Goal: Task Accomplishment & Management: Manage account settings

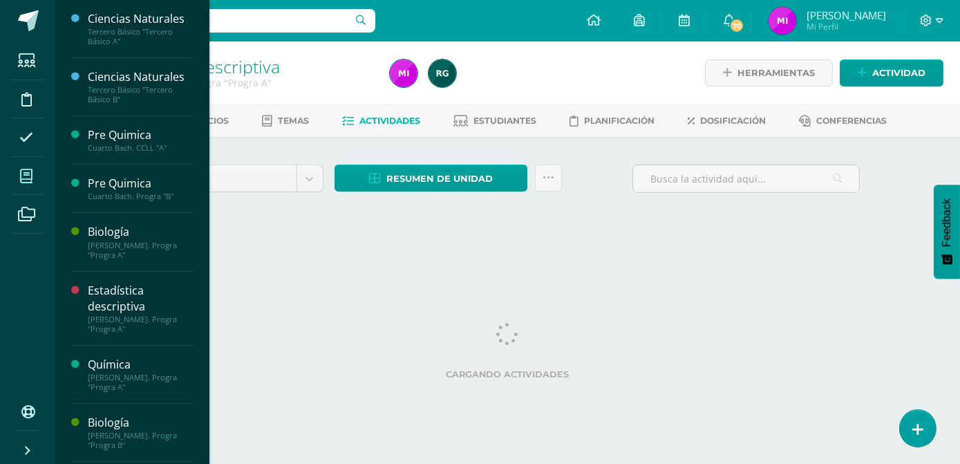
click at [35, 178] on span at bounding box center [26, 175] width 31 height 31
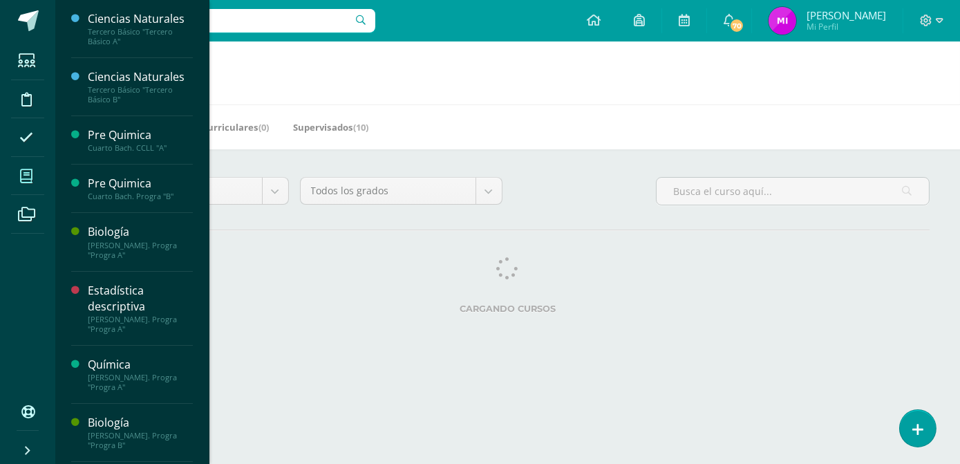
click at [559, 183] on div "Todos los niveles Todos los niveles Preprimaria Bach. Dibujo Básico Bach. CCLL …" at bounding box center [508, 196] width 854 height 39
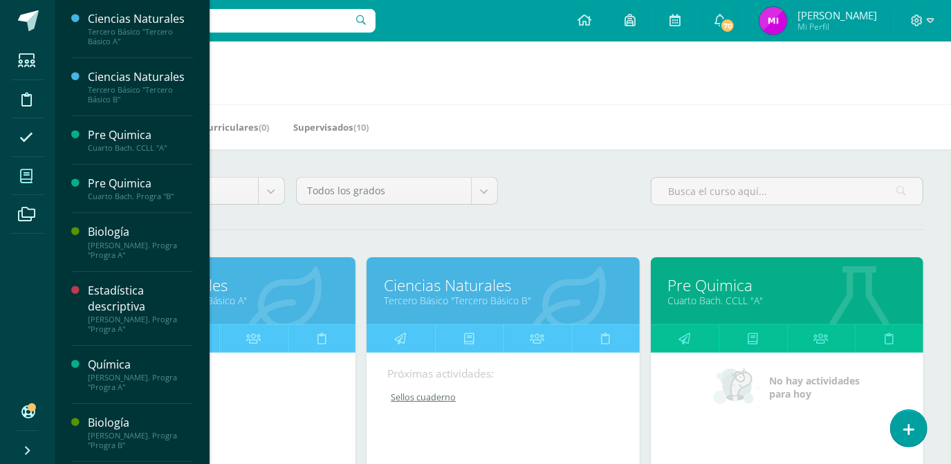
click at [561, 205] on div "Todos los niveles Todos los niveles Preprimaria Bach. Dibujo Básico Bach. CCLL …" at bounding box center [502, 196] width 851 height 39
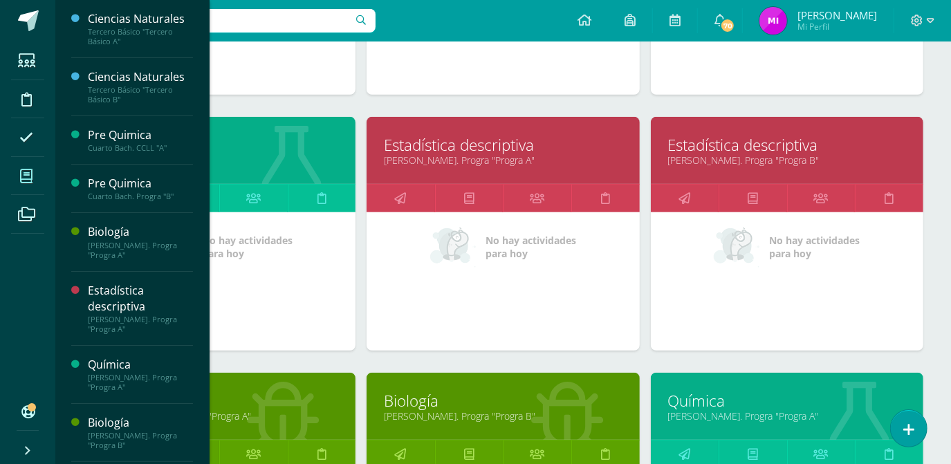
scroll to position [402, 0]
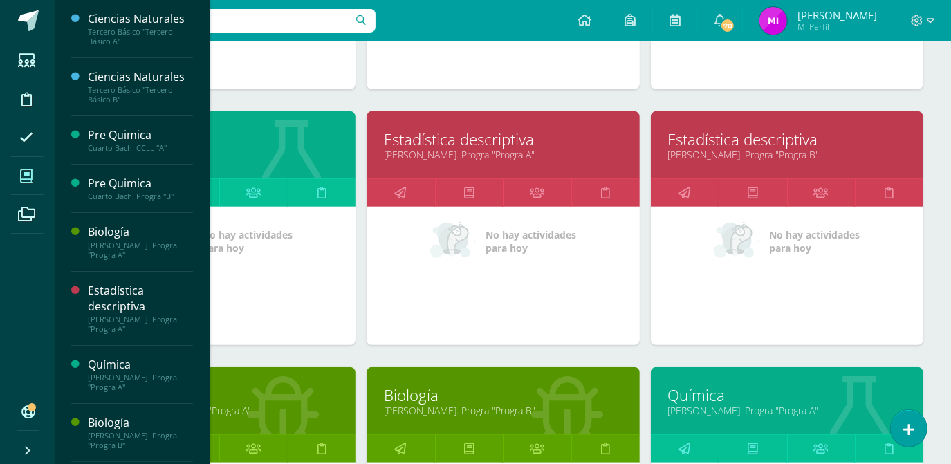
click at [730, 130] on link "Estadística descriptiva" at bounding box center [787, 139] width 238 height 21
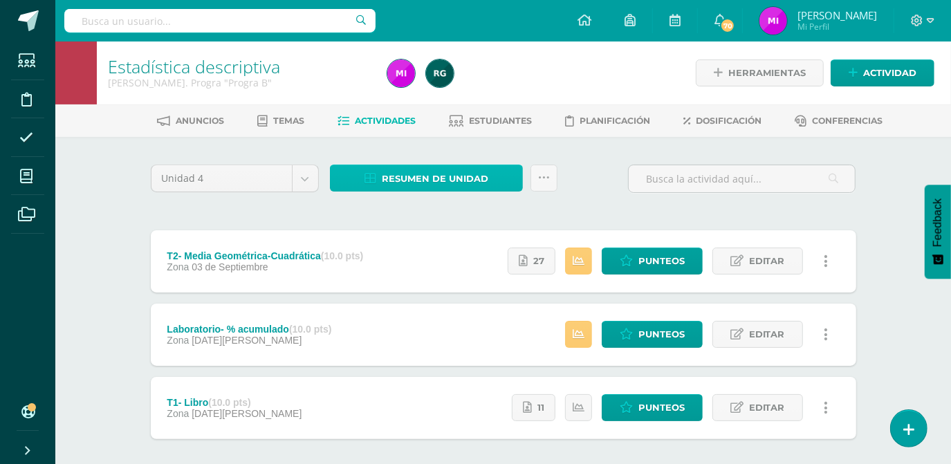
click at [436, 178] on span "Resumen de unidad" at bounding box center [435, 179] width 106 height 26
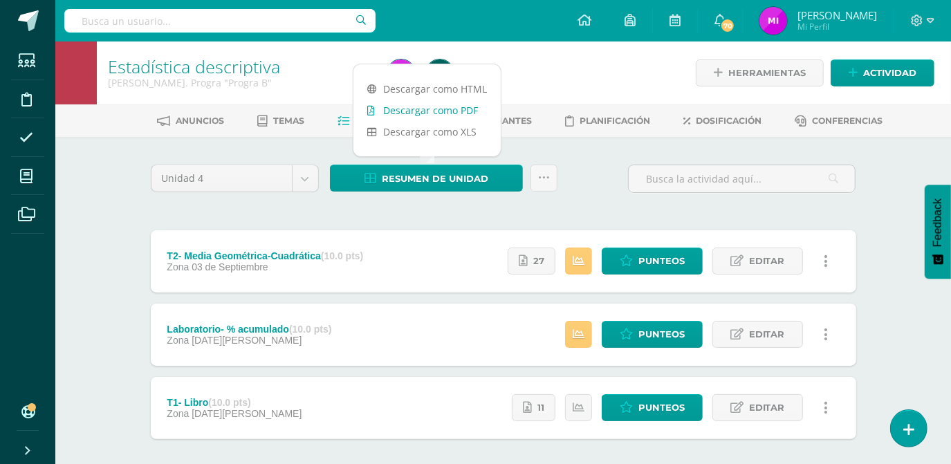
click at [412, 113] on link "Descargar como PDF" at bounding box center [426, 110] width 147 height 21
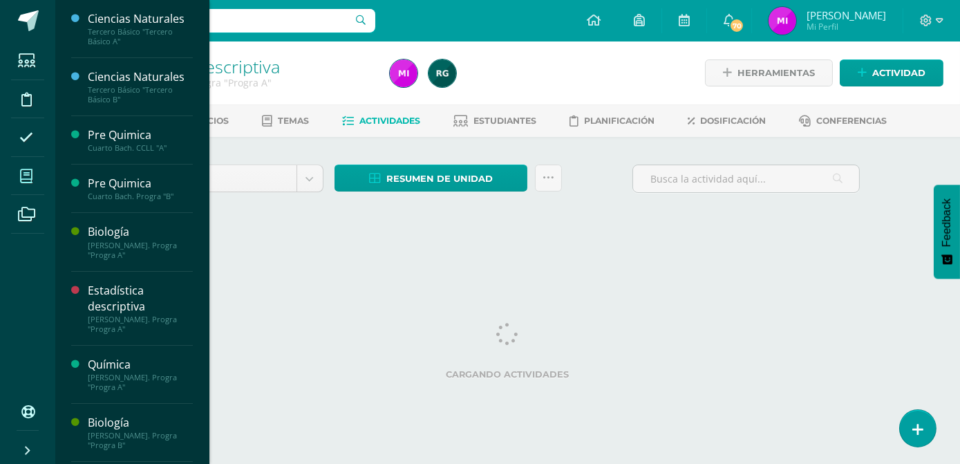
click at [29, 185] on span at bounding box center [26, 175] width 31 height 31
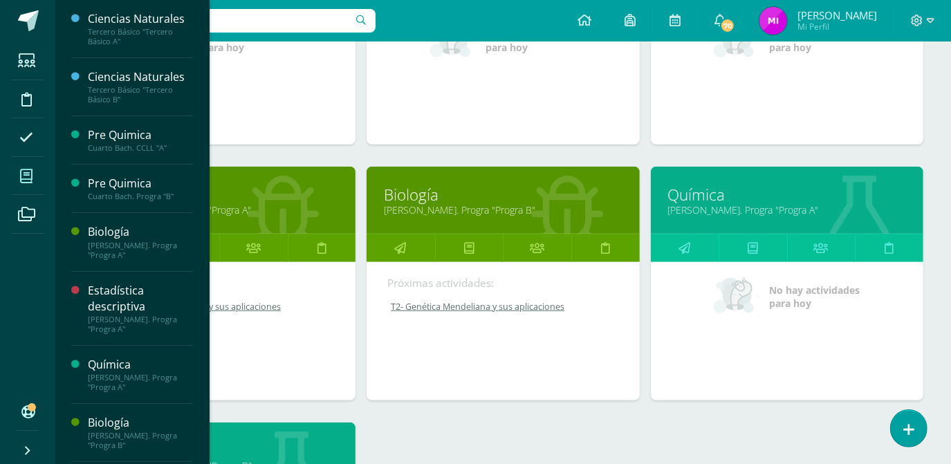
scroll to position [603, 0]
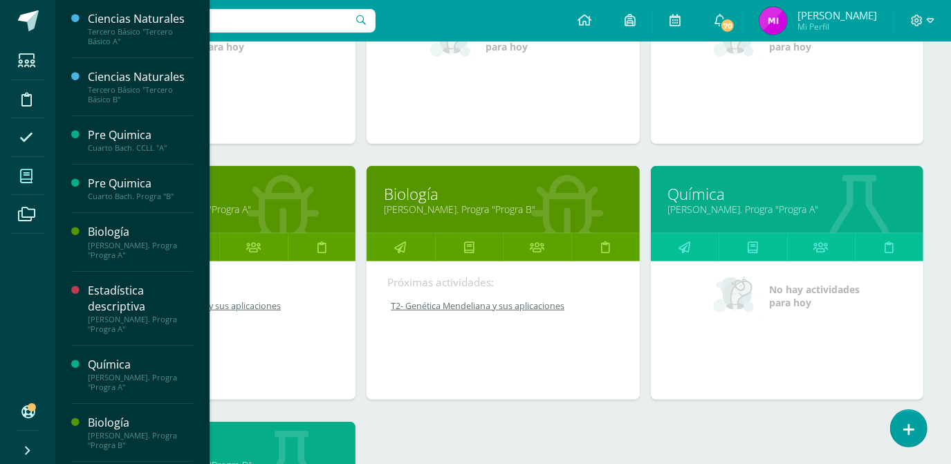
click at [452, 207] on link "[PERSON_NAME]. Progra "Progra B"" at bounding box center [503, 209] width 238 height 13
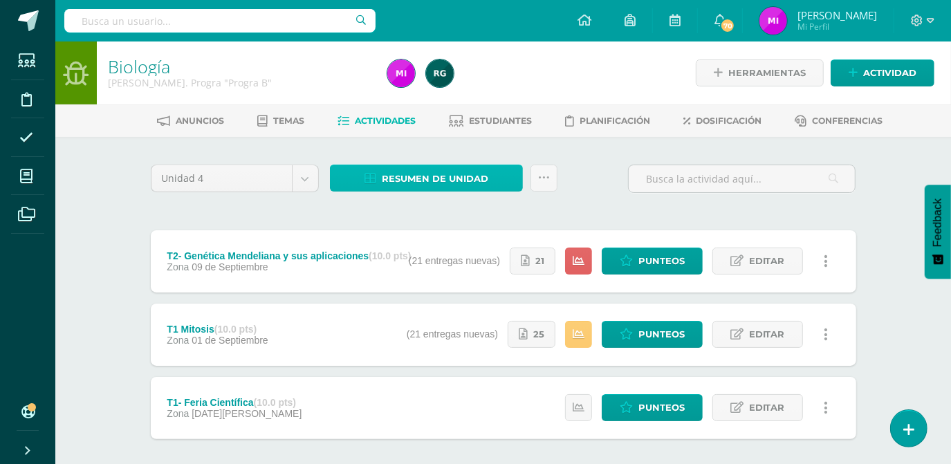
click at [434, 175] on span "Resumen de unidad" at bounding box center [435, 179] width 106 height 26
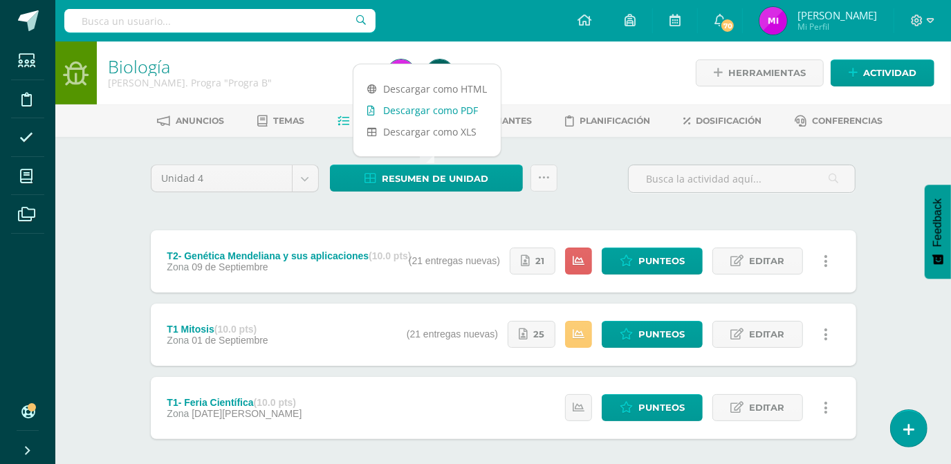
click at [411, 110] on link "Descargar como PDF" at bounding box center [426, 110] width 147 height 21
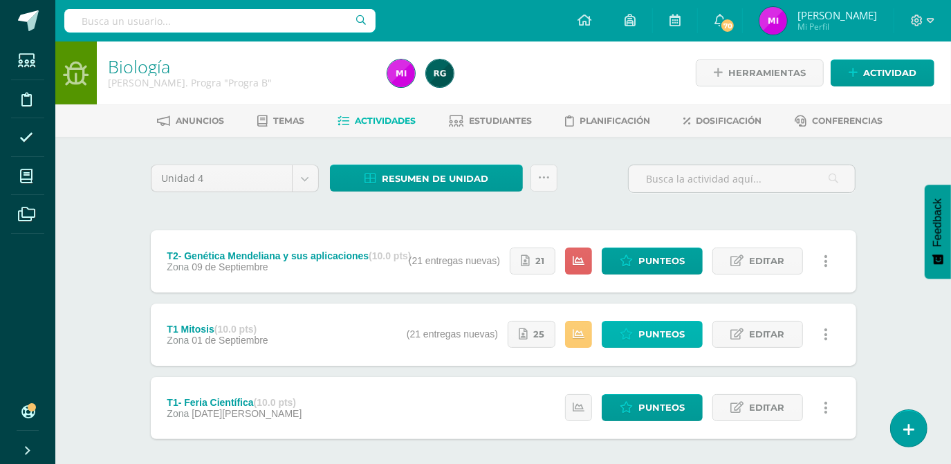
click at [652, 333] on span "Punteos" at bounding box center [661, 334] width 46 height 26
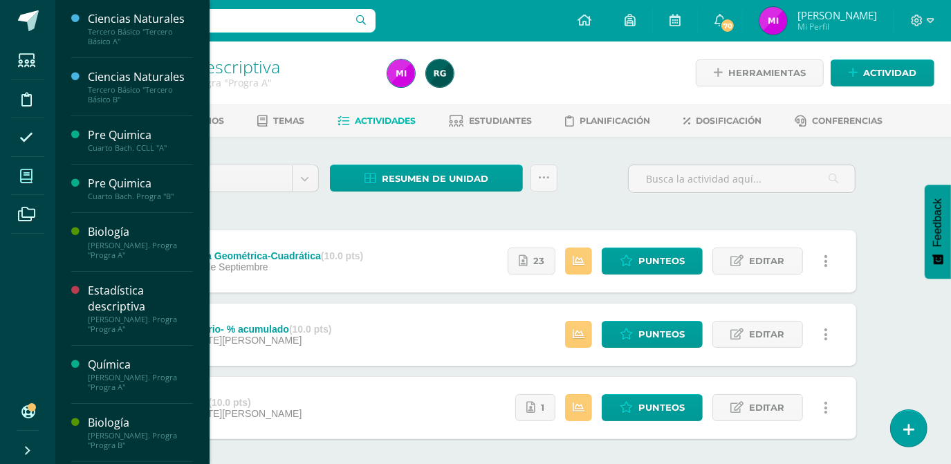
click at [29, 181] on icon at bounding box center [26, 176] width 12 height 14
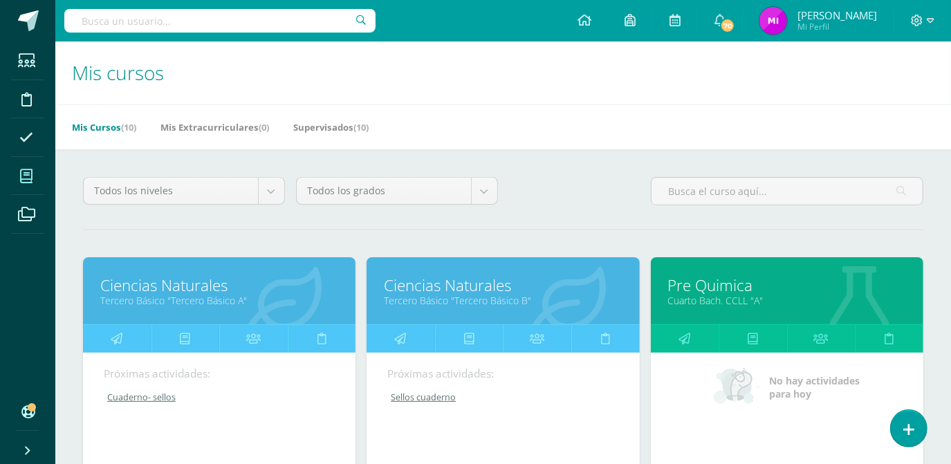
click at [577, 188] on div "Todos los niveles Todos los niveles Preprimaria [PERSON_NAME]. [GEOGRAPHIC_DATA…" at bounding box center [502, 196] width 851 height 39
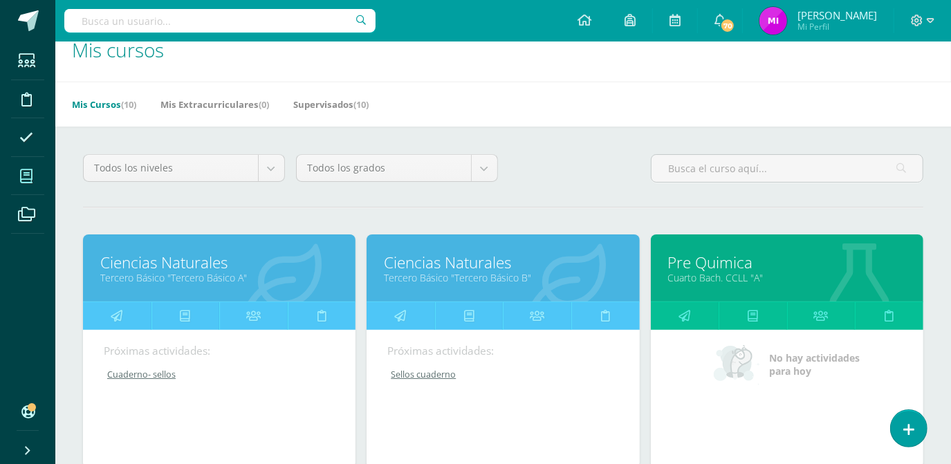
scroll to position [25, 0]
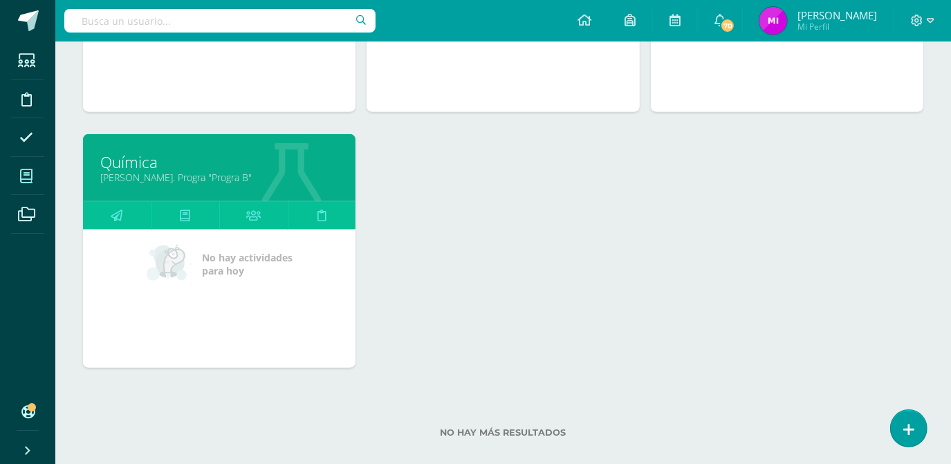
scroll to position [905, 0]
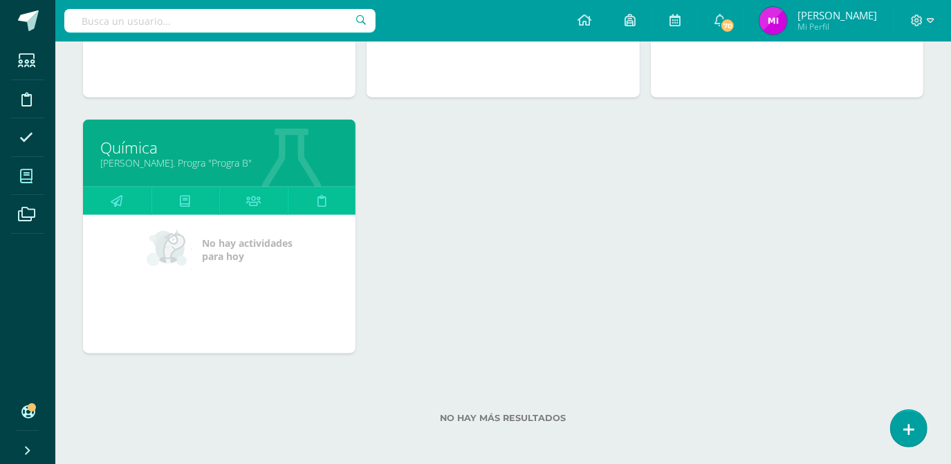
click at [115, 153] on link "Química" at bounding box center [219, 147] width 238 height 21
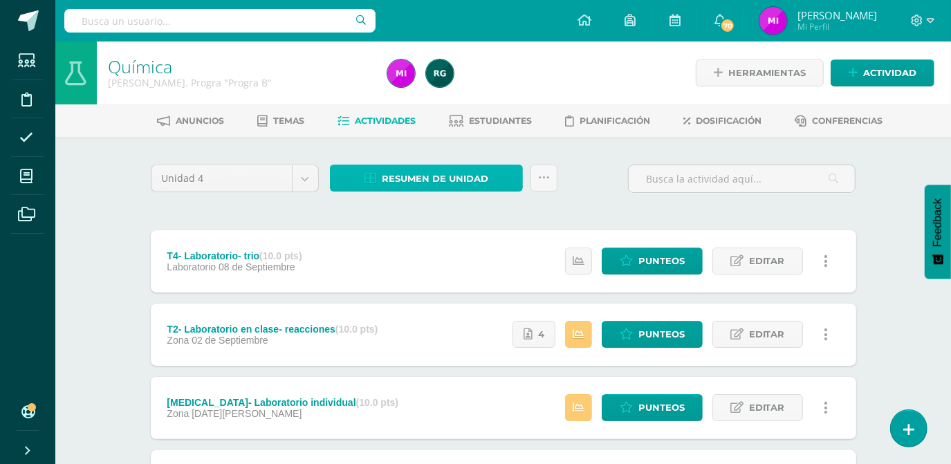
click at [466, 174] on span "Resumen de unidad" at bounding box center [435, 179] width 106 height 26
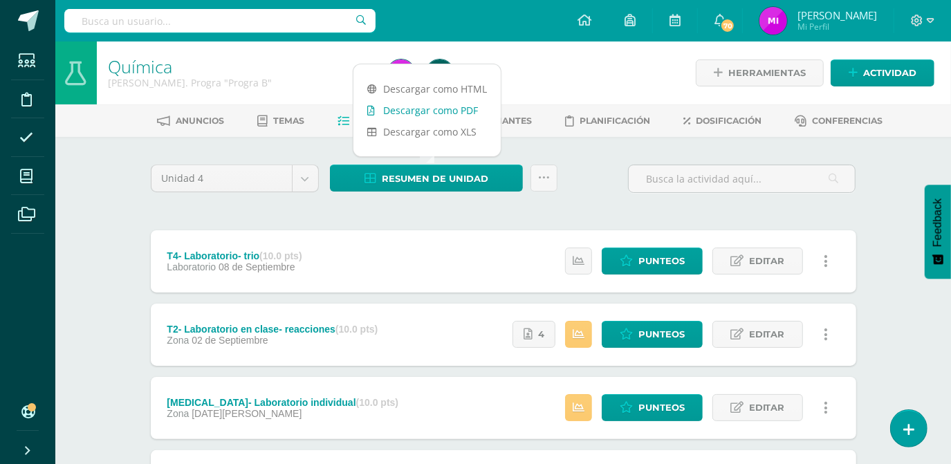
click at [430, 111] on link "Descargar como PDF" at bounding box center [426, 110] width 147 height 21
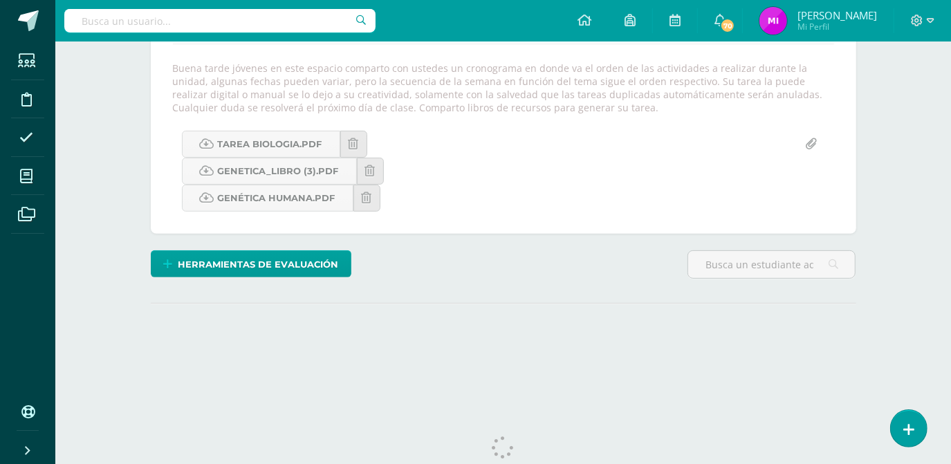
click at [891, 171] on div "Biología [PERSON_NAME]. Progra "Progra B" Herramientas Detalle de asistencias A…" at bounding box center [502, 104] width 895 height 613
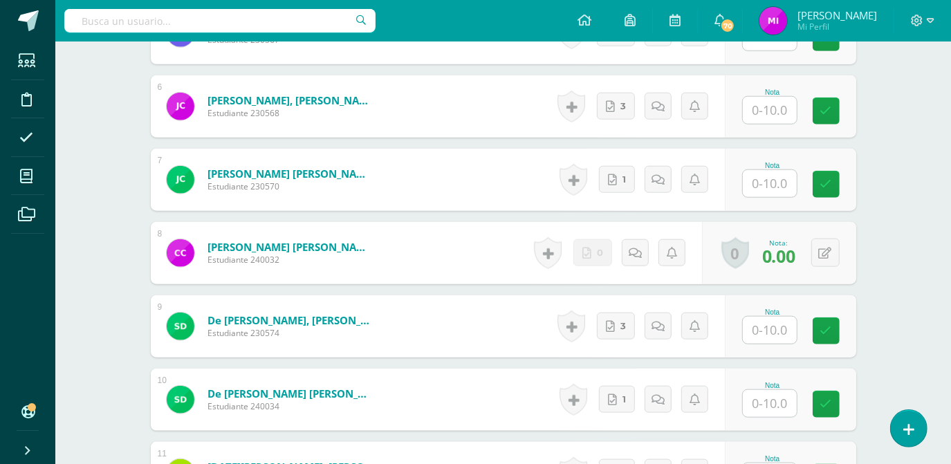
scroll to position [879, 0]
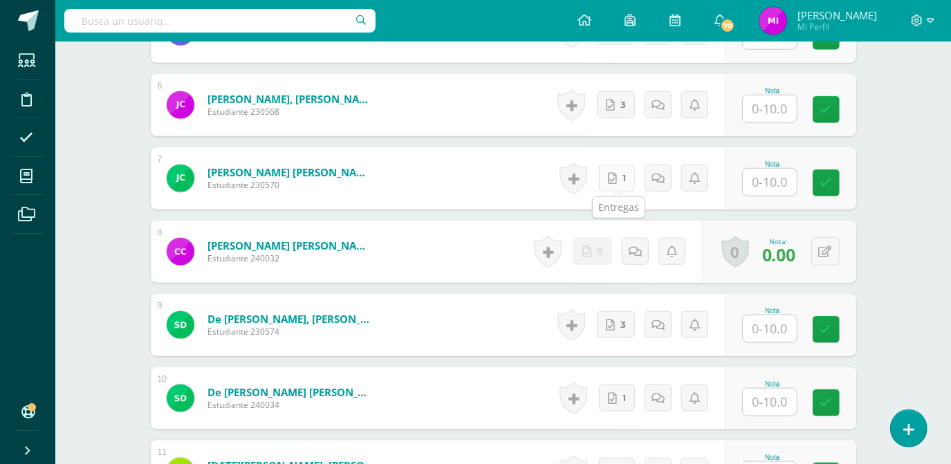
click at [618, 182] on link "1" at bounding box center [617, 178] width 36 height 27
click at [780, 187] on input "text" at bounding box center [776, 183] width 55 height 28
type input "4"
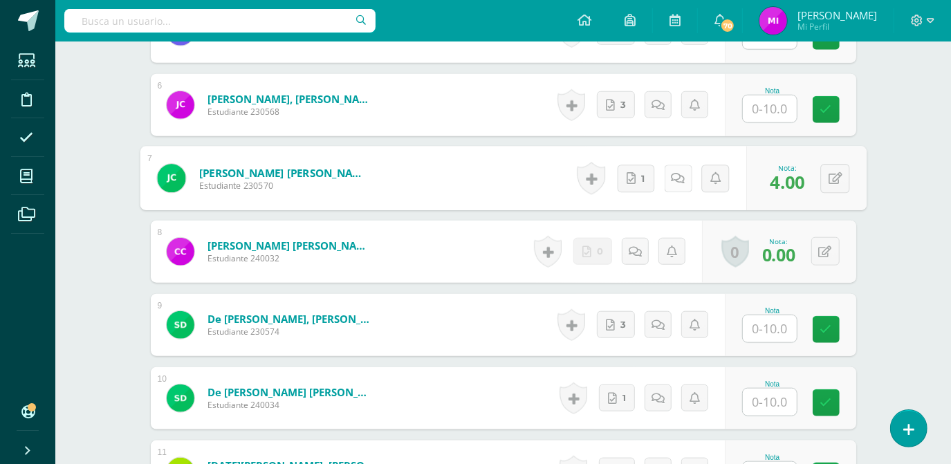
click at [679, 190] on link at bounding box center [678, 179] width 28 height 28
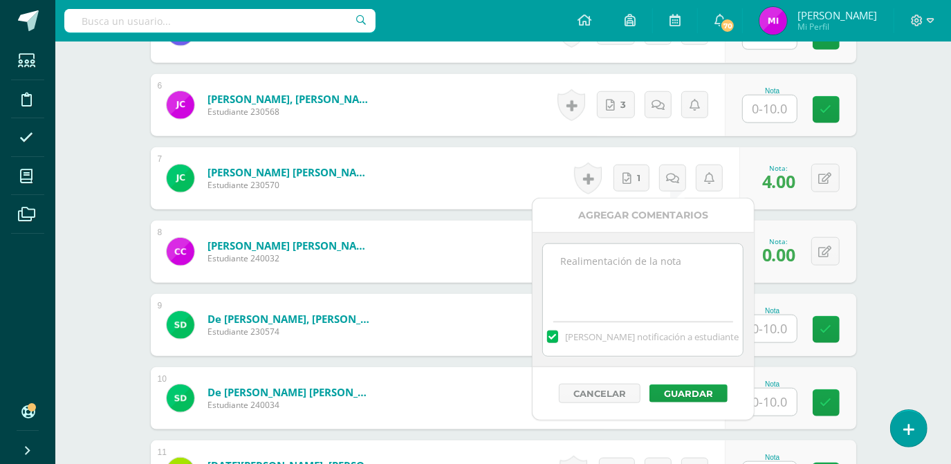
click at [604, 303] on textarea at bounding box center [643, 278] width 200 height 69
type textarea "Su tarea no coincide con lo solicitado, solo coloco información"
click at [689, 393] on button "Guardar" at bounding box center [688, 393] width 78 height 18
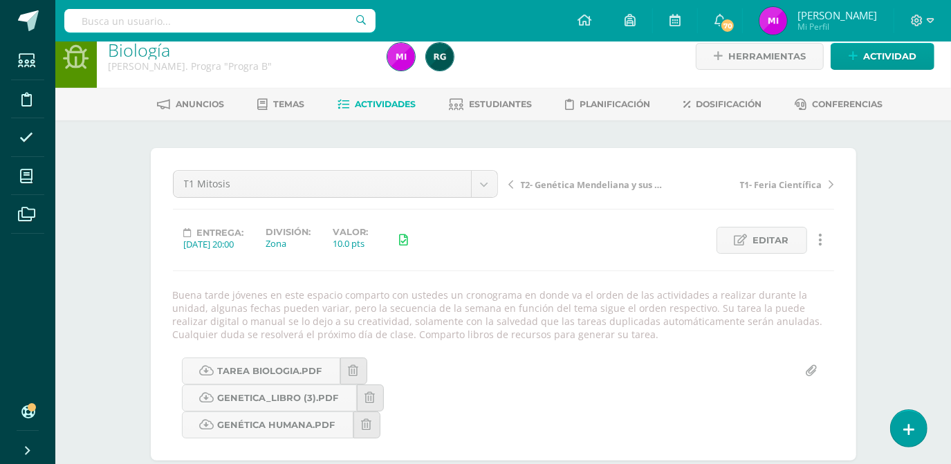
scroll to position [0, 0]
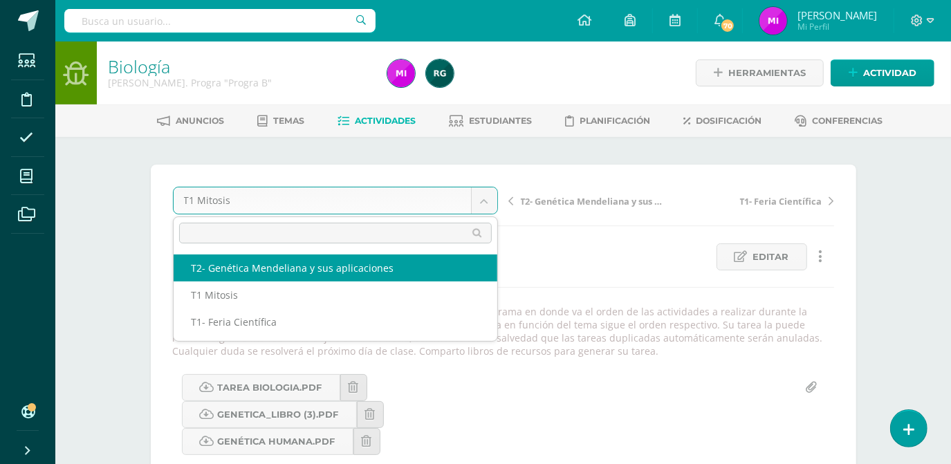
select select "/dashboard/teacher/grade-activity/108531/"
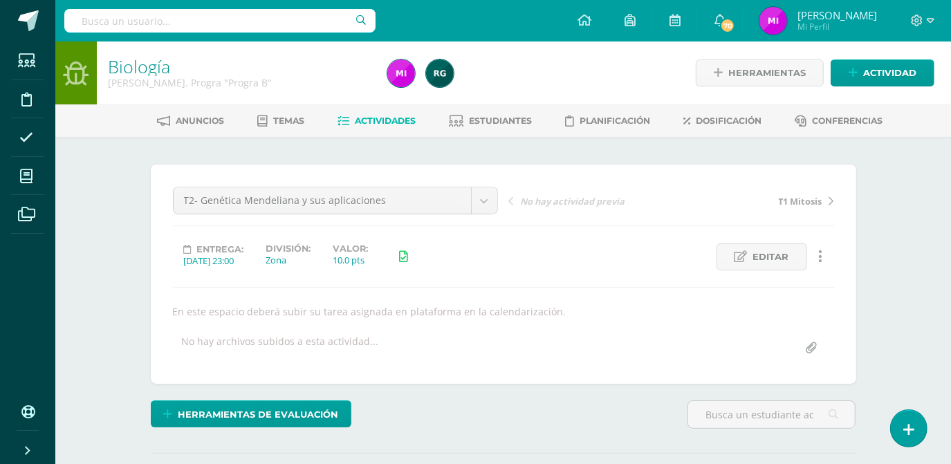
click at [890, 277] on div "Biología Quinto Bach. Progra "Progra B" Herramientas Detalle de asistencias Act…" at bounding box center [502, 300] width 895 height 519
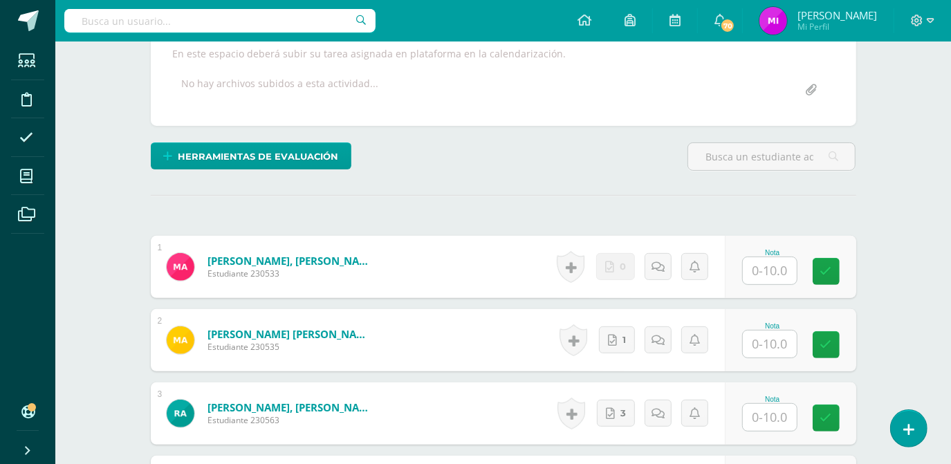
scroll to position [260, 0]
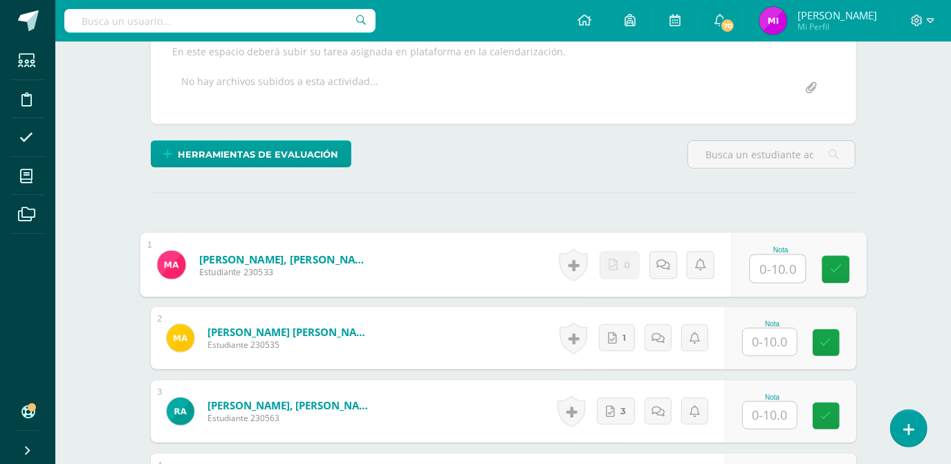
click at [786, 268] on input "text" at bounding box center [776, 269] width 55 height 28
type input "0"
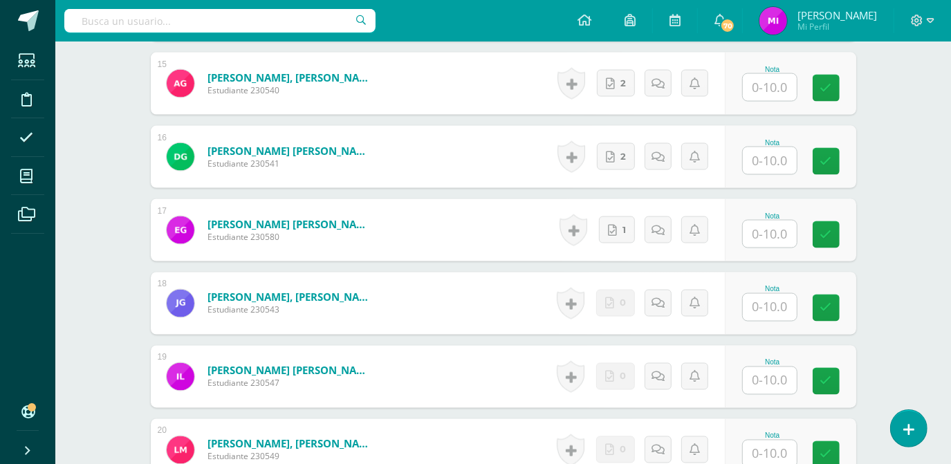
scroll to position [1493, 0]
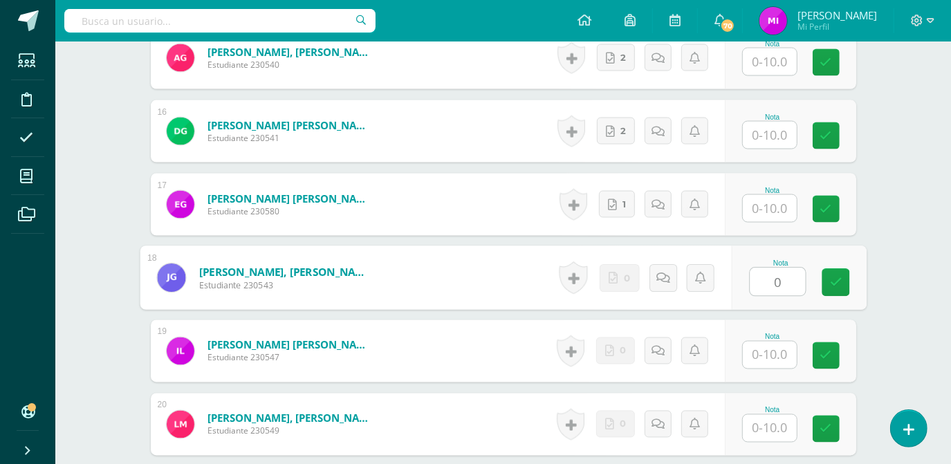
click at [780, 275] on input "0" at bounding box center [776, 282] width 55 height 28
type input "0"
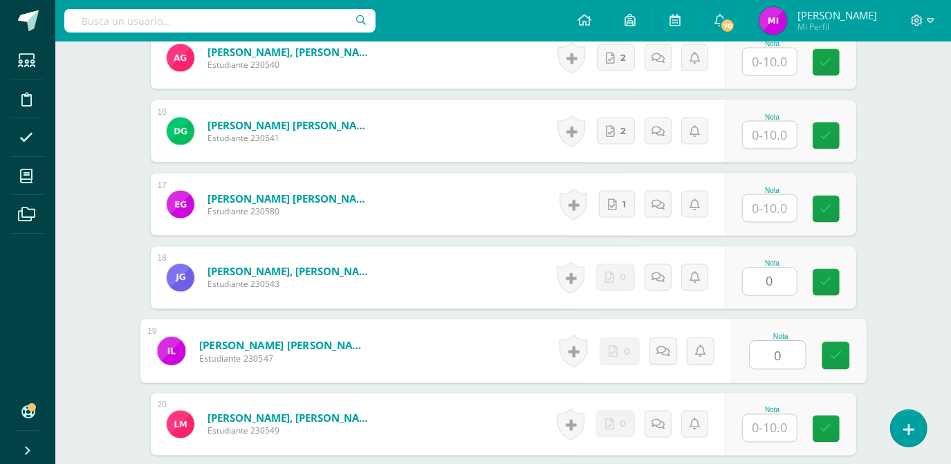
click at [769, 358] on input "0" at bounding box center [776, 356] width 55 height 28
type input "0"
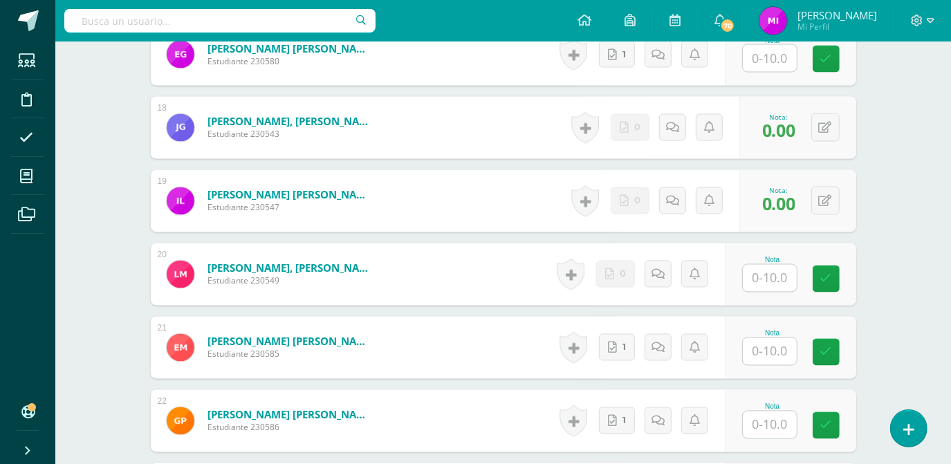
scroll to position [1643, 0]
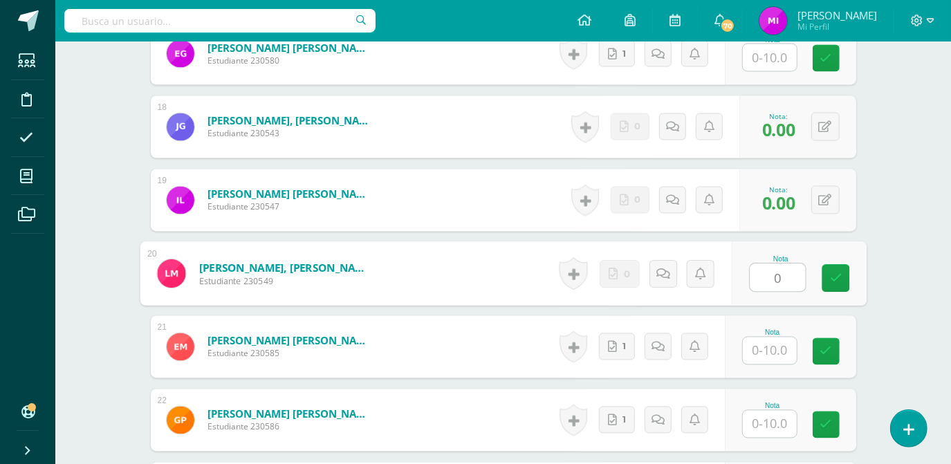
click at [781, 271] on input "0" at bounding box center [776, 278] width 55 height 28
type input "0"
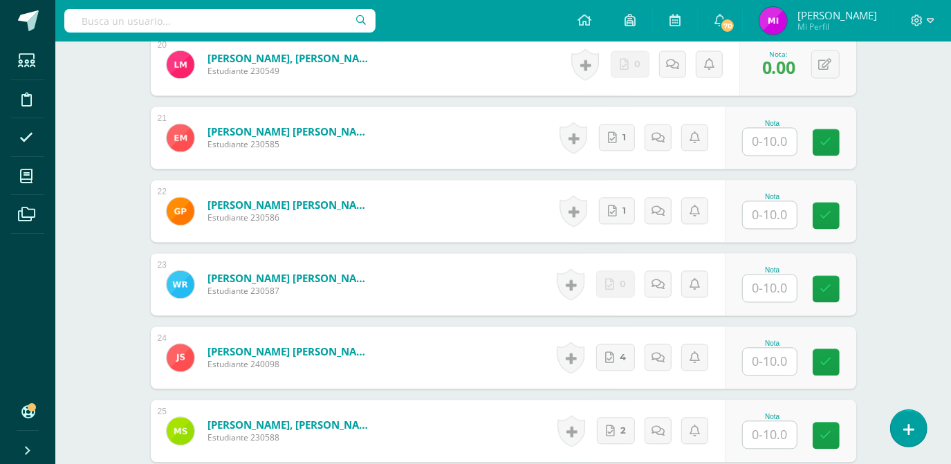
scroll to position [1869, 0]
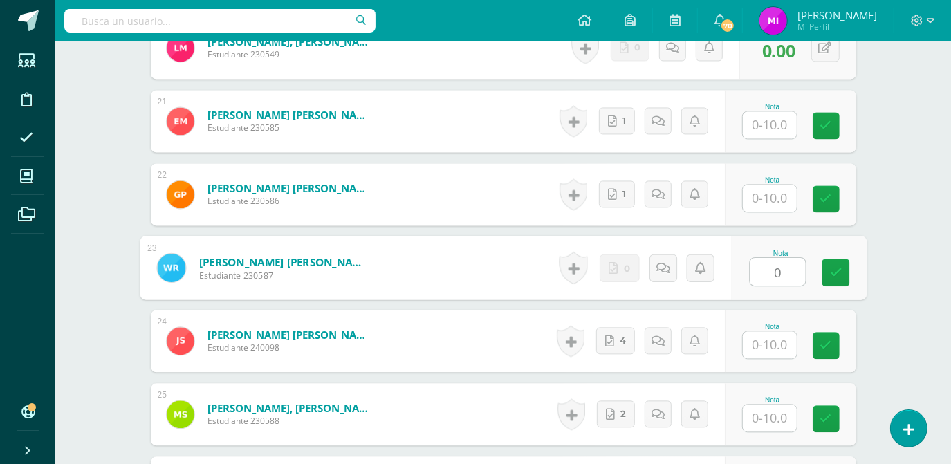
click at [769, 282] on input "0" at bounding box center [776, 272] width 55 height 28
type input "0"
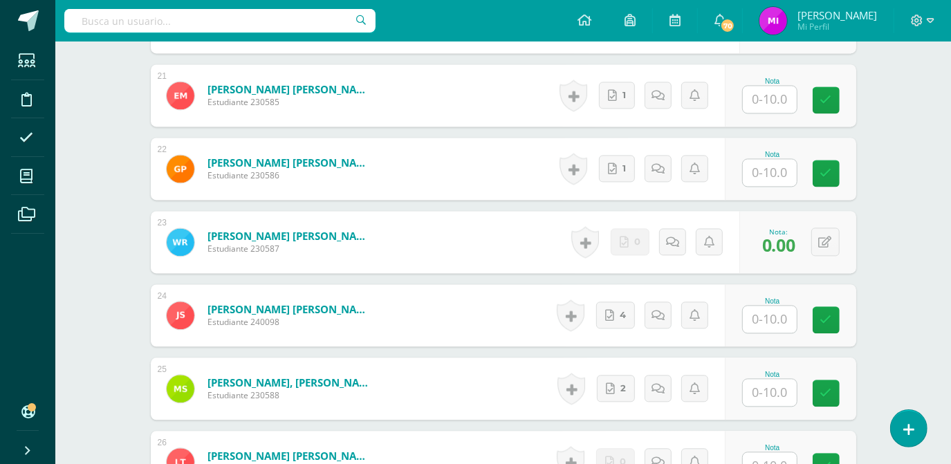
scroll to position [1995, 0]
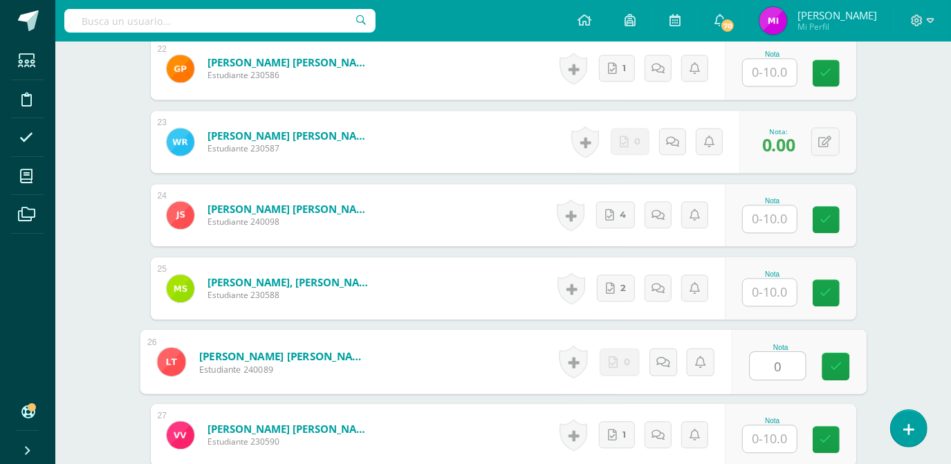
click at [779, 362] on input "0" at bounding box center [776, 366] width 55 height 28
type input "0"
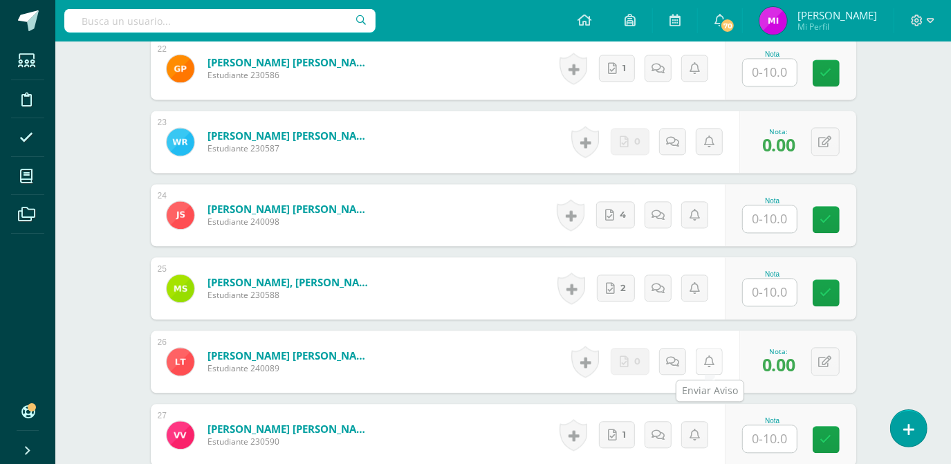
click at [708, 367] on link at bounding box center [708, 361] width 27 height 27
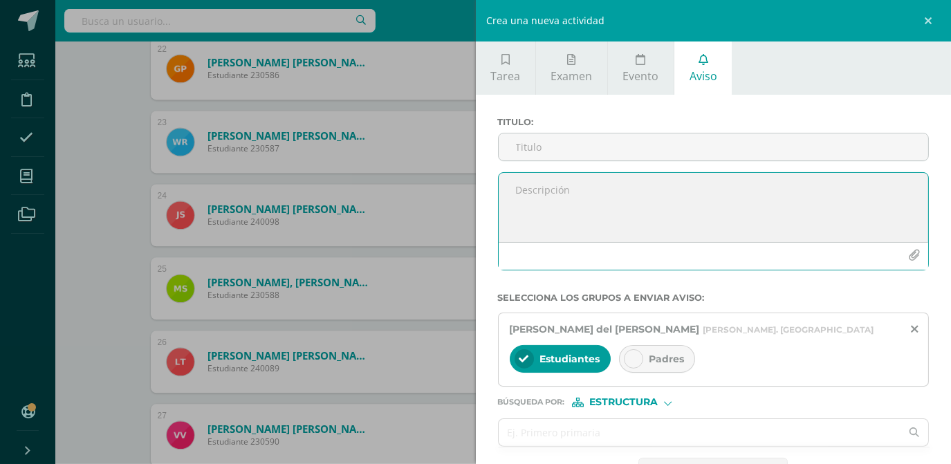
click at [566, 173] on textarea at bounding box center [713, 207] width 430 height 69
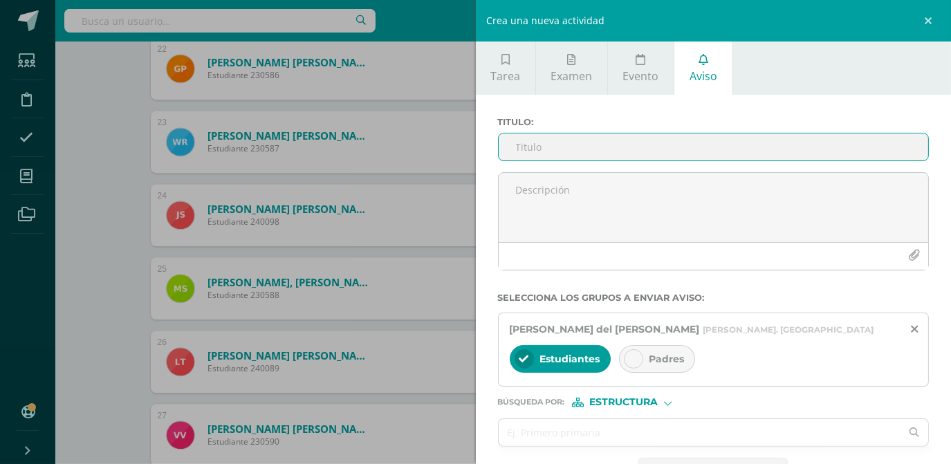
click at [568, 150] on input "Titulo :" at bounding box center [713, 146] width 430 height 27
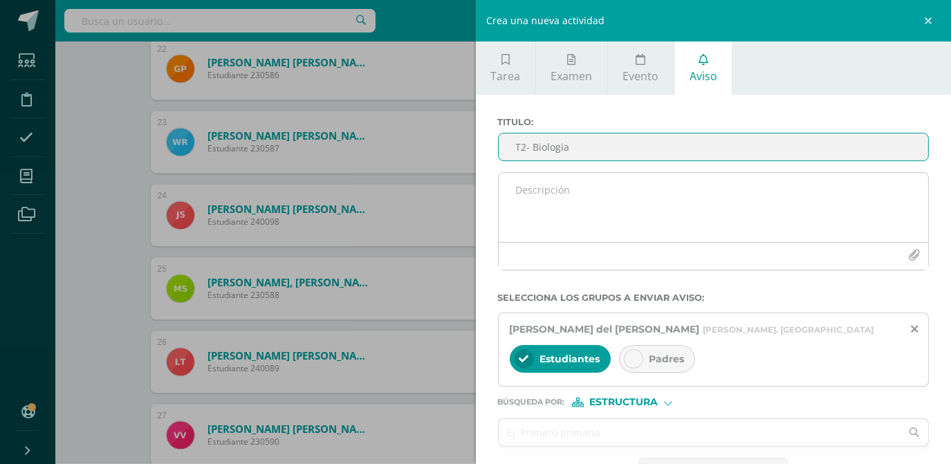
type input "T2- Biologia"
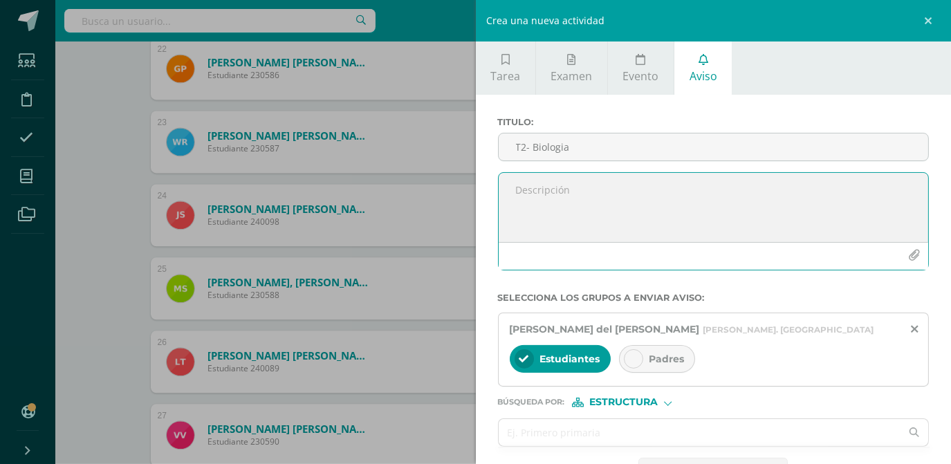
click at [549, 190] on textarea at bounding box center [713, 207] width 430 height 69
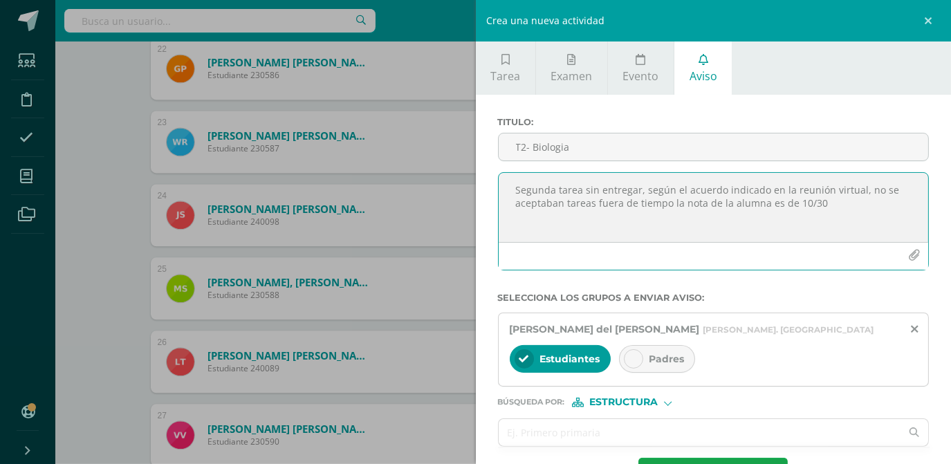
type textarea "Segunda tarea sin entregar, según el acuerdo indicado en la reunión virtual, no…"
click at [633, 363] on icon at bounding box center [633, 359] width 10 height 10
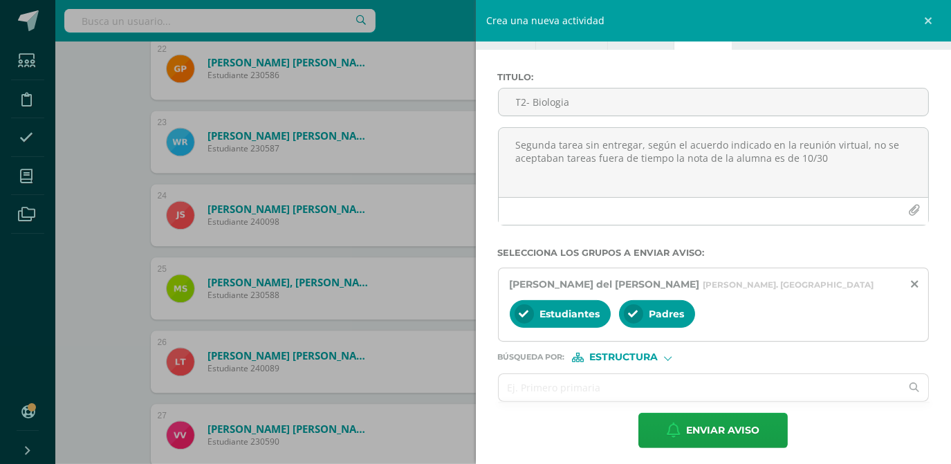
scroll to position [50, 0]
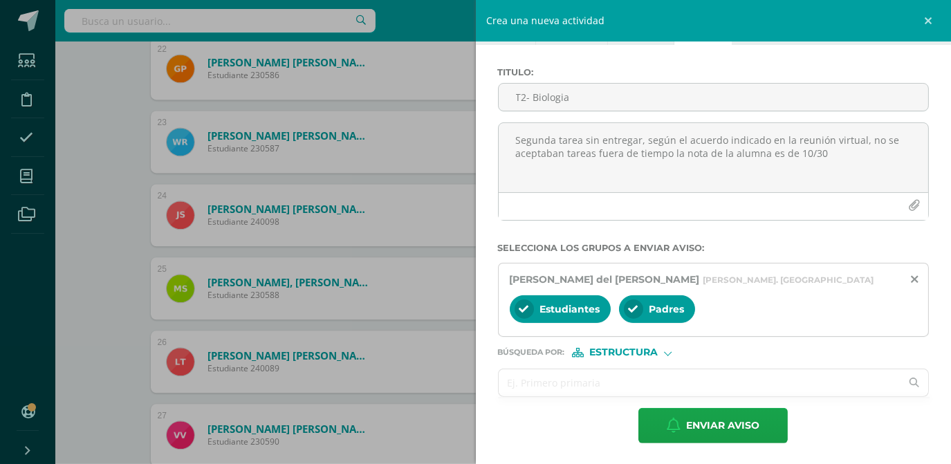
click at [579, 378] on input "text" at bounding box center [699, 382] width 402 height 27
click at [668, 351] on div at bounding box center [668, 352] width 8 height 8
click at [638, 387] on span "Persona" at bounding box center [629, 388] width 50 height 8
click at [595, 378] on input "text" at bounding box center [699, 382] width 402 height 27
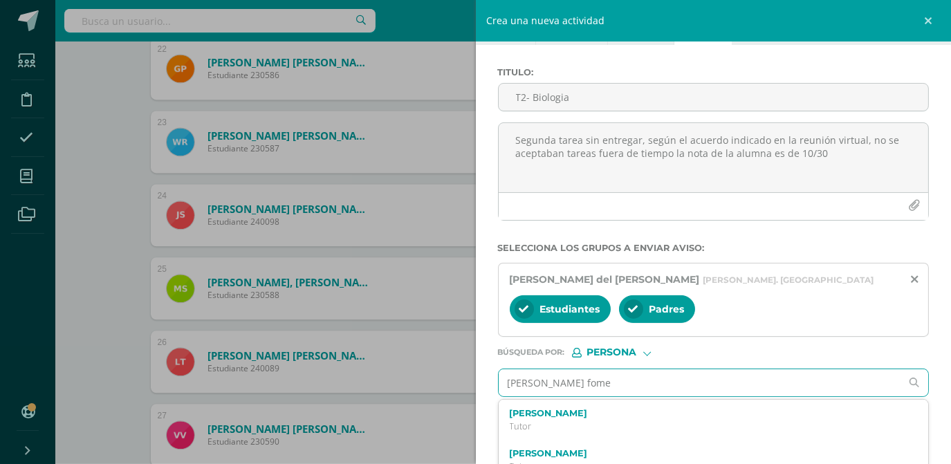
type input "Rosana fomez"
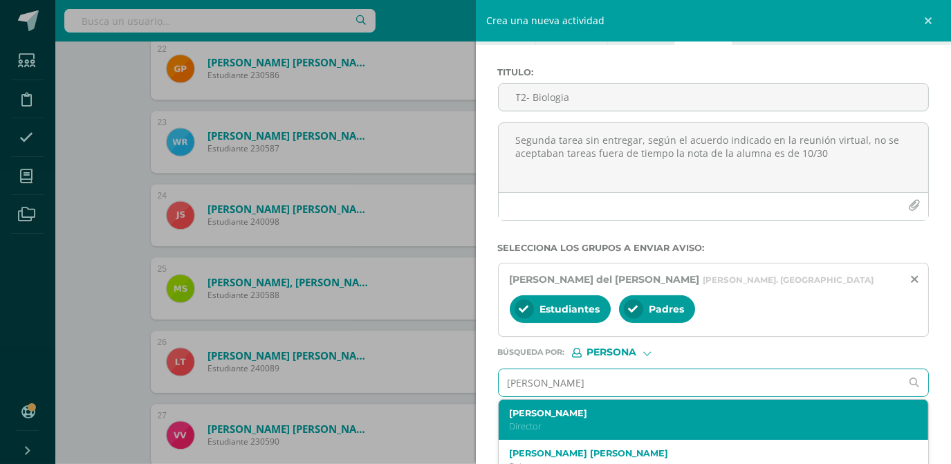
click at [590, 417] on div "Rosana Gómez Director" at bounding box center [705, 420] width 390 height 24
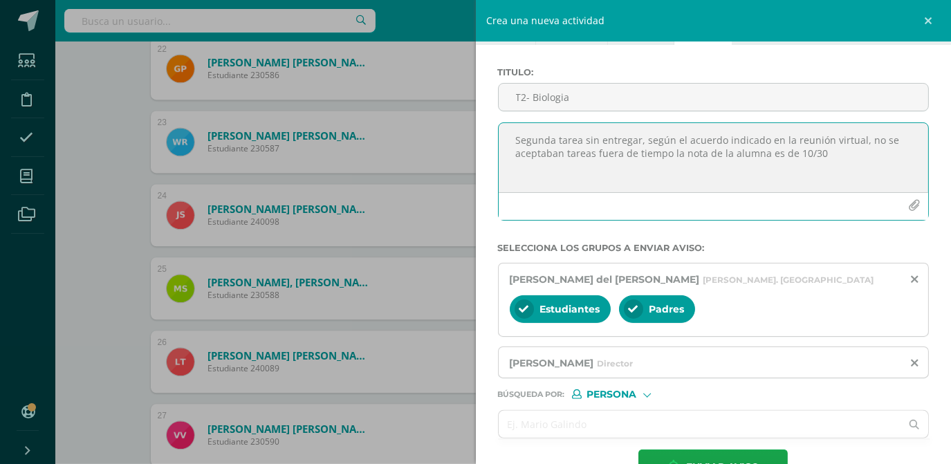
drag, startPoint x: 514, startPoint y: 138, endPoint x: 852, endPoint y: 169, distance: 339.4
click at [852, 169] on textarea "Segunda tarea sin entregar, según el acuerdo indicado en la reunión virtual, no…" at bounding box center [713, 157] width 430 height 69
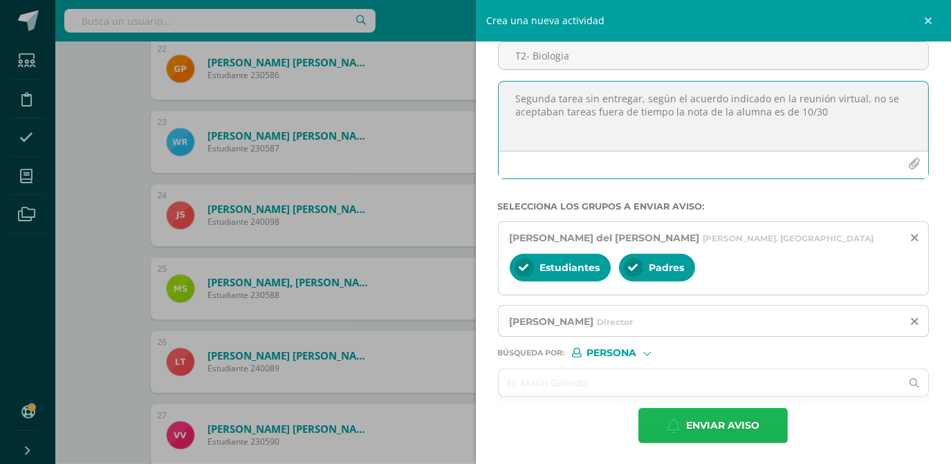
click at [721, 427] on span "Enviar aviso" at bounding box center [722, 426] width 73 height 34
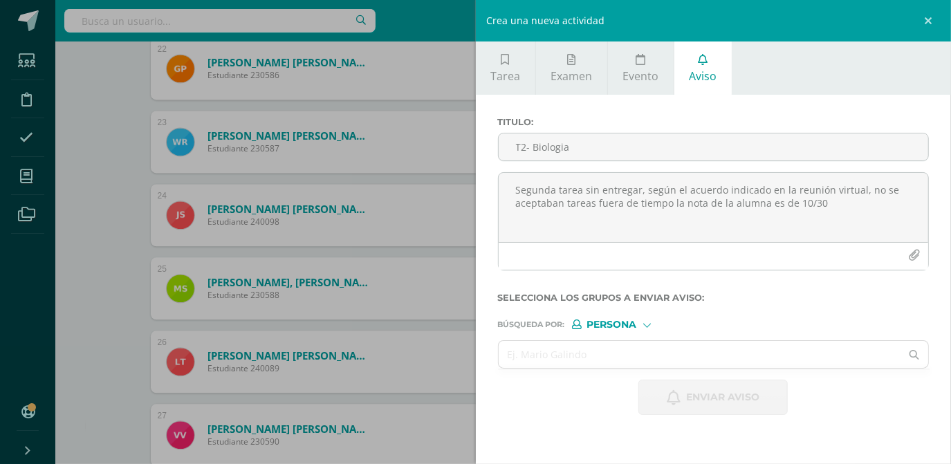
scroll to position [0, 0]
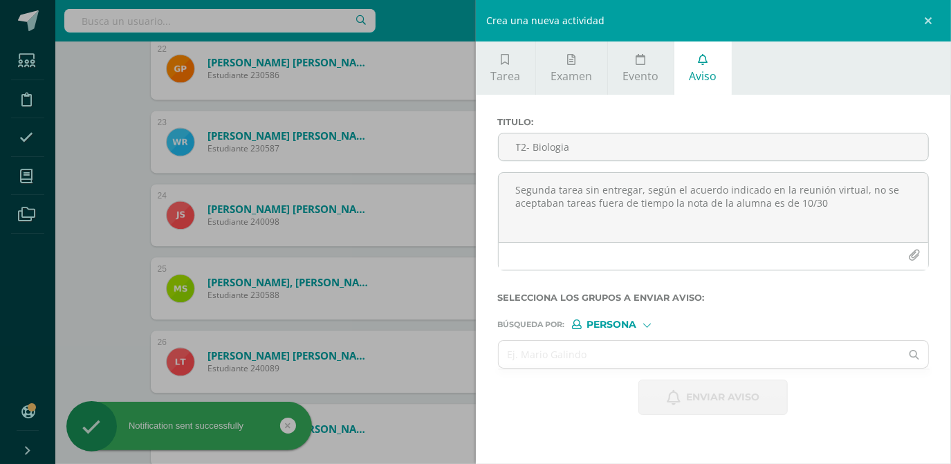
click at [121, 209] on div "Crea una nueva actividad Tarea Examen Evento Aviso Título: Valor: 100.0 Fecha: …" at bounding box center [475, 232] width 951 height 464
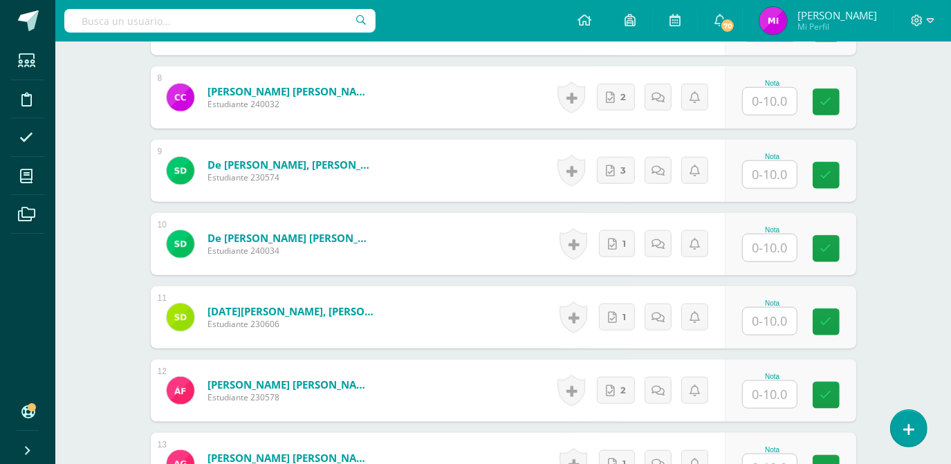
scroll to position [814, 0]
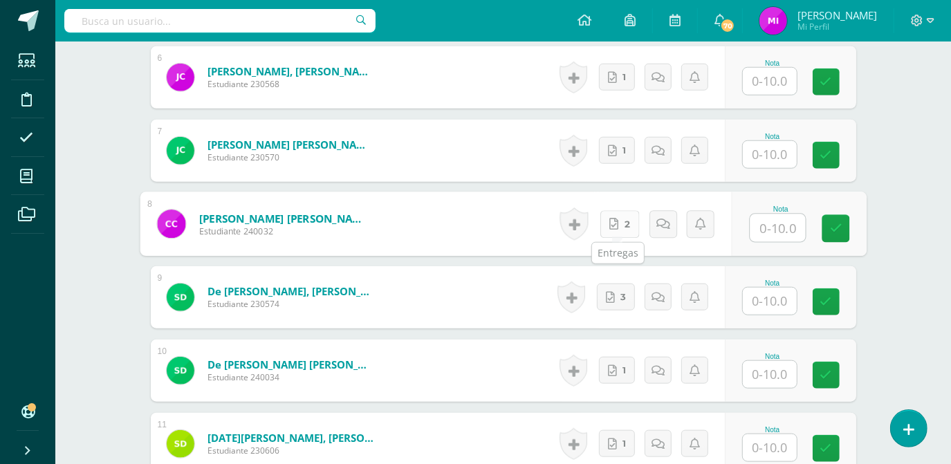
click at [613, 224] on icon at bounding box center [613, 224] width 9 height 12
click at [664, 232] on link at bounding box center [662, 224] width 28 height 28
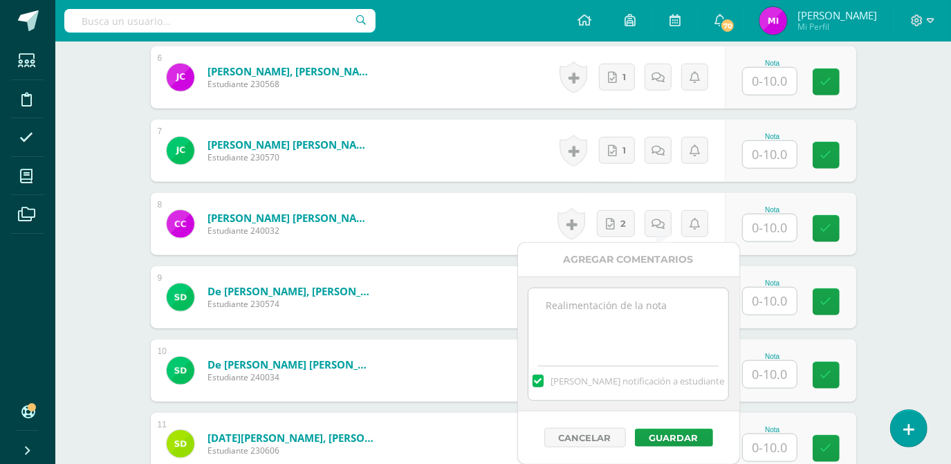
click at [605, 322] on textarea at bounding box center [628, 322] width 200 height 69
type textarea "la tarea entregada no corresponde a lo solicitado."
click at [677, 440] on button "Guardar" at bounding box center [674, 438] width 78 height 18
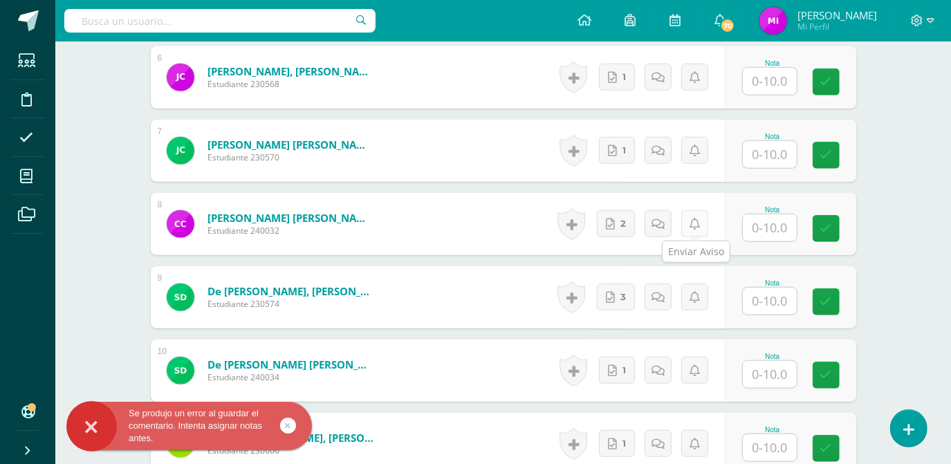
click at [695, 227] on icon at bounding box center [694, 224] width 10 height 12
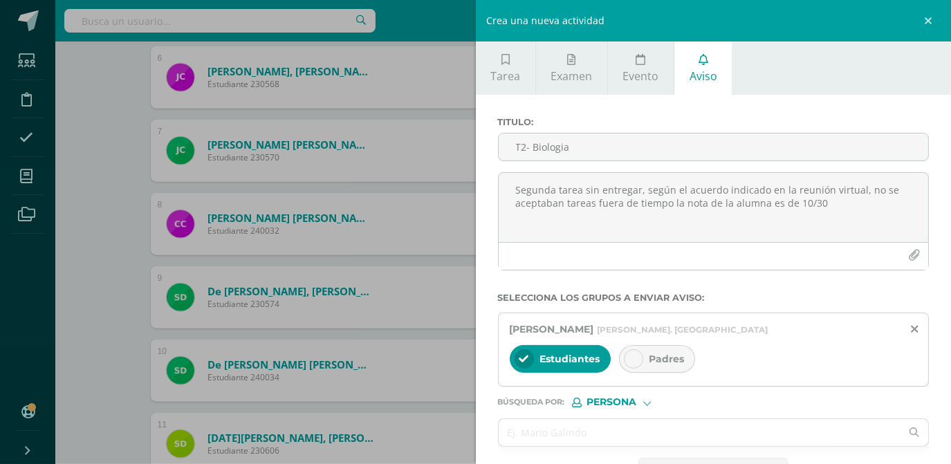
click at [420, 235] on div "Crea una nueva actividad Tarea Examen Evento Aviso Título: Valor: 100.0 Fecha: …" at bounding box center [475, 232] width 951 height 464
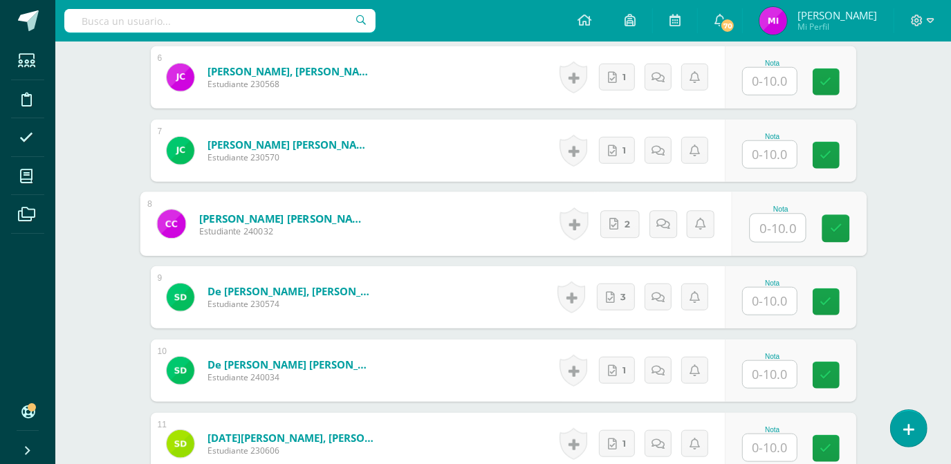
click at [770, 220] on input "text" at bounding box center [776, 228] width 55 height 28
type input "0"
click at [704, 222] on link at bounding box center [700, 224] width 28 height 28
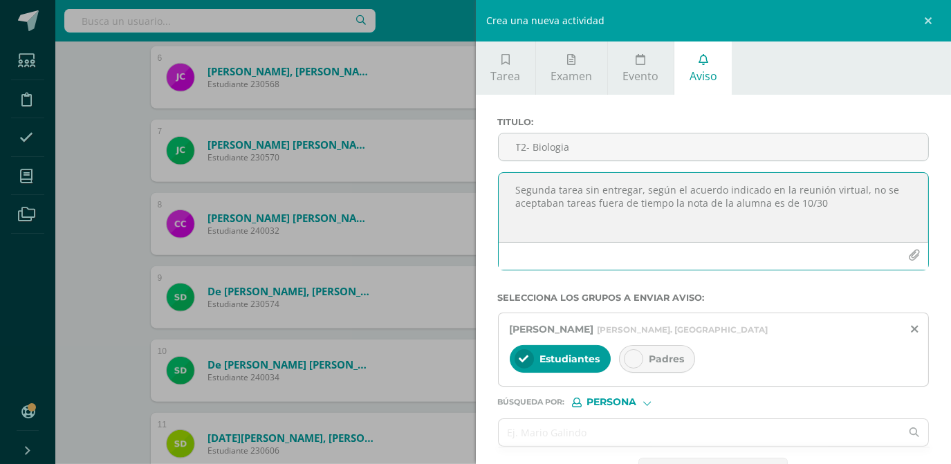
click at [566, 196] on textarea "Segunda tarea sin entregar, según el acuerdo indicado en la reunión virtual, no…" at bounding box center [713, 207] width 430 height 69
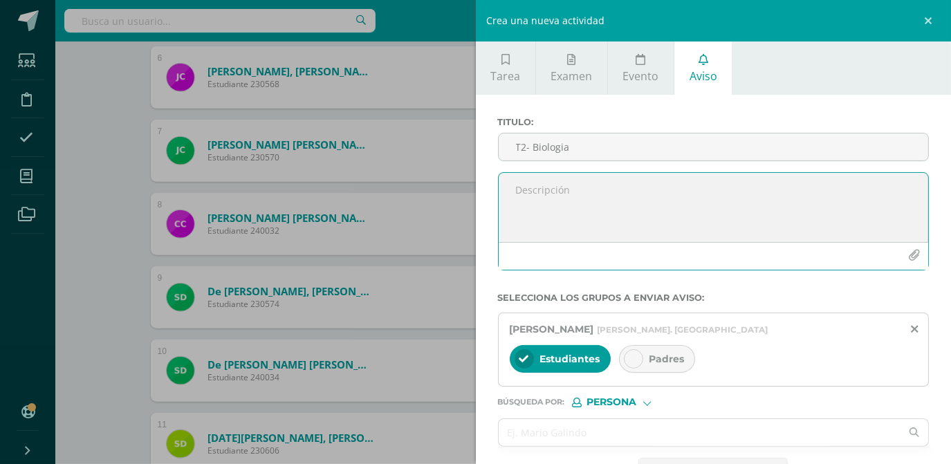
paste textarea "Segunda tarea sin entregar, según el acuerdo indicado en la reunión virtual, no…"
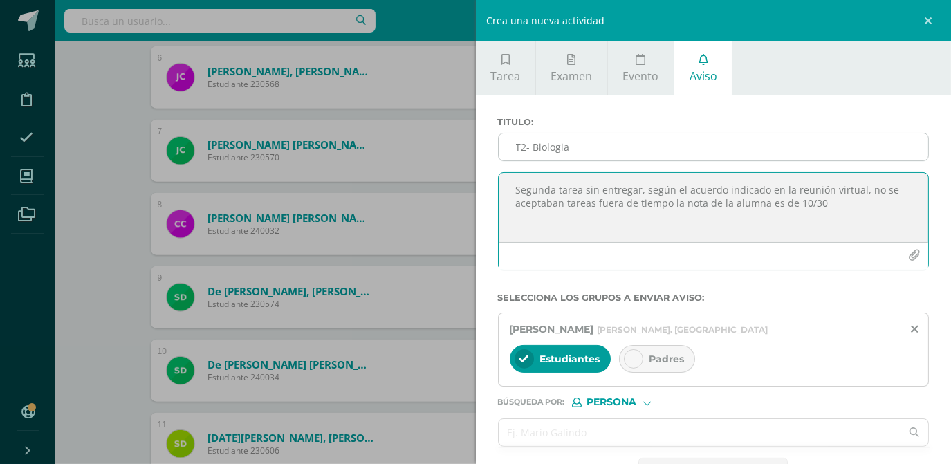
type textarea "Segunda tarea sin entregar, según el acuerdo indicado en la reunión virtual, no…"
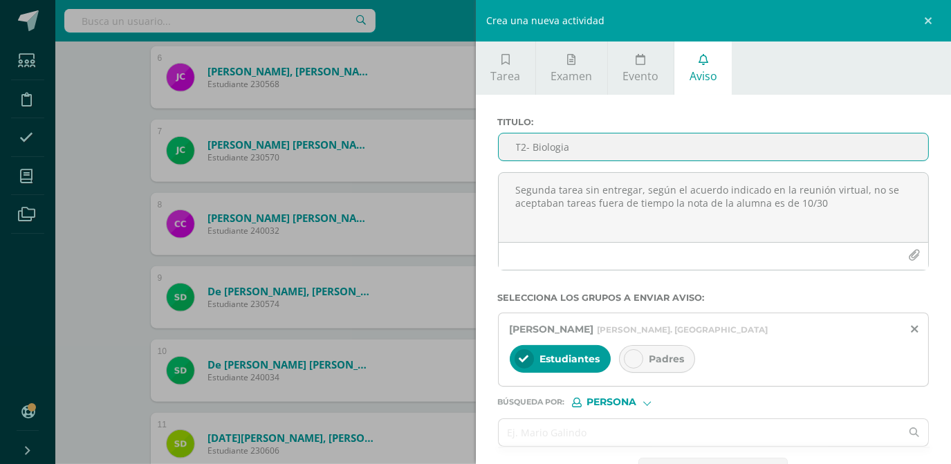
click at [530, 145] on input "T2- Biologia" at bounding box center [713, 146] width 430 height 27
type input "T2- Biologia"
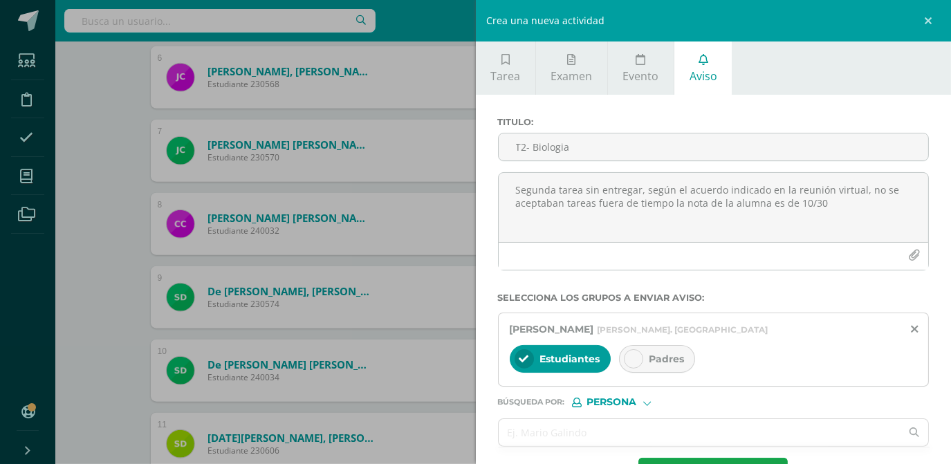
click at [630, 357] on icon at bounding box center [633, 359] width 10 height 10
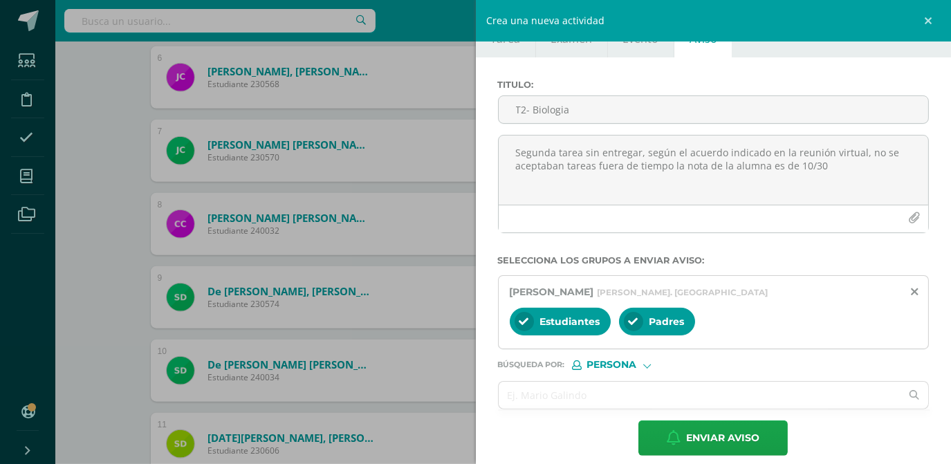
scroll to position [50, 0]
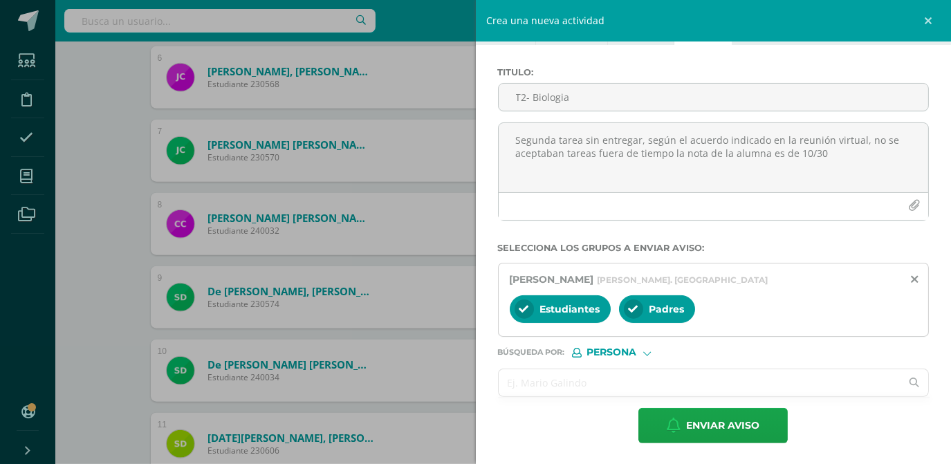
click at [604, 386] on input "text" at bounding box center [699, 382] width 402 height 27
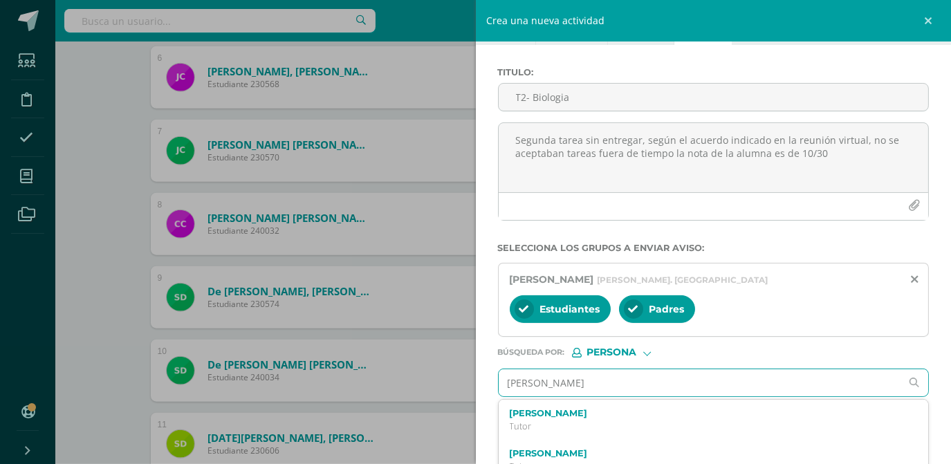
type input "Rosana gomez"
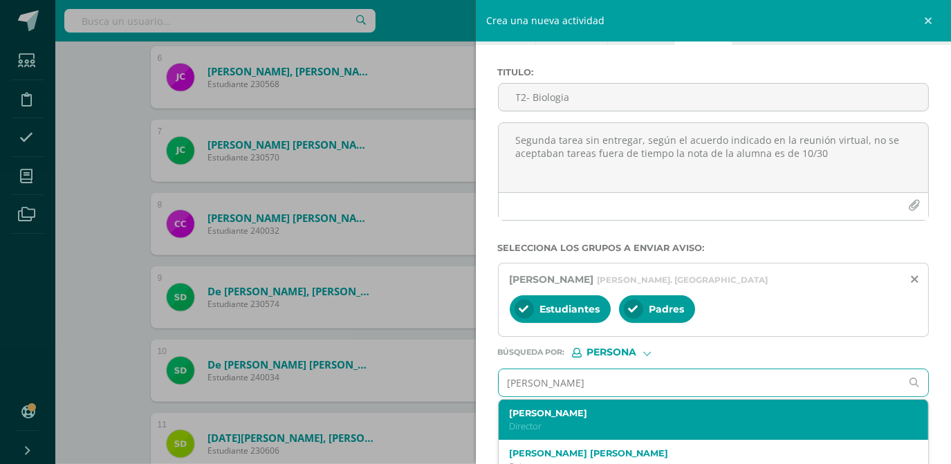
click at [657, 422] on p "Director" at bounding box center [705, 426] width 390 height 12
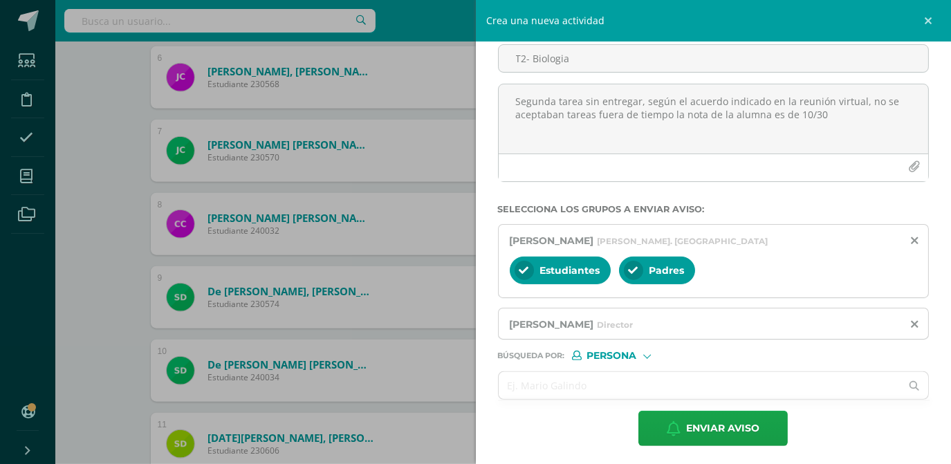
scroll to position [88, 0]
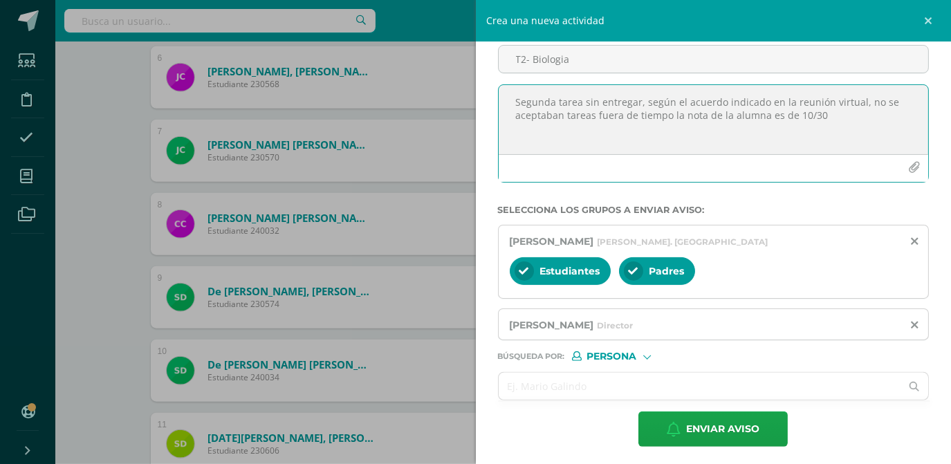
click at [869, 129] on textarea "Segunda tarea sin entregar, según el acuerdo indicado en la reunión virtual, no…" at bounding box center [713, 119] width 430 height 69
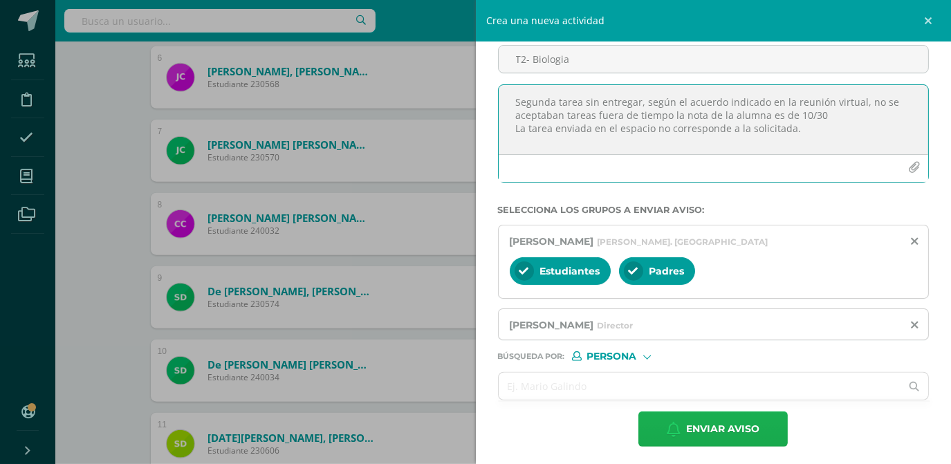
type textarea "Segunda tarea sin entregar, según el acuerdo indicado en la reunión virtual, no…"
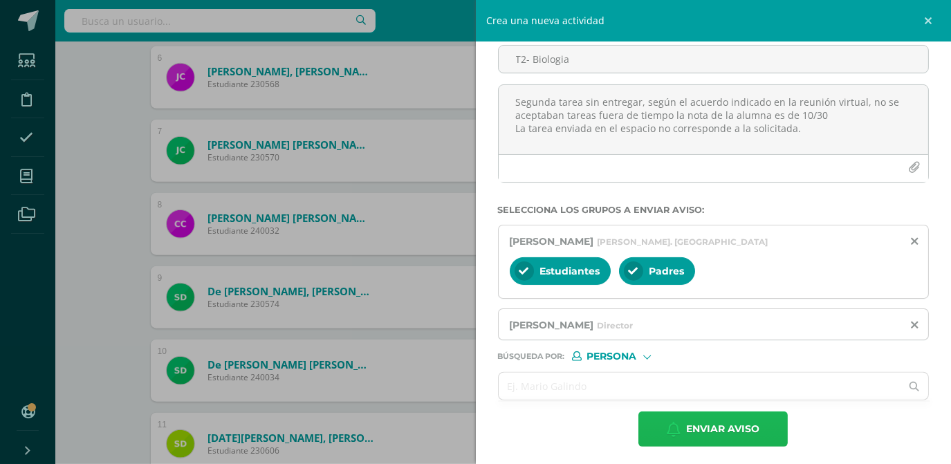
click at [704, 427] on span "Enviar aviso" at bounding box center [722, 429] width 73 height 34
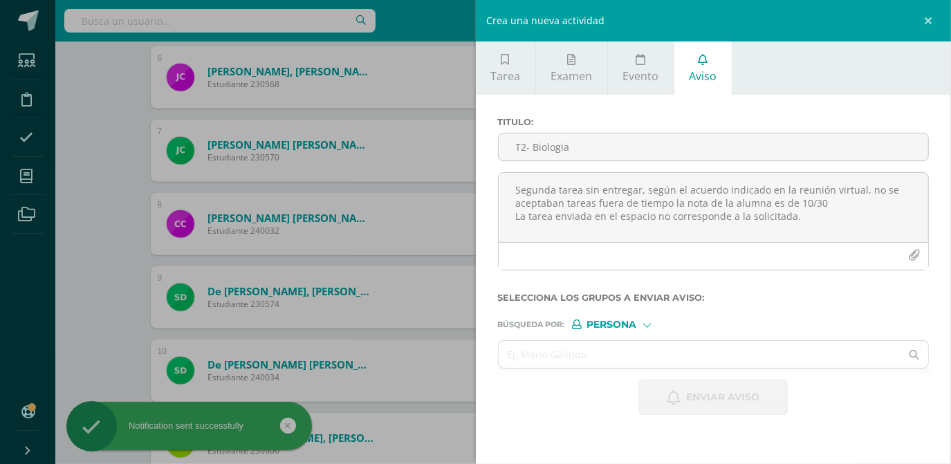
scroll to position [0, 0]
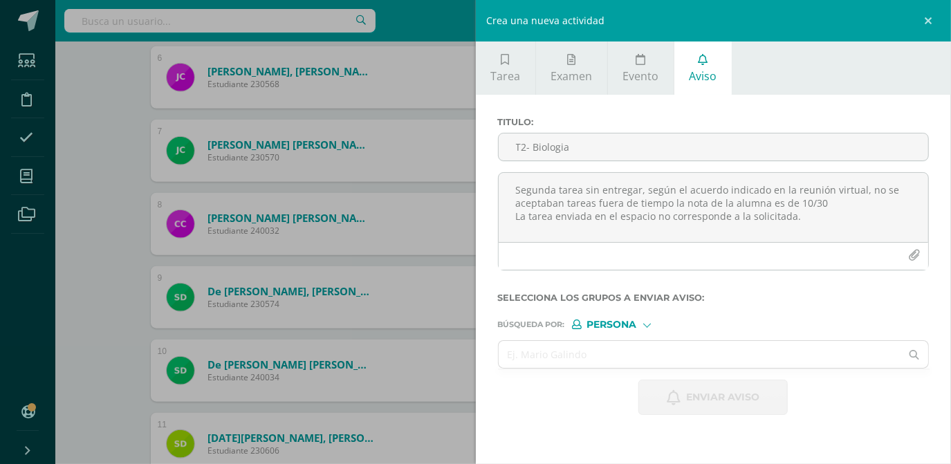
click at [110, 174] on div "Crea una nueva actividad Tarea Examen Evento Aviso Título: Valor: 100.0 Fecha: …" at bounding box center [475, 232] width 951 height 464
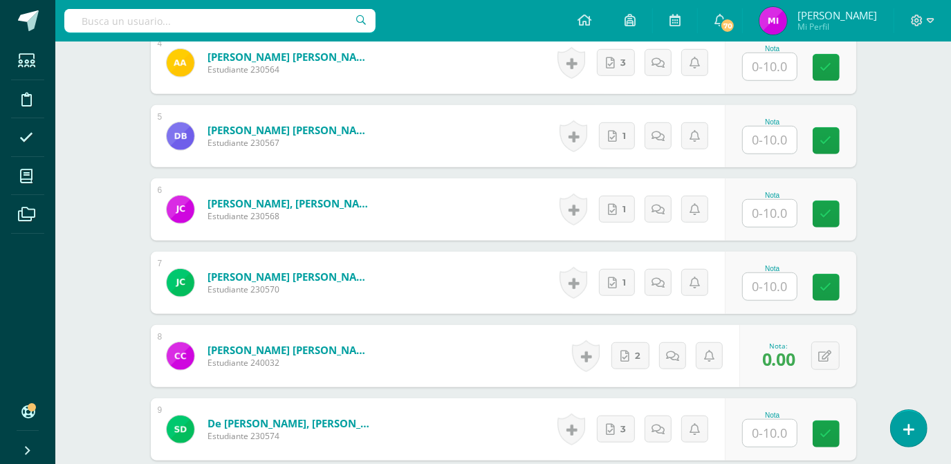
scroll to position [713, 0]
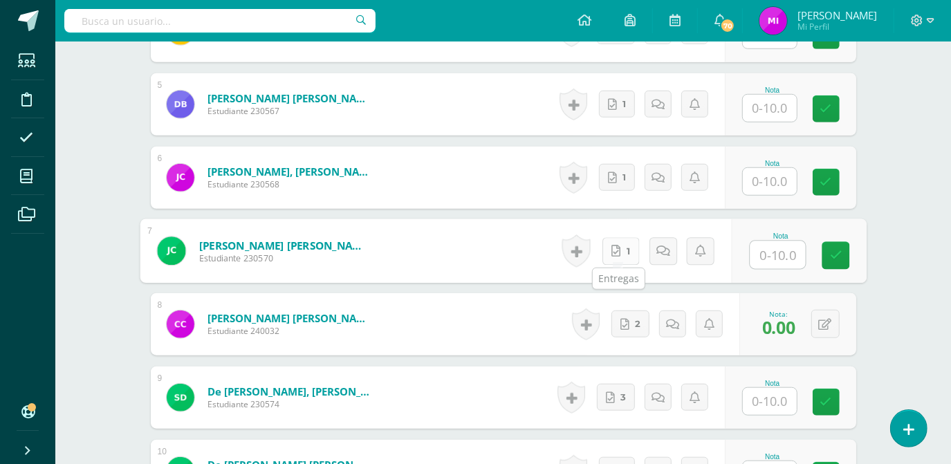
click at [622, 244] on link "1" at bounding box center [619, 251] width 37 height 28
click at [787, 261] on input "text" at bounding box center [776, 255] width 55 height 28
type input "0"
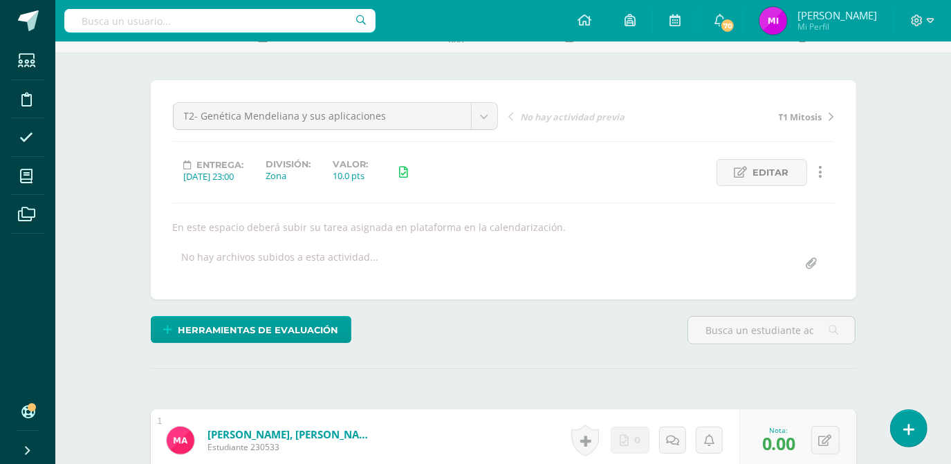
scroll to position [59, 0]
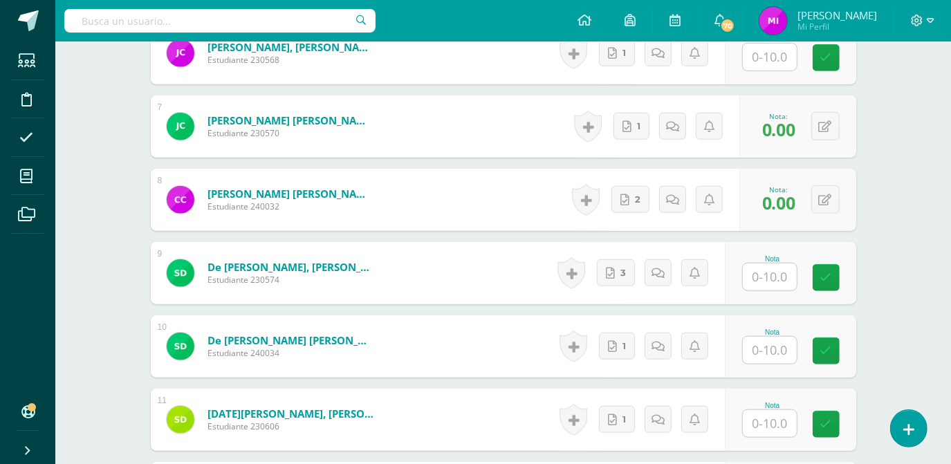
scroll to position [839, 0]
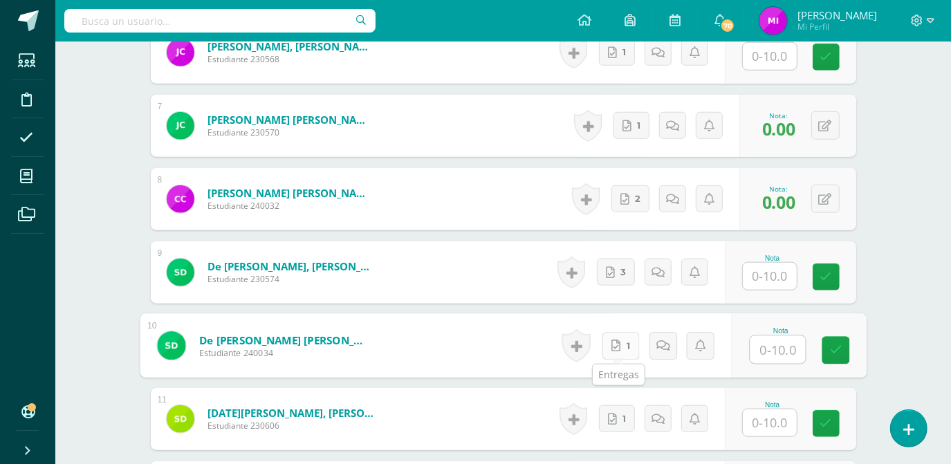
click at [617, 348] on icon at bounding box center [615, 345] width 9 height 12
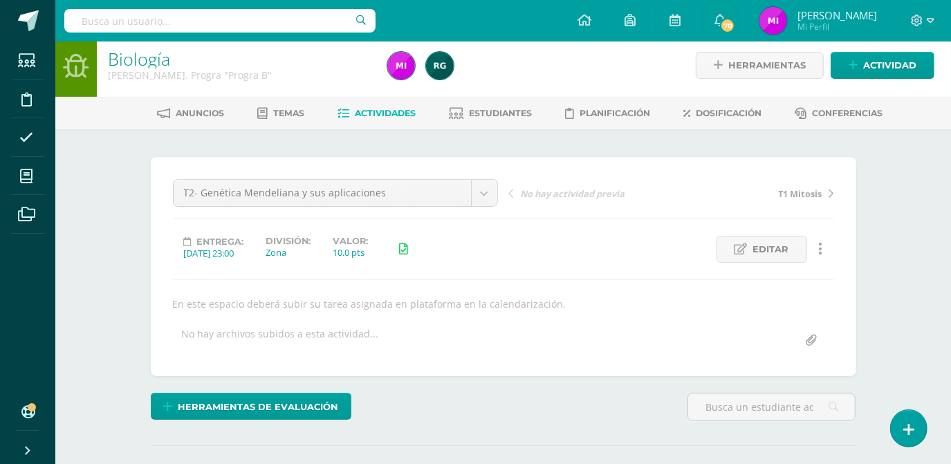
scroll to position [0, 0]
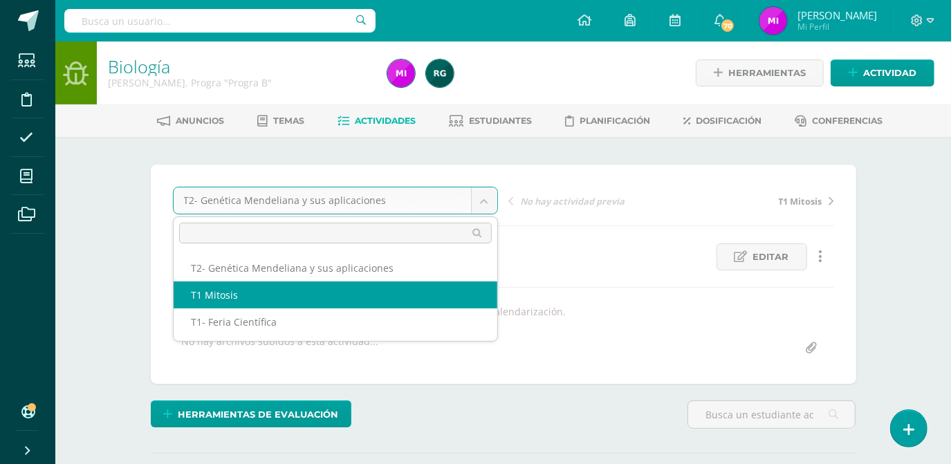
select select "/dashboard/teacher/grade-activity/106823/"
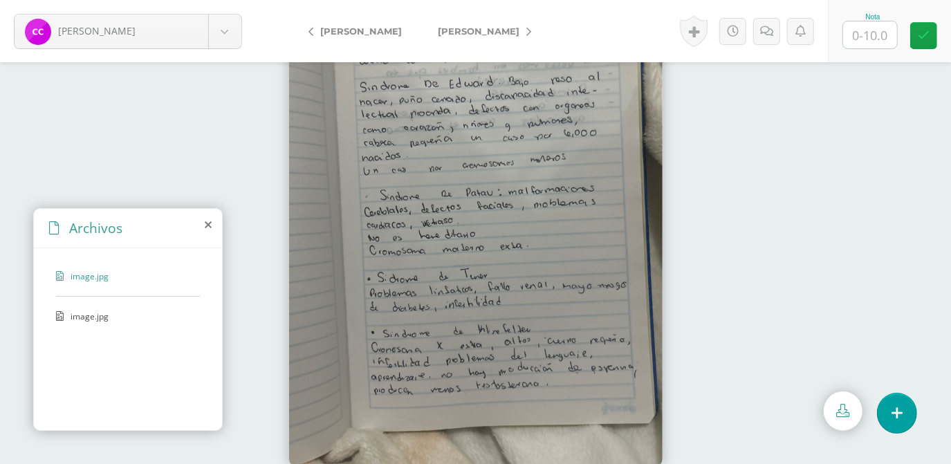
scroll to position [48, 0]
click at [106, 318] on span "image.jpg" at bounding box center [127, 316] width 113 height 12
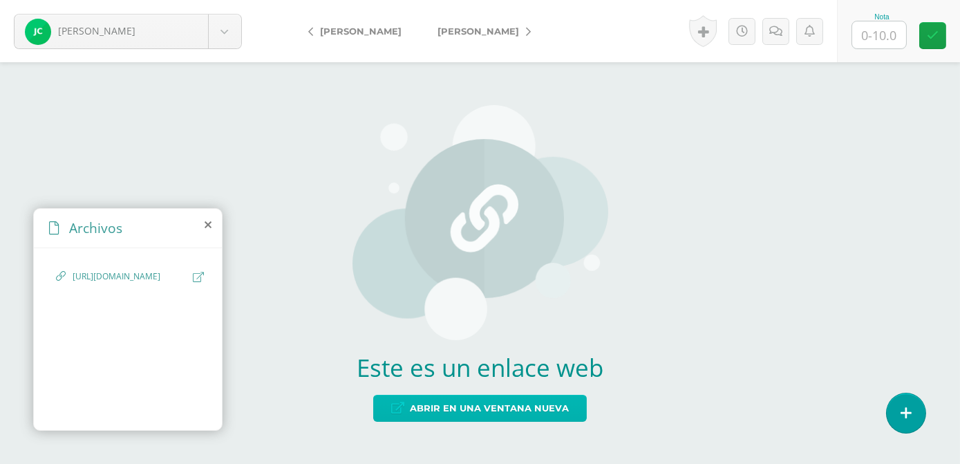
click at [490, 410] on span "Abrir en una ventana nueva" at bounding box center [489, 408] width 159 height 26
click at [140, 283] on span "https://docs.google.com/document/d/1OM2rEZGOD5SN8-ZWjOvTh6U8XHTiSx1TCpmaJm8knAk…" at bounding box center [129, 276] width 113 height 13
drag, startPoint x: 140, startPoint y: 320, endPoint x: 174, endPoint y: 316, distance: 34.8
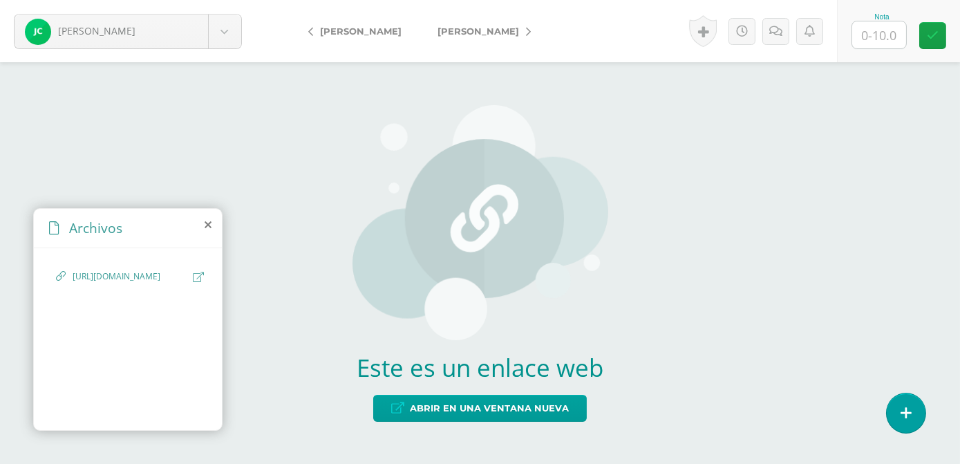
click at [174, 283] on span "https://docs.google.com/document/d/1OM2rEZGOD5SN8-ZWjOvTh6U8XHTiSx1TCpmaJm8knAk…" at bounding box center [129, 276] width 113 height 13
drag, startPoint x: 174, startPoint y: 316, endPoint x: 163, endPoint y: 345, distance: 31.1
click at [163, 345] on div "https://docs.google.com/document/d/1OM2rEZGOD5SN8-ZWjOvTh6U8XHTiSx1TCpmaJm8knAk…" at bounding box center [128, 336] width 188 height 177
click at [197, 280] on icon at bounding box center [198, 277] width 11 height 10
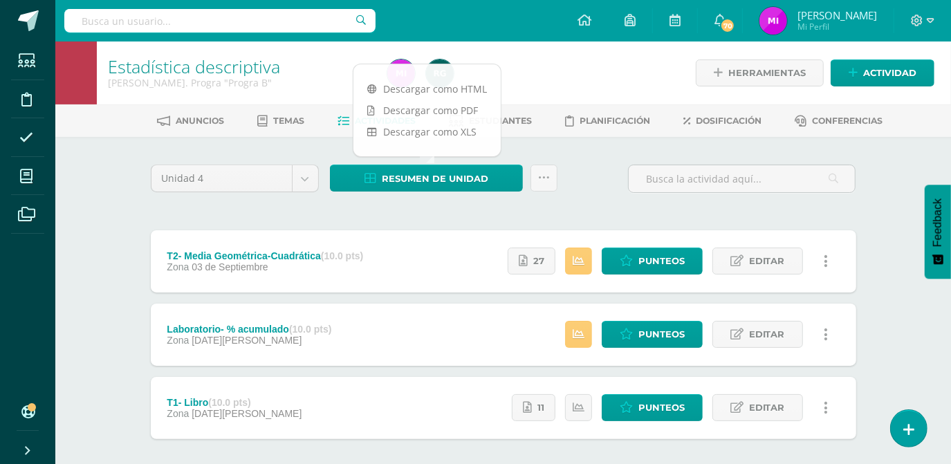
click at [602, 206] on div "Unidad 4 Unidad 1 Unidad 2 Unidad 3 Unidad 4 Resumen de unidad Subir actividade…" at bounding box center [503, 334] width 716 height 339
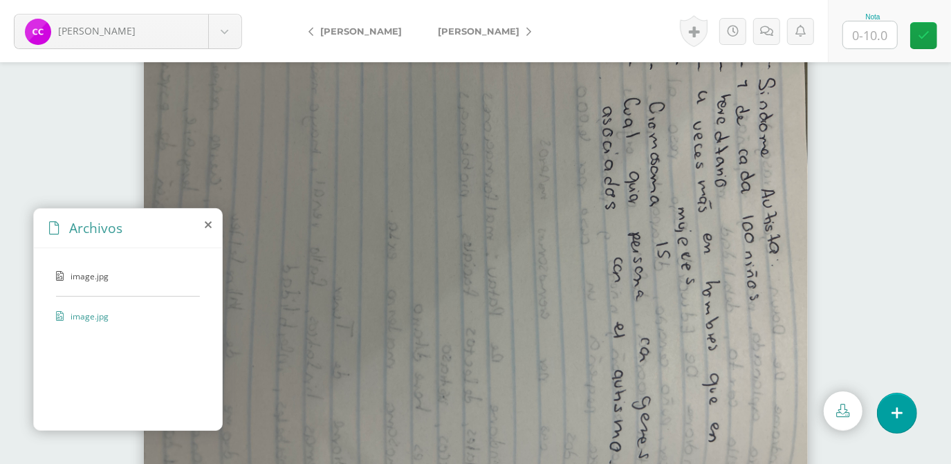
click at [349, 29] on span "[PERSON_NAME]" at bounding box center [361, 31] width 82 height 11
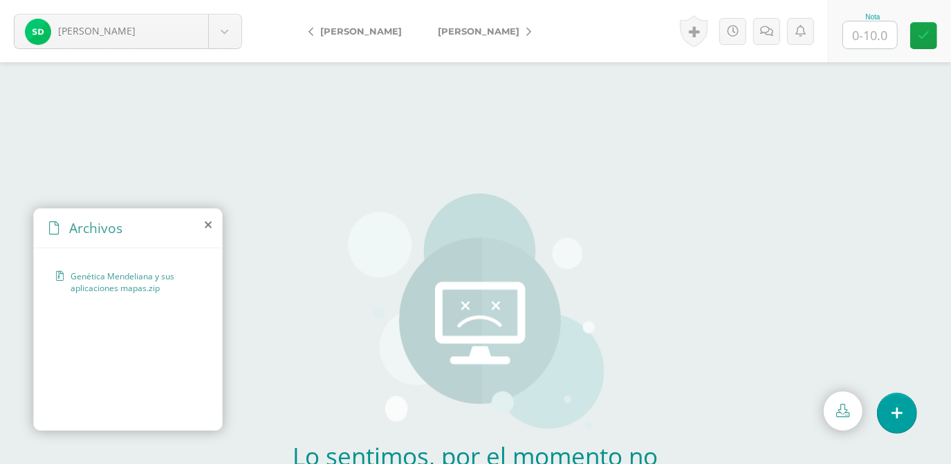
click at [147, 286] on span "Genética Mendeliana y sus aplicaciones mapas.zip" at bounding box center [132, 282] width 122 height 24
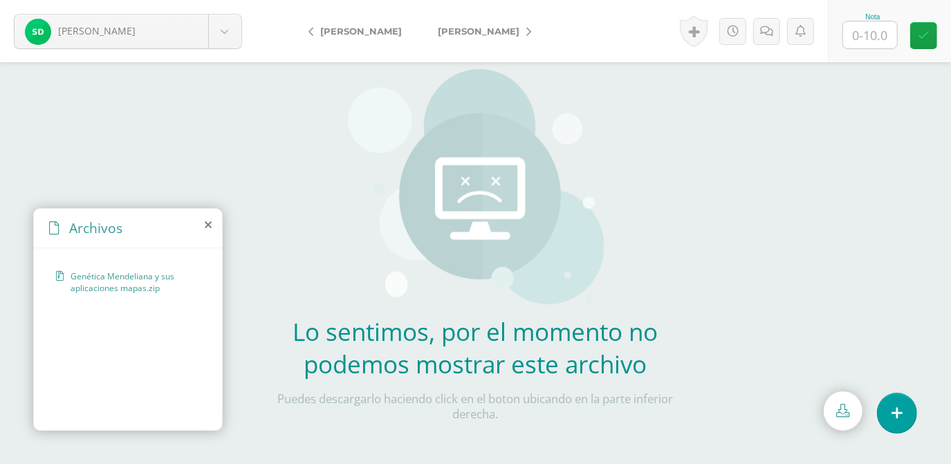
scroll to position [127, 0]
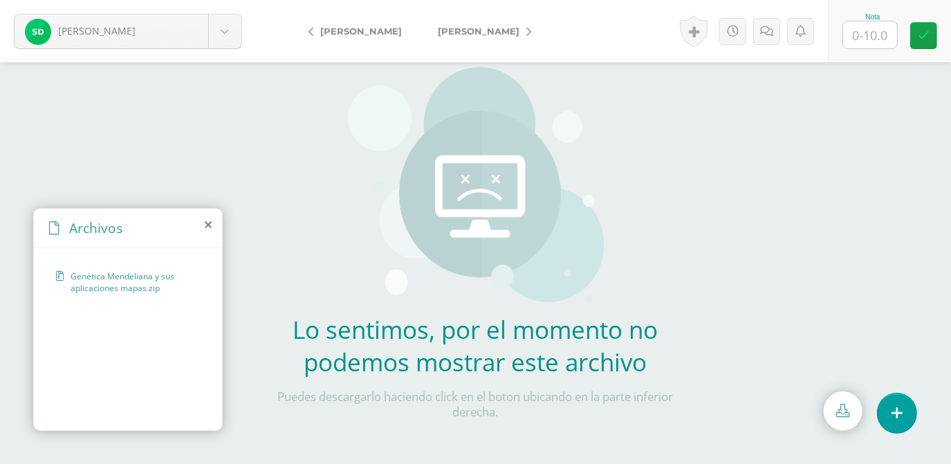
click at [114, 282] on span "Genética Mendeliana y sus aplicaciones mapas.zip" at bounding box center [132, 282] width 122 height 24
click at [311, 283] on div "Lo sentimos, por el momento no podemos mostrar este archivo Puedes descargarlo …" at bounding box center [476, 168] width 408 height 590
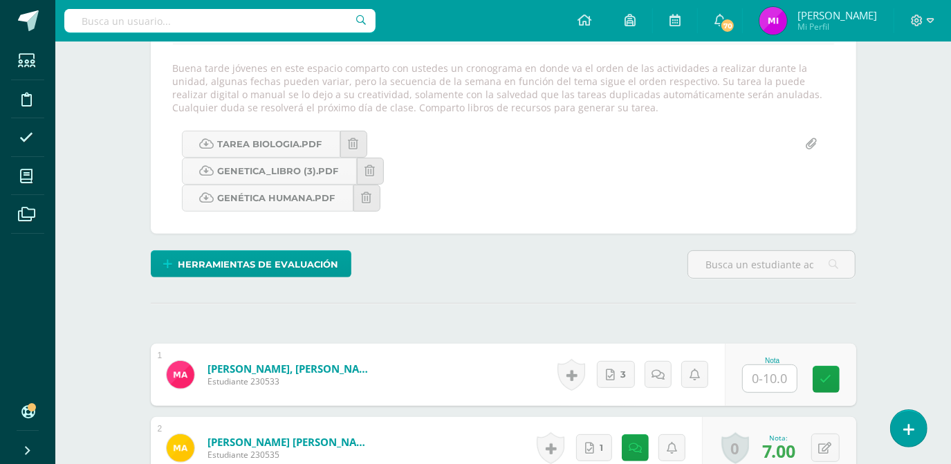
scroll to position [243, 0]
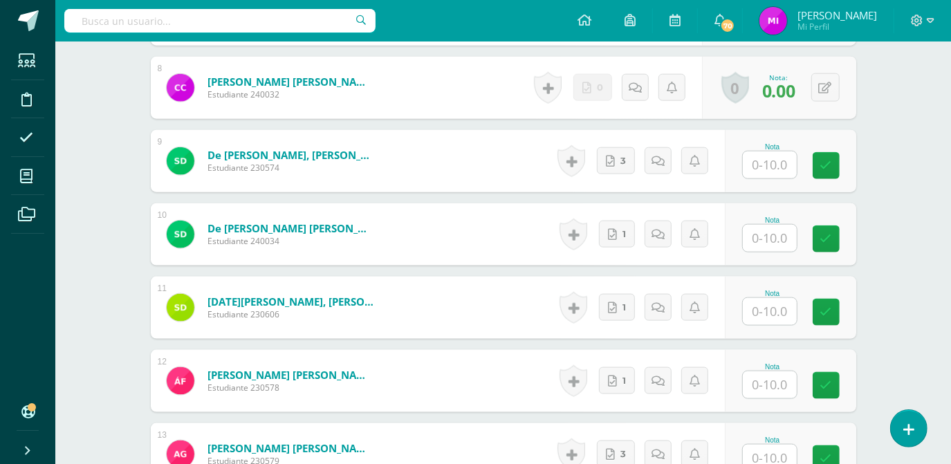
scroll to position [1074, 0]
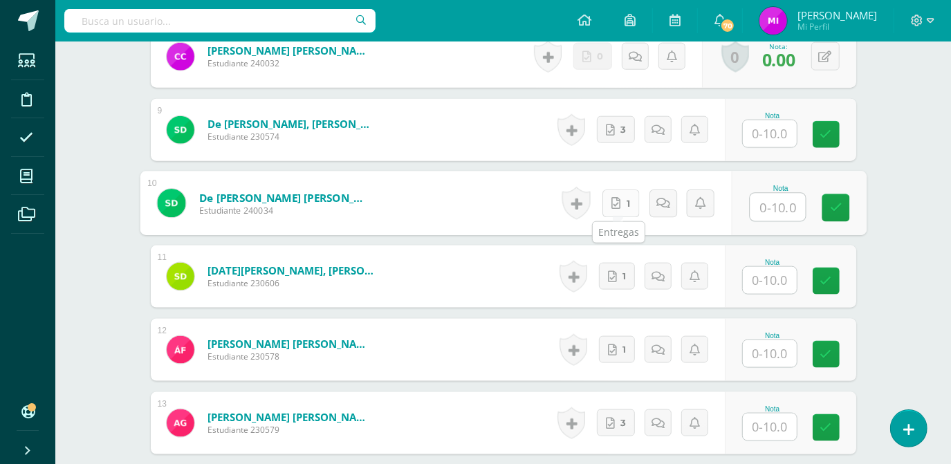
click at [625, 207] on link "1" at bounding box center [619, 203] width 37 height 28
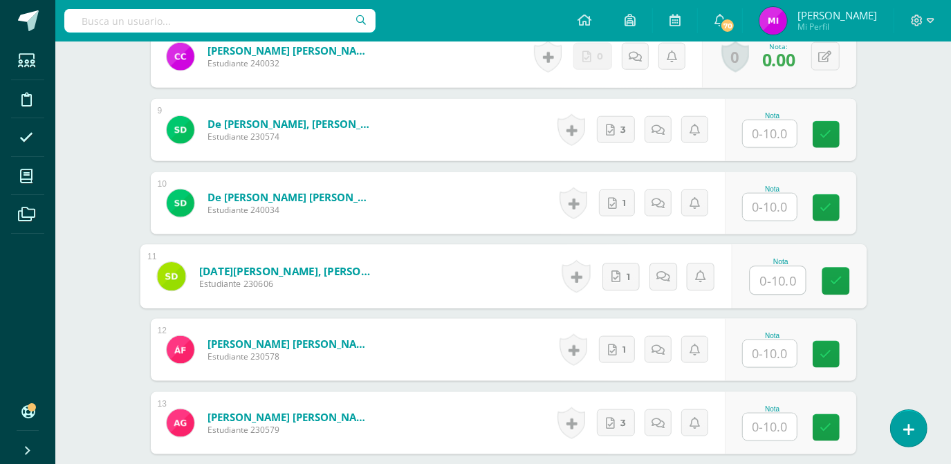
click at [774, 277] on input "text" at bounding box center [776, 281] width 55 height 28
type input "10"
click at [904, 326] on div "Biología Quinto Bach. Progra "Progra B" Herramientas Detalle de asistencias Act…" at bounding box center [502, 302] width 895 height 2671
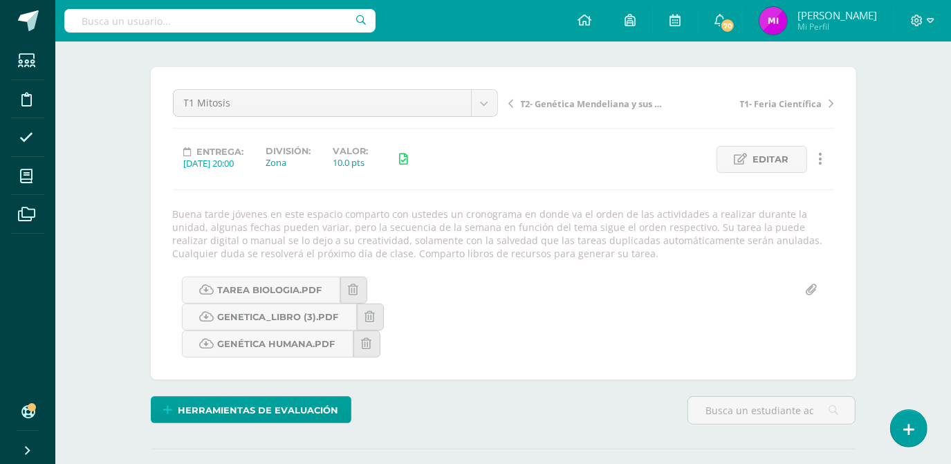
scroll to position [94, 0]
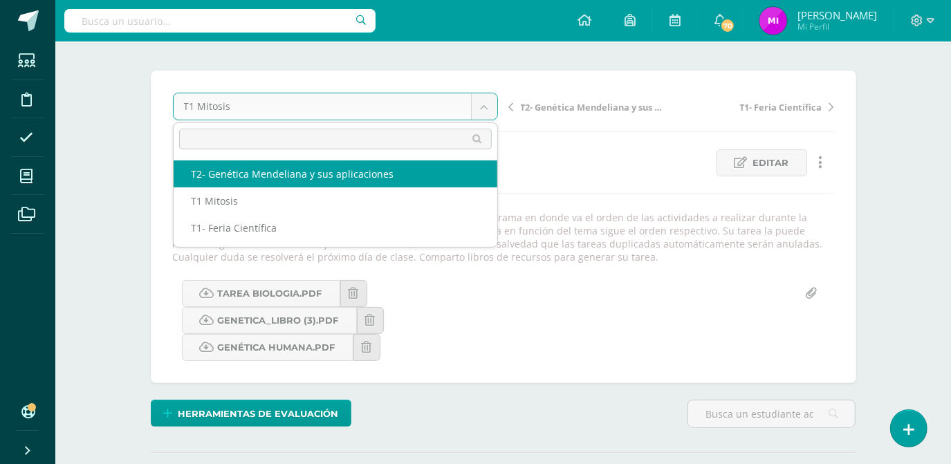
select select "/dashboard/teacher/grade-activity/108531/"
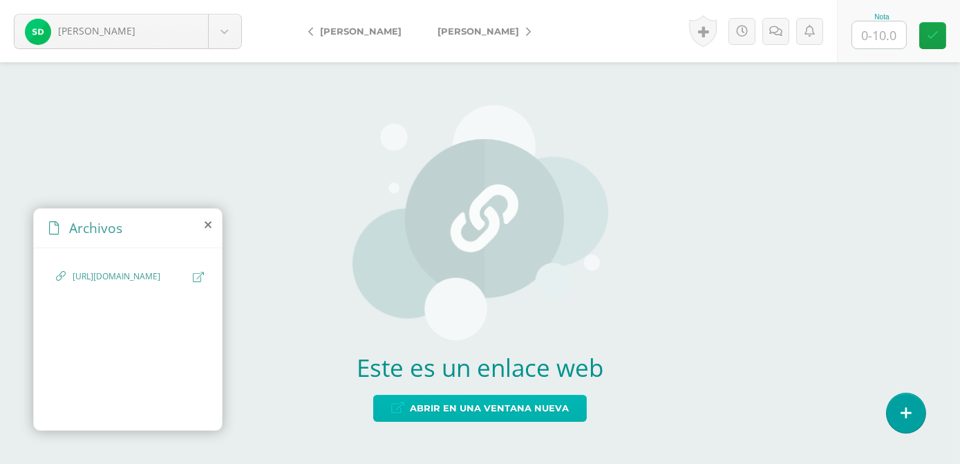
click at [489, 402] on span "Abrir en una ventana nueva" at bounding box center [489, 408] width 159 height 26
click at [309, 30] on icon at bounding box center [310, 32] width 5 height 10
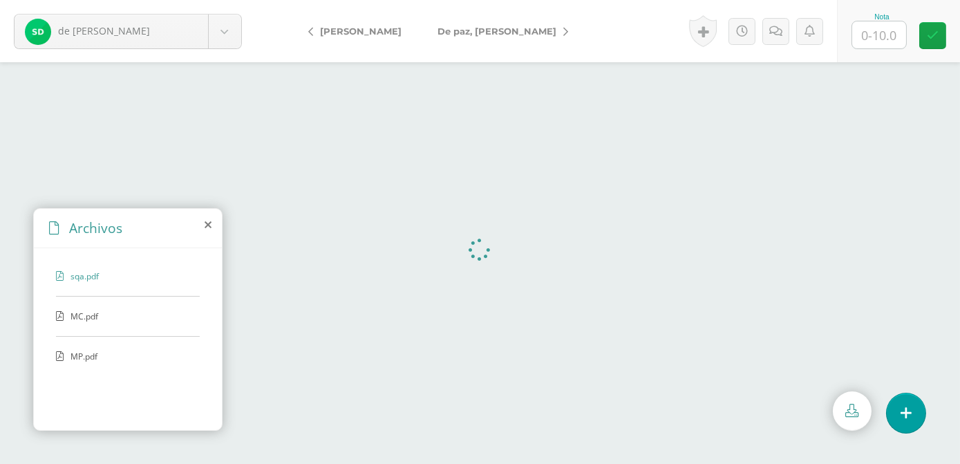
click at [506, 33] on link "De paz, [PERSON_NAME]" at bounding box center [500, 31] width 160 height 33
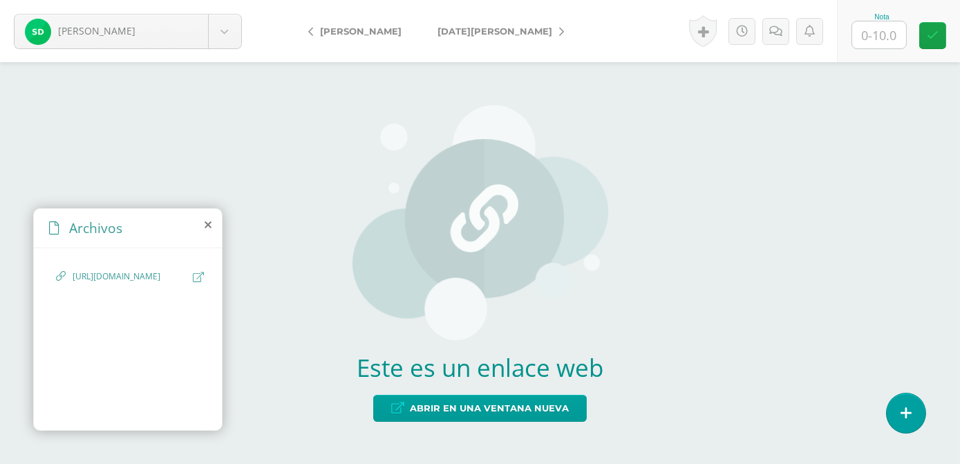
drag, startPoint x: 0, startPoint y: 0, endPoint x: 506, endPoint y: 33, distance: 507.1
click at [506, 33] on span "[DATE][PERSON_NAME]" at bounding box center [495, 31] width 115 height 11
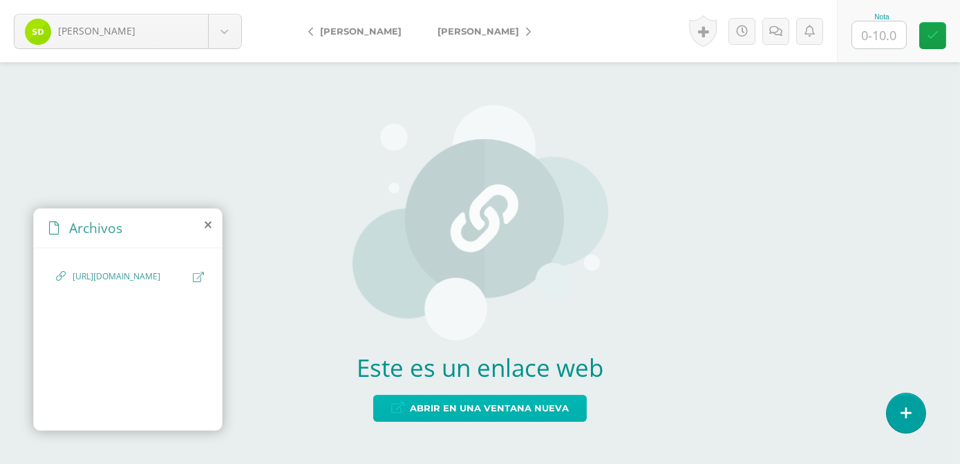
click at [438, 406] on span "Abrir en una ventana nueva" at bounding box center [489, 408] width 159 height 26
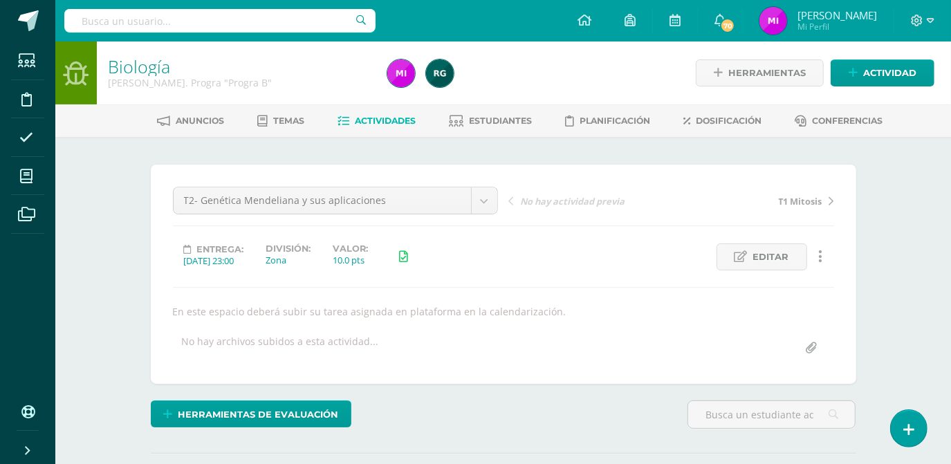
click at [888, 243] on div "Biología [PERSON_NAME]. Progra "Progra B" Herramientas Detalle de asistencias A…" at bounding box center [502, 300] width 895 height 519
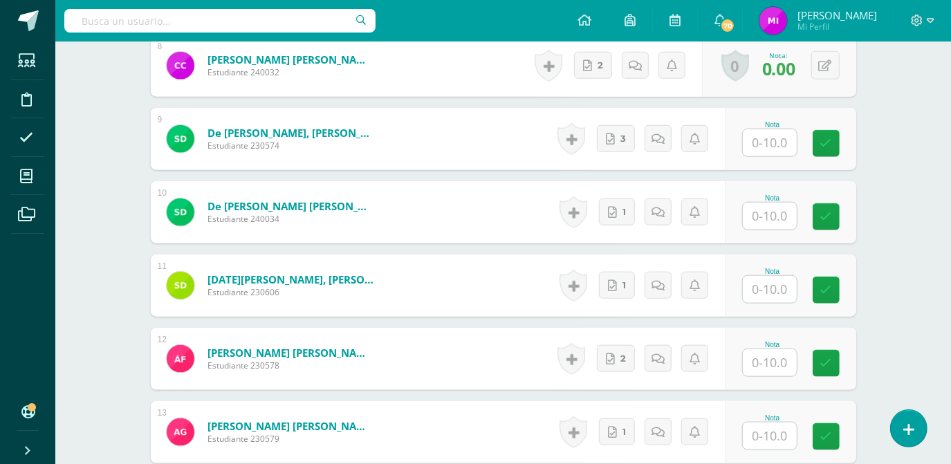
scroll to position [973, 0]
click at [626, 283] on link "1" at bounding box center [617, 284] width 36 height 27
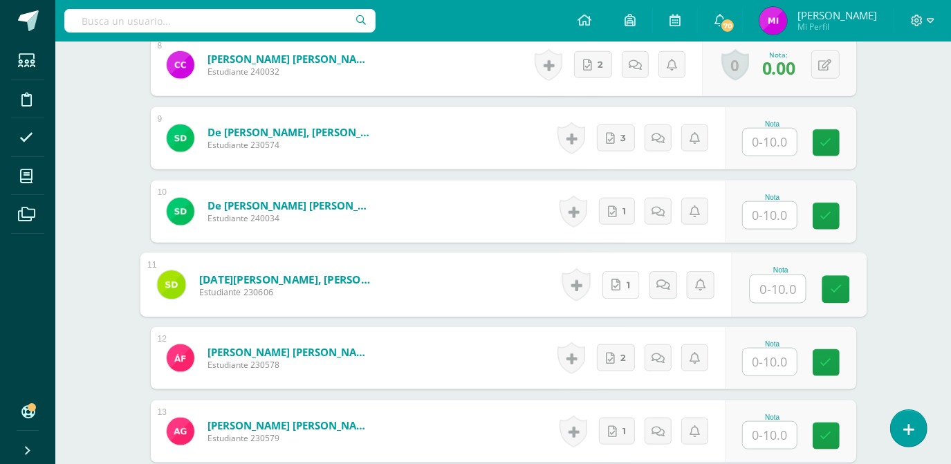
scroll to position [973, 0]
click at [662, 288] on icon at bounding box center [662, 284] width 14 height 12
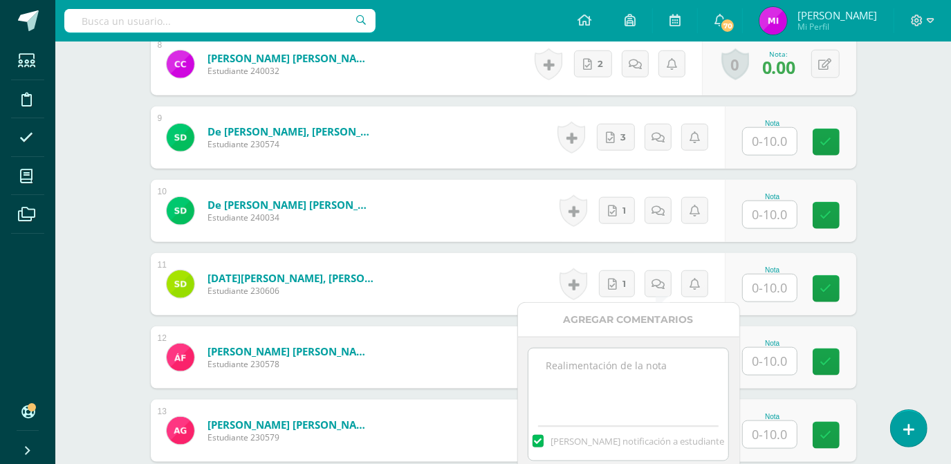
click at [617, 353] on textarea at bounding box center [628, 382] width 200 height 69
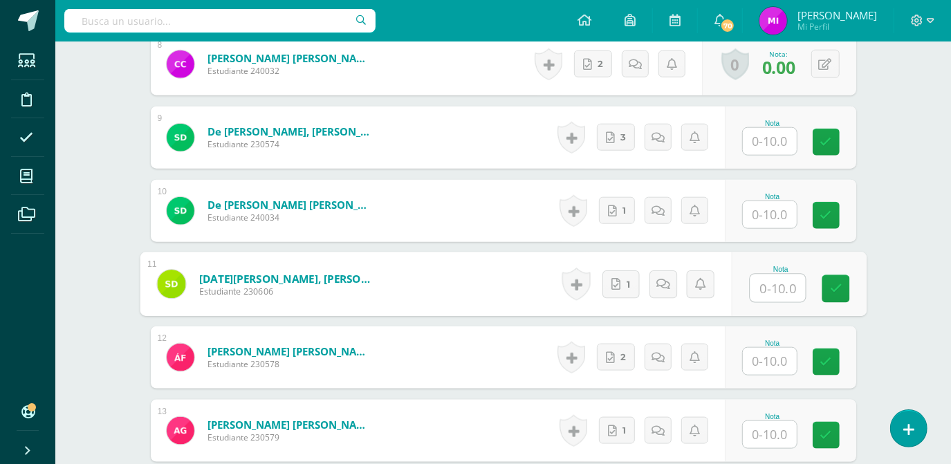
click at [774, 288] on input "text" at bounding box center [776, 288] width 55 height 28
type input "0"
click at [664, 280] on icon at bounding box center [662, 284] width 14 height 12
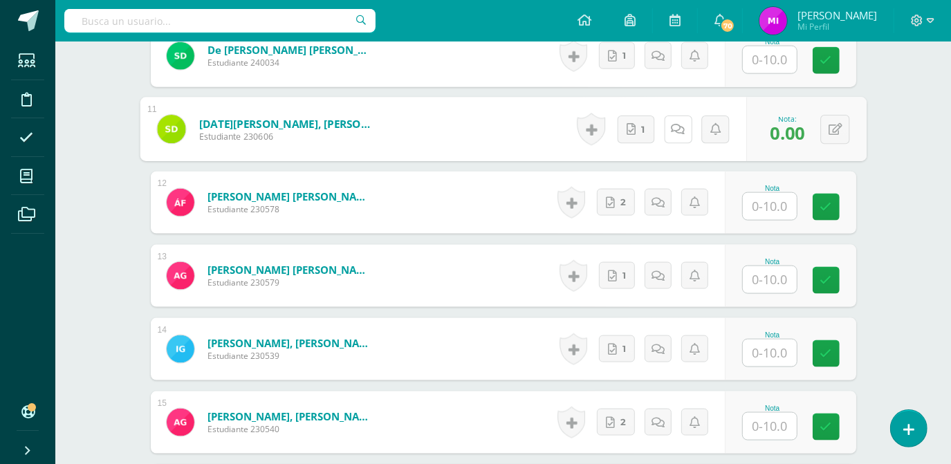
scroll to position [1138, 0]
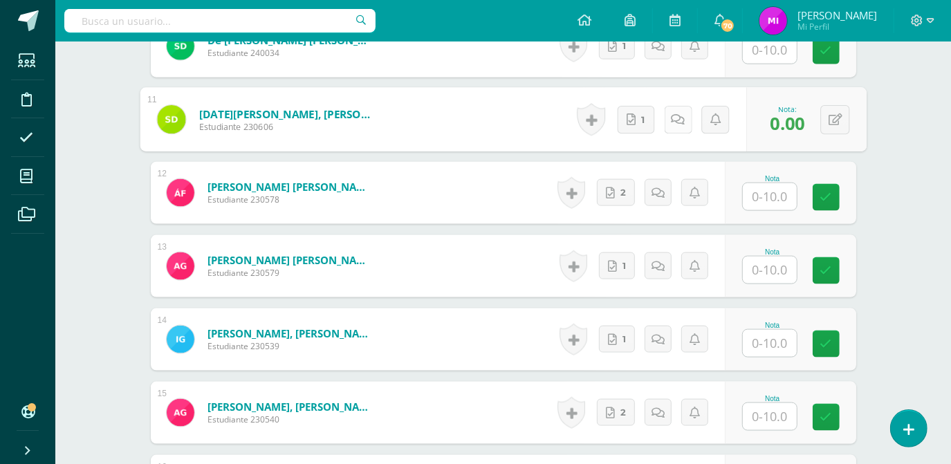
click at [680, 122] on icon at bounding box center [678, 119] width 14 height 12
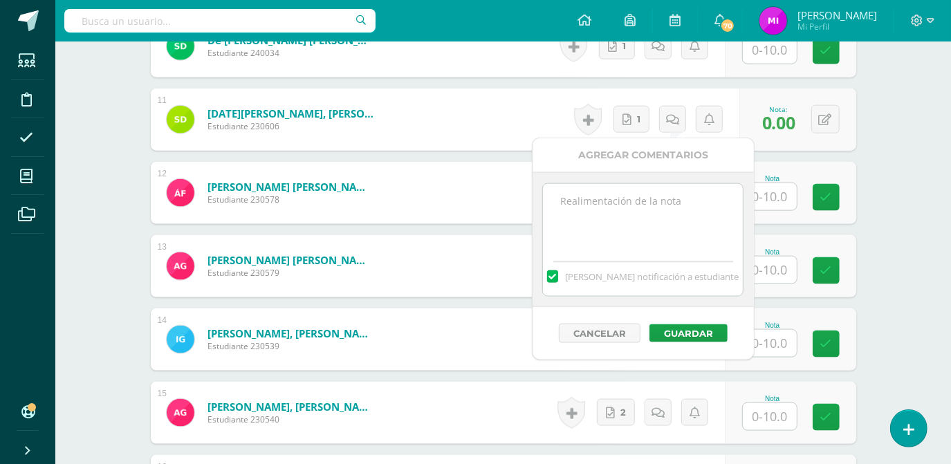
click at [607, 196] on textarea at bounding box center [643, 218] width 200 height 69
type textarea "Archivo vacio"
click at [686, 326] on button "Guardar" at bounding box center [688, 333] width 78 height 18
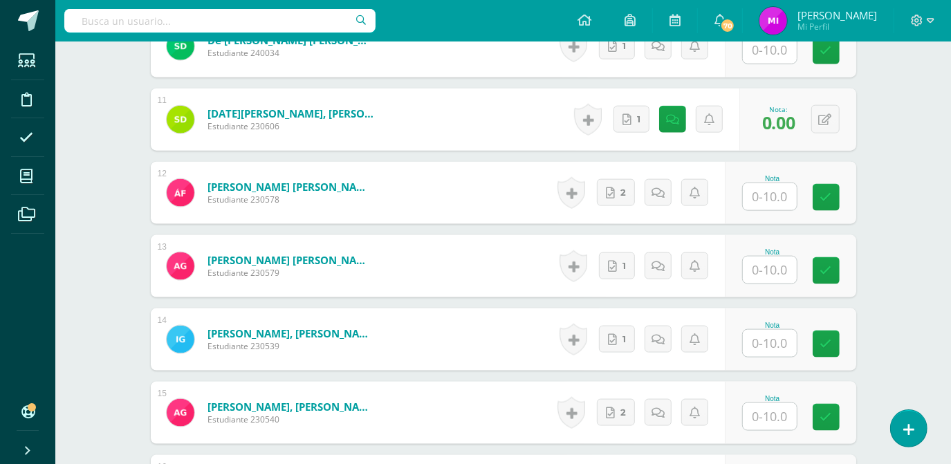
click at [888, 262] on div "Biología Quinto Bach. Progra "Progra B" Herramientas Detalle de asistencias Act…" at bounding box center [502, 353] width 895 height 2899
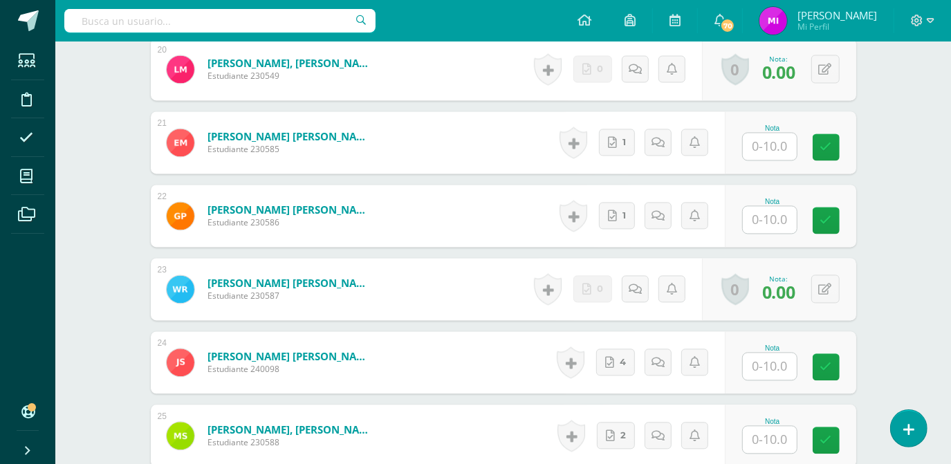
scroll to position [1892, 0]
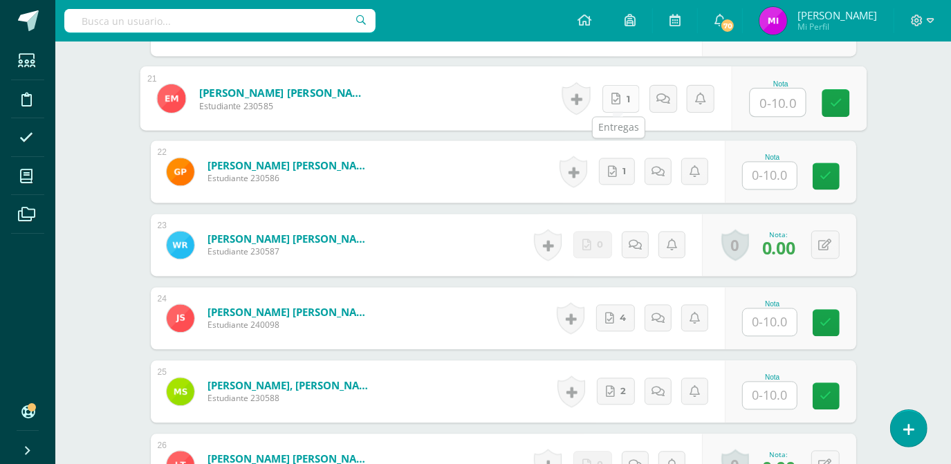
click at [620, 100] on link "1" at bounding box center [619, 98] width 37 height 28
click at [781, 108] on input "text" at bounding box center [776, 102] width 55 height 28
type input "0"
click at [664, 93] on icon at bounding box center [662, 98] width 14 height 12
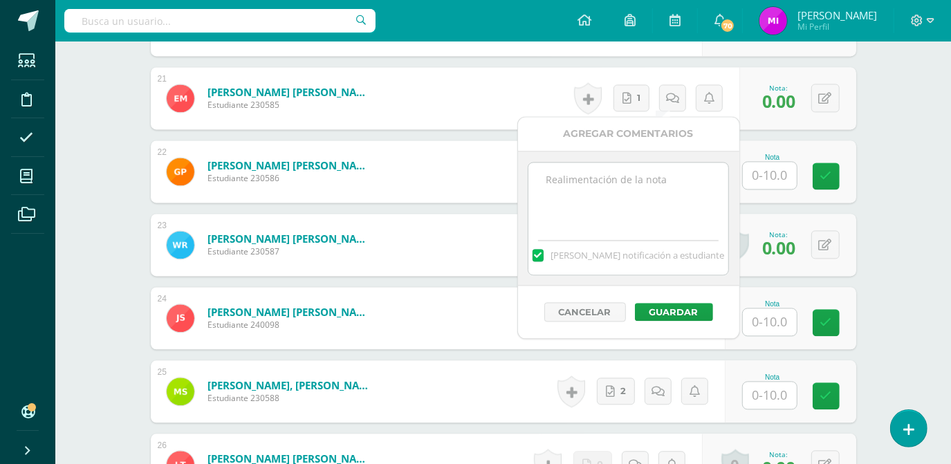
click at [619, 189] on textarea at bounding box center [628, 196] width 200 height 69
type textarea "Tarea sin acceso"
click at [678, 306] on button "Guardar" at bounding box center [674, 312] width 78 height 18
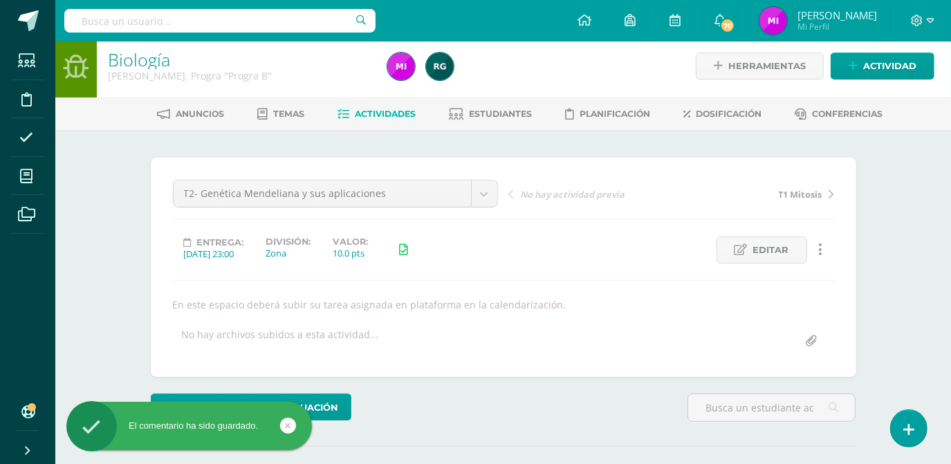
scroll to position [0, 0]
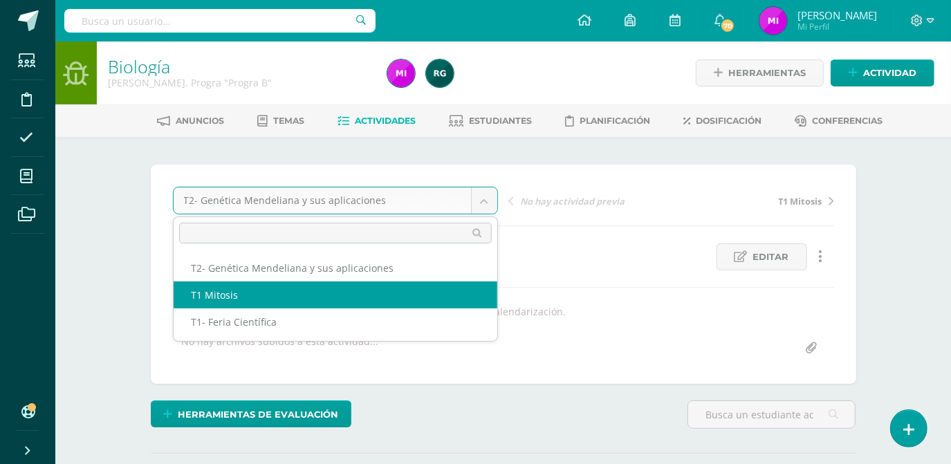
select select "/dashboard/teacher/grade-activity/106823/"
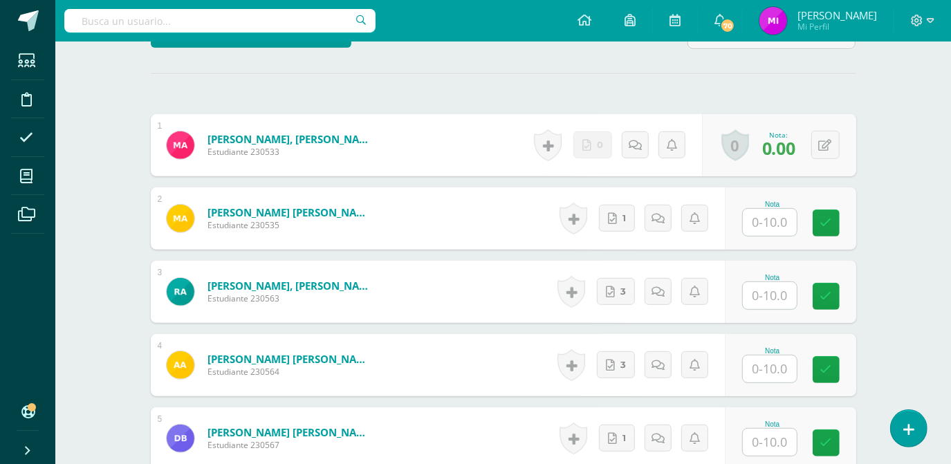
scroll to position [402, 0]
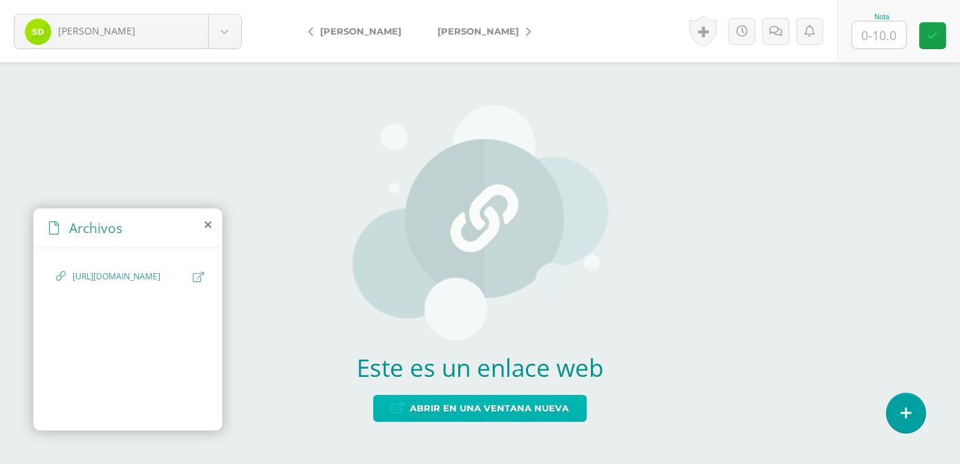
click at [451, 411] on span "Abrir en una ventana nueva" at bounding box center [489, 408] width 159 height 26
click at [452, 404] on span "Abrir en una ventana nueva" at bounding box center [489, 408] width 159 height 26
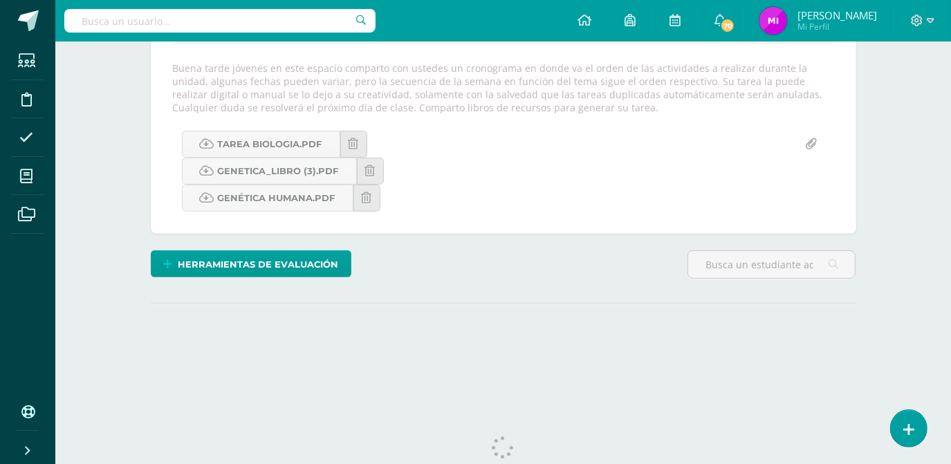
click at [913, 267] on div "Biología Quinto Bach. Progra "Progra B" Herramientas Detalle de asistencias Act…" at bounding box center [502, 104] width 895 height 613
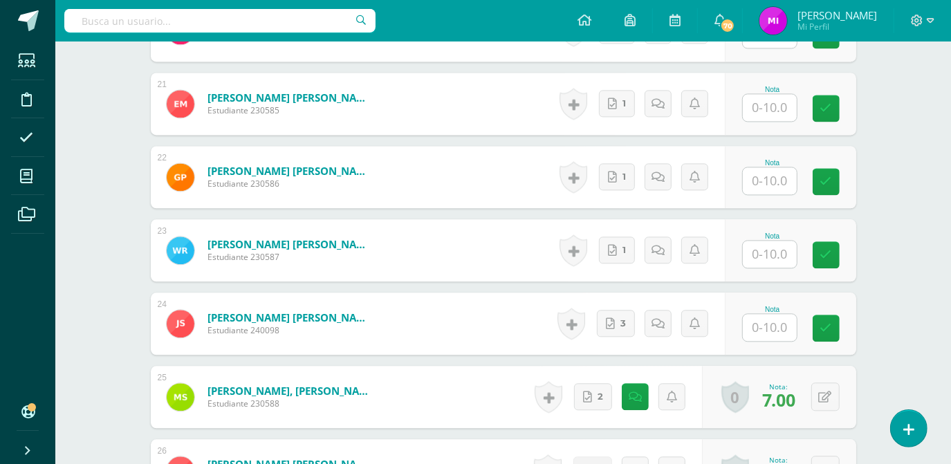
scroll to position [1985, 0]
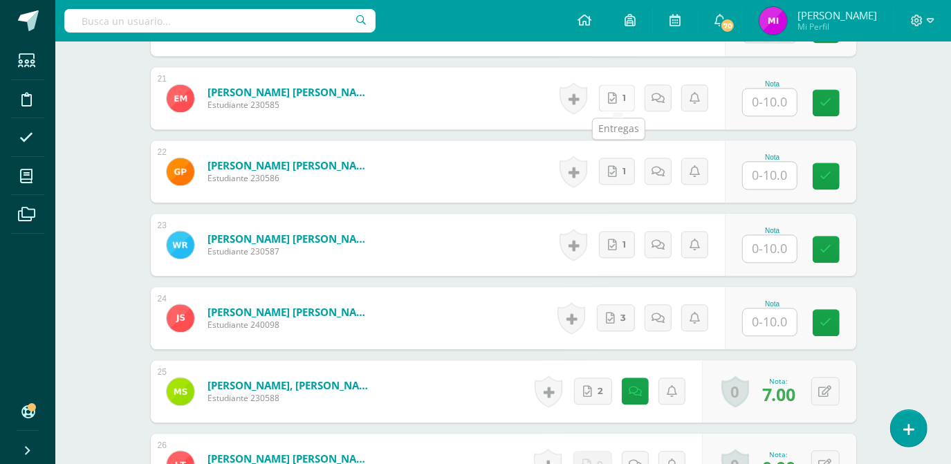
click at [622, 94] on link "1" at bounding box center [617, 97] width 36 height 27
click at [773, 102] on input "text" at bounding box center [776, 102] width 55 height 28
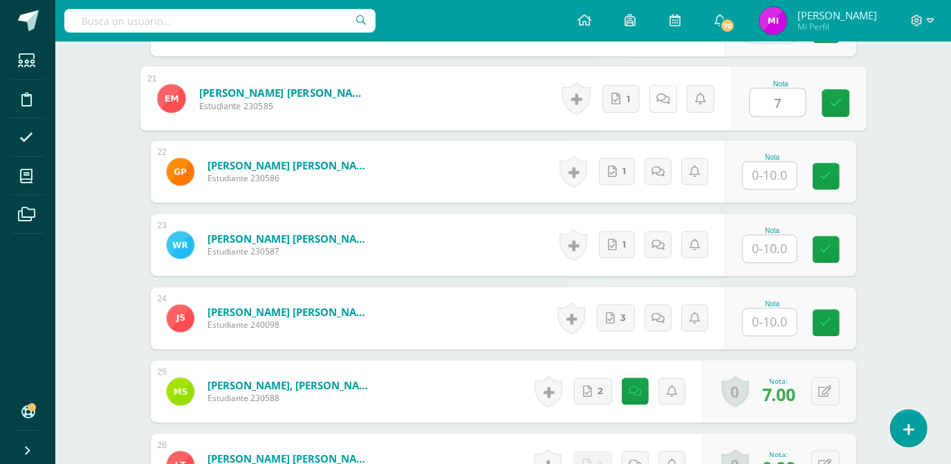
type input "7"
click at [671, 104] on link at bounding box center [662, 98] width 28 height 28
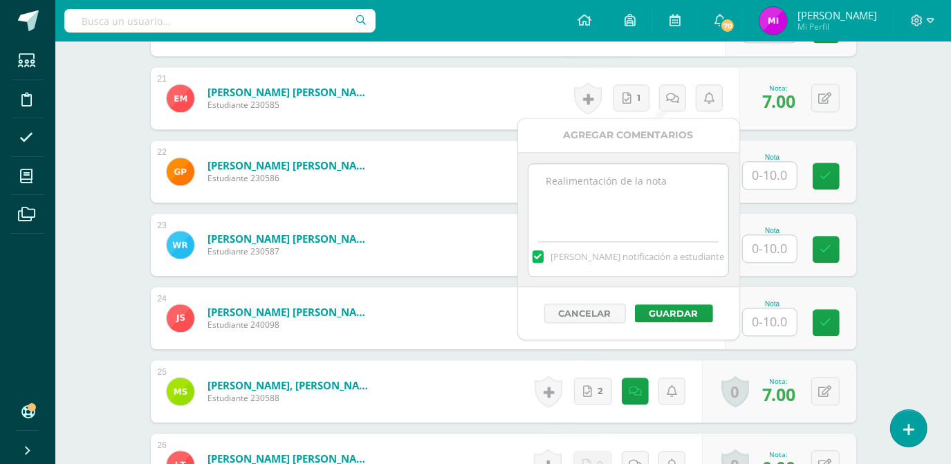
click at [593, 185] on textarea at bounding box center [628, 198] width 200 height 69
click at [657, 212] on textarea "Falta contenido aun" at bounding box center [628, 198] width 200 height 69
type textarea "Falta contenido aun"
click at [665, 318] on button "Guardar" at bounding box center [674, 313] width 78 height 18
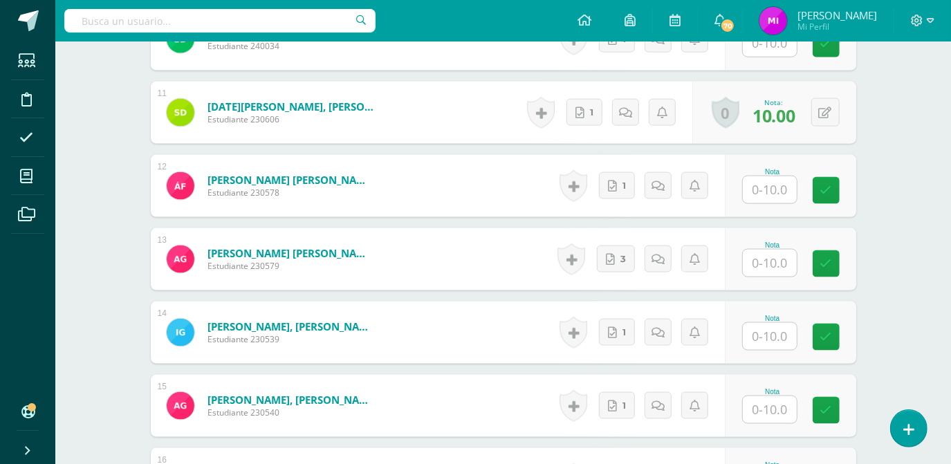
scroll to position [1231, 0]
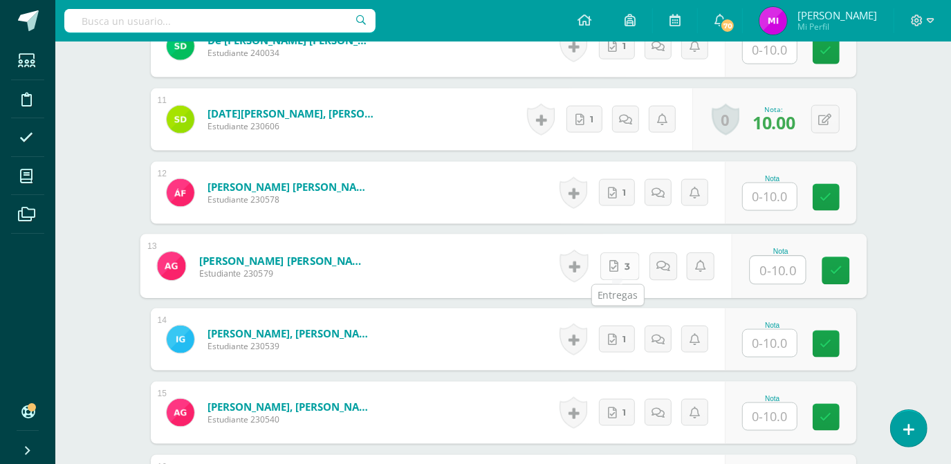
click at [617, 268] on link "3" at bounding box center [618, 266] width 39 height 28
click at [769, 266] on input "text" at bounding box center [776, 270] width 55 height 28
type input "7"
click at [659, 261] on icon at bounding box center [662, 266] width 14 height 12
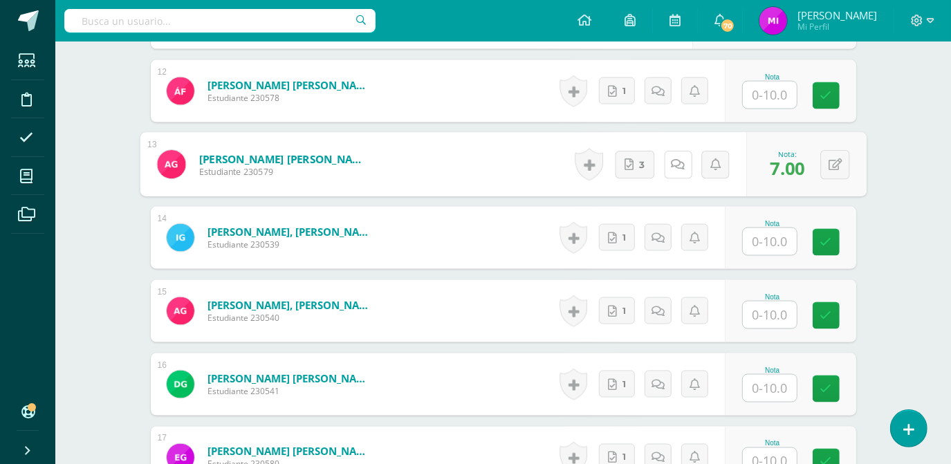
scroll to position [1336, 0]
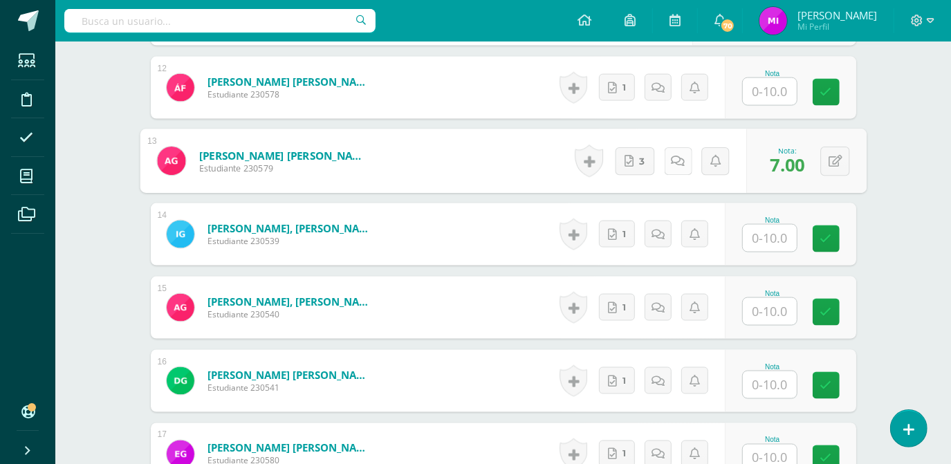
click at [682, 163] on icon at bounding box center [678, 161] width 14 height 12
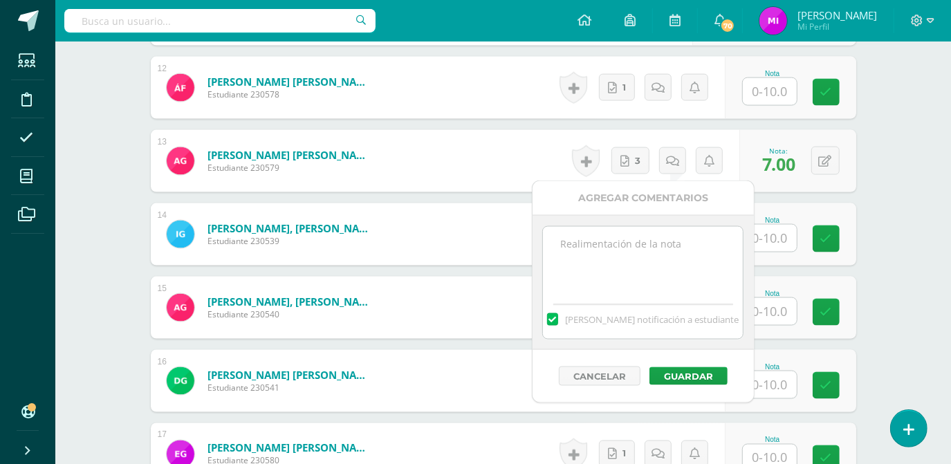
click at [590, 243] on textarea at bounding box center [643, 261] width 200 height 69
type textarea "Muy poca información"
click at [687, 377] on button "Guardar" at bounding box center [688, 376] width 78 height 18
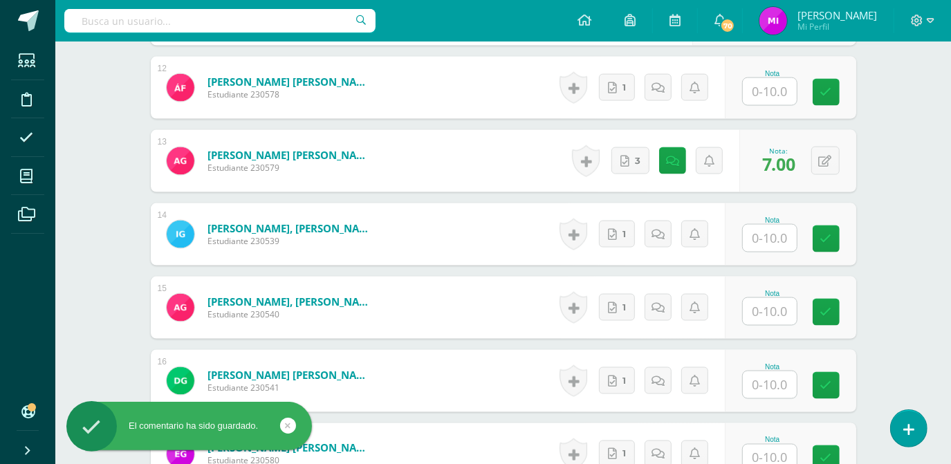
click at [895, 267] on div "Biología Quinto Bach. Progra "Progra B" Herramientas Detalle de asistencias Act…" at bounding box center [502, 40] width 895 height 2671
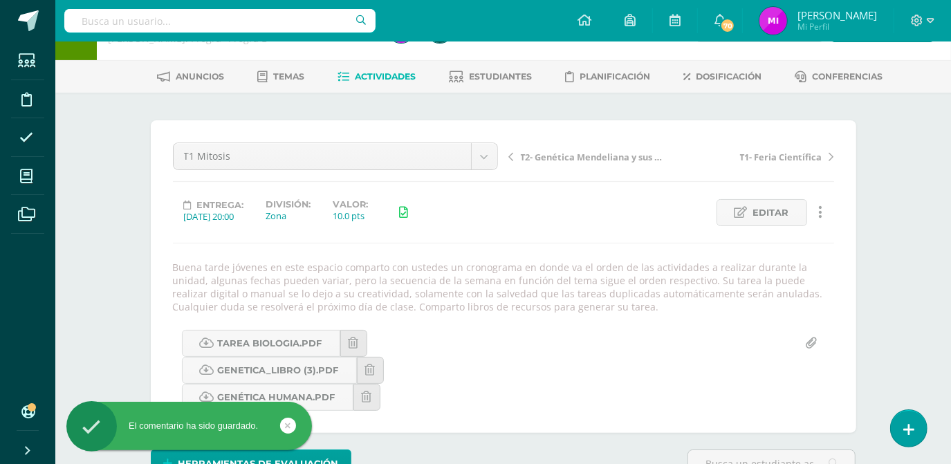
scroll to position [29, 0]
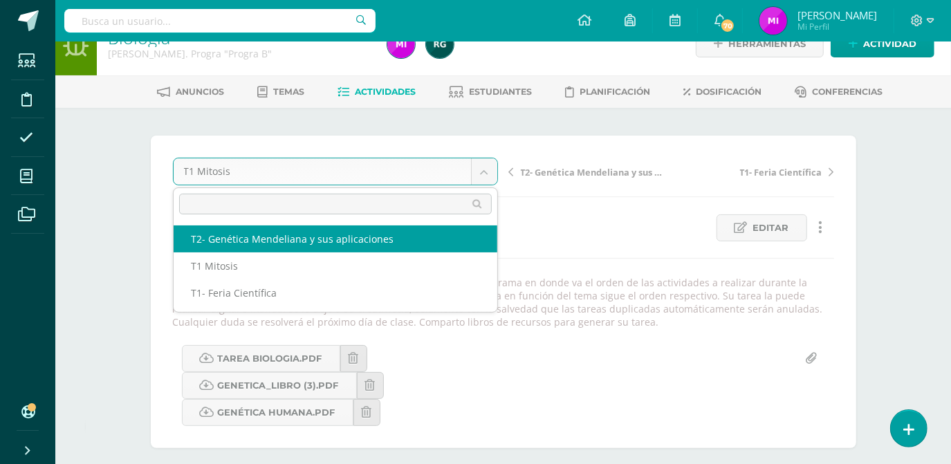
select select "/dashboard/teacher/grade-activity/108531/"
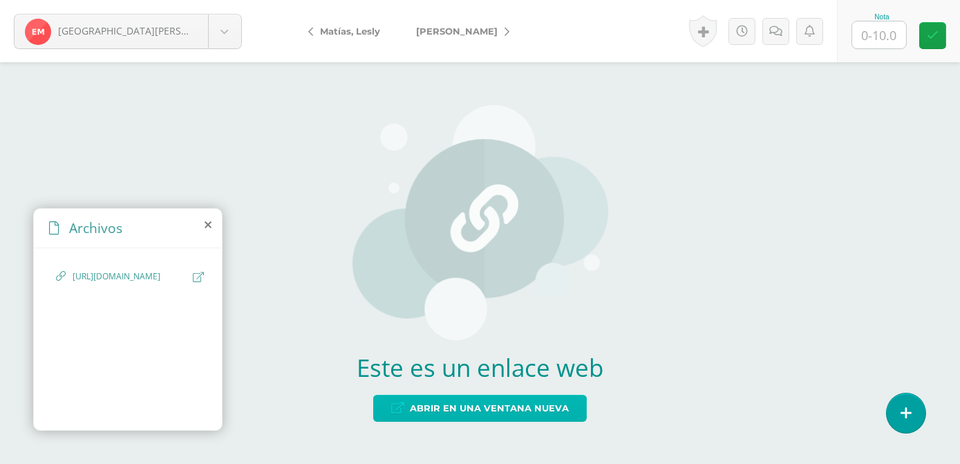
click at [448, 404] on span "Abrir en una ventana nueva" at bounding box center [489, 408] width 159 height 26
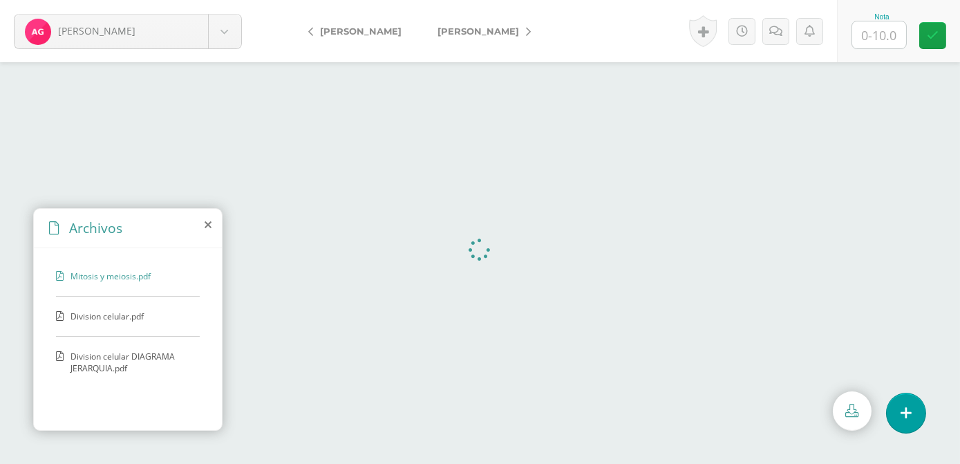
click at [134, 319] on span "Division celular.pdf" at bounding box center [127, 316] width 113 height 12
click at [93, 357] on span "Division celular DIAGRAMA JERARQUIA.pdf" at bounding box center [132, 363] width 122 height 24
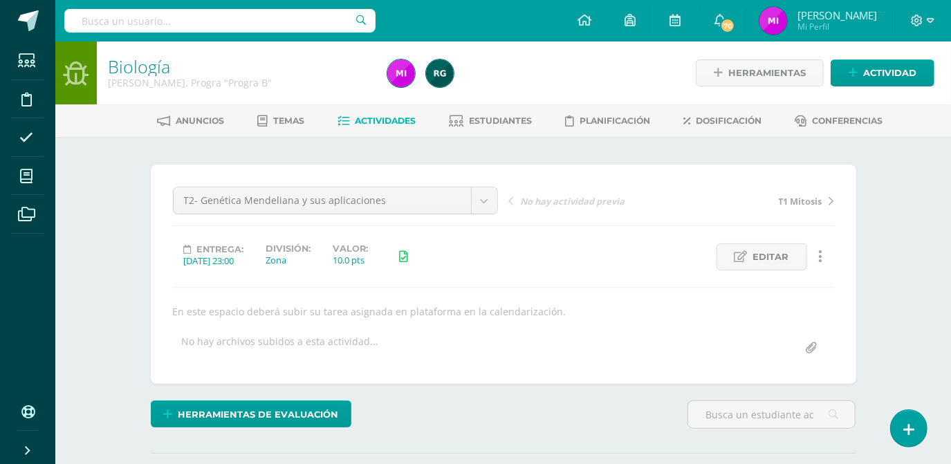
click at [900, 257] on div "Biología [PERSON_NAME]. Progra "Progra B" Herramientas Detalle de asistencias A…" at bounding box center [502, 300] width 895 height 519
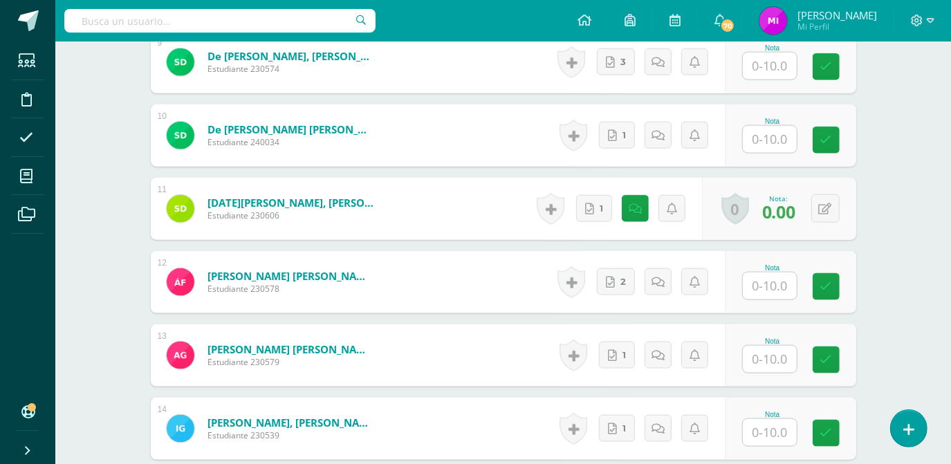
scroll to position [1116, 0]
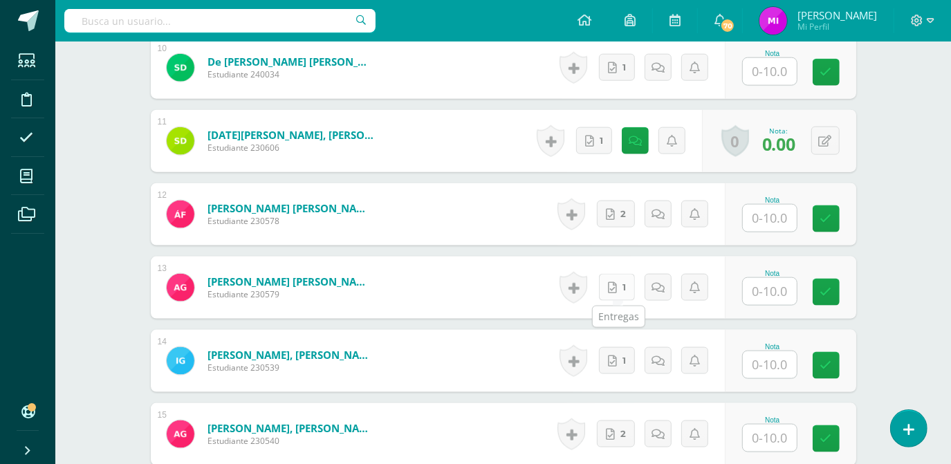
click at [615, 290] on icon at bounding box center [612, 288] width 9 height 12
click at [814, 196] on div "Nota" at bounding box center [790, 214] width 131 height 62
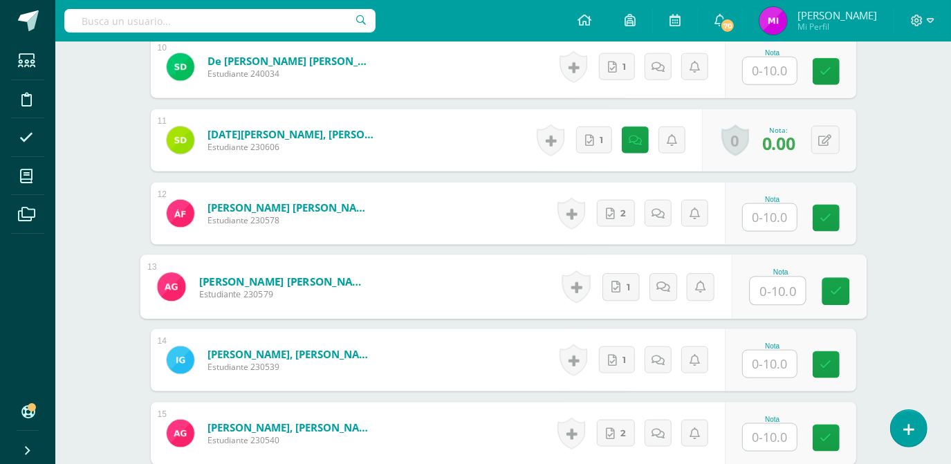
click at [780, 292] on input "text" at bounding box center [776, 291] width 55 height 28
type input "5"
click at [662, 294] on link at bounding box center [662, 287] width 28 height 28
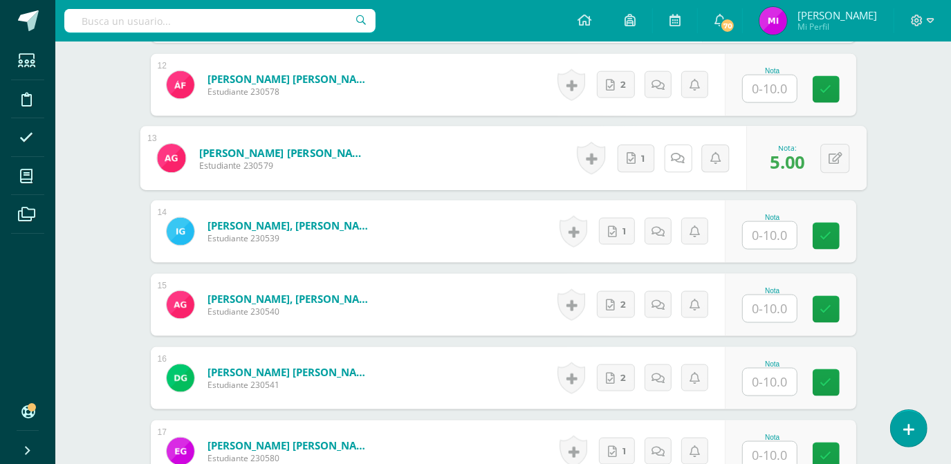
scroll to position [1300, 0]
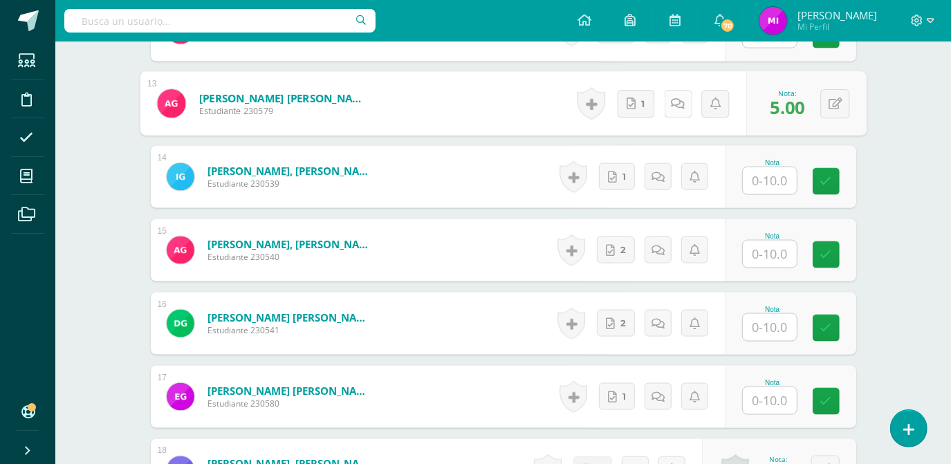
click at [679, 97] on icon at bounding box center [678, 103] width 14 height 12
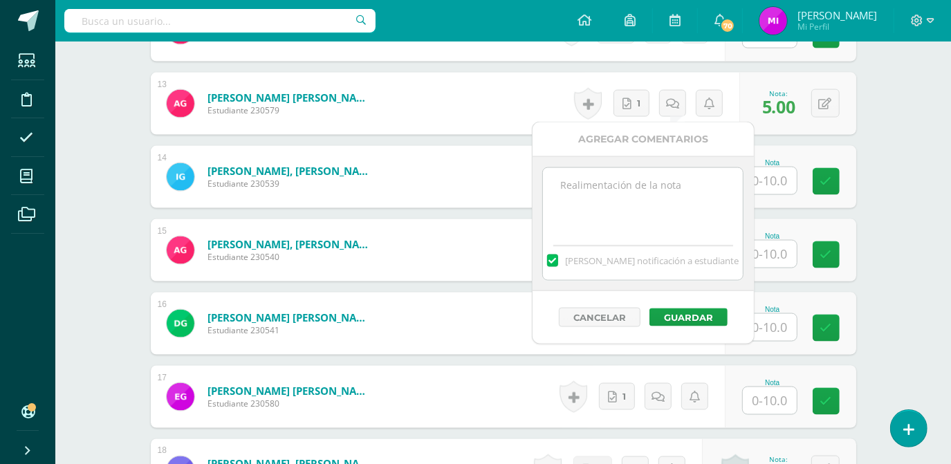
click at [645, 174] on textarea at bounding box center [643, 202] width 200 height 69
type textarea "Falto"
click at [698, 318] on button "Guardar" at bounding box center [688, 317] width 78 height 18
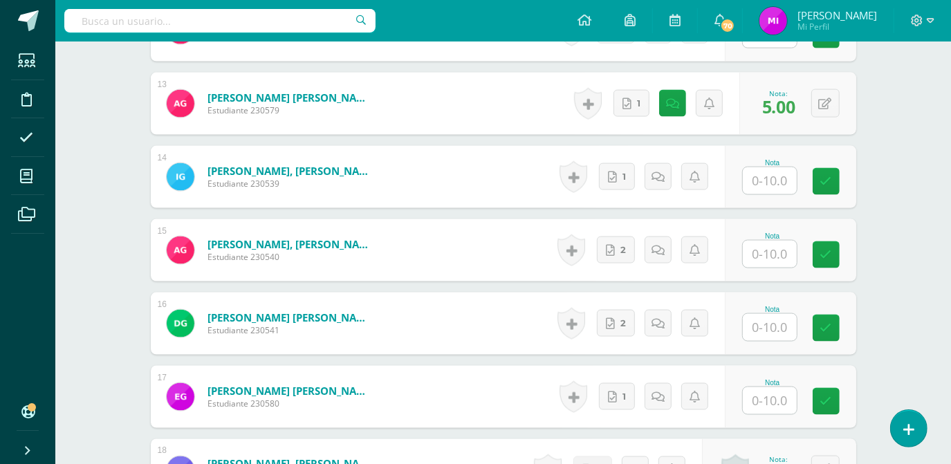
click at [888, 245] on div "Biología [PERSON_NAME]. Progra "Progra B" Herramientas Detalle de asistencias A…" at bounding box center [502, 30] width 895 height 2578
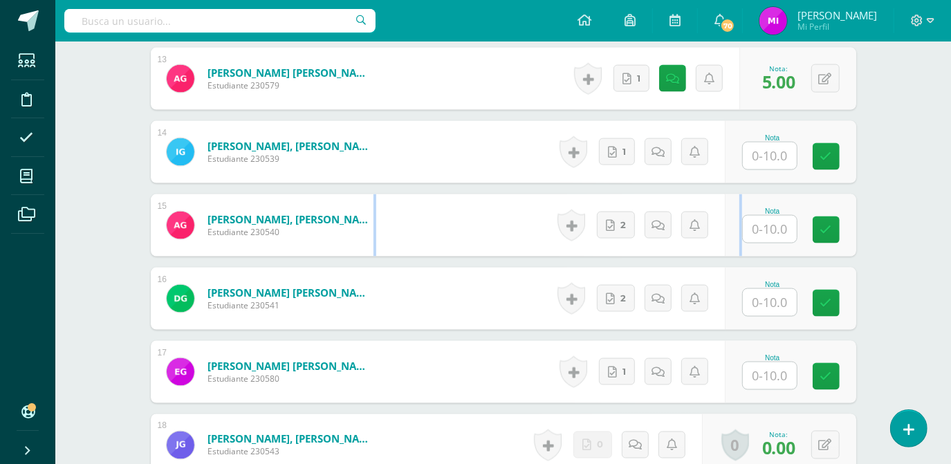
click at [888, 245] on div "Biología [PERSON_NAME]. Progra "Progra B" Herramientas Detalle de asistencias A…" at bounding box center [502, 5] width 895 height 2578
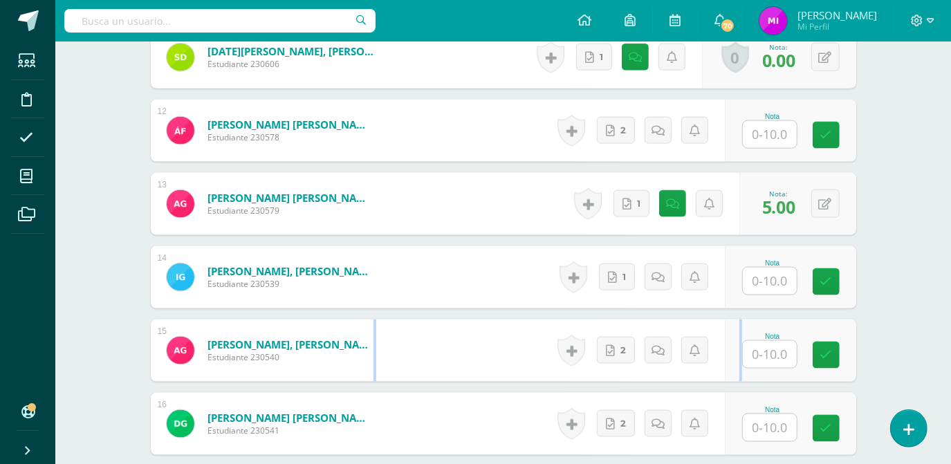
scroll to position [1200, 0]
click at [619, 128] on link "2" at bounding box center [618, 131] width 39 height 28
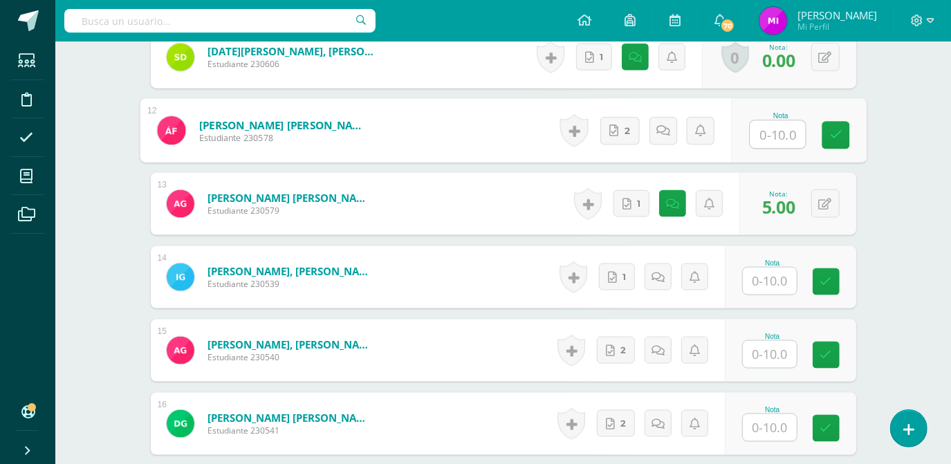
click at [773, 136] on input "text" at bounding box center [776, 135] width 55 height 28
type input "0"
click at [663, 125] on icon at bounding box center [662, 130] width 14 height 12
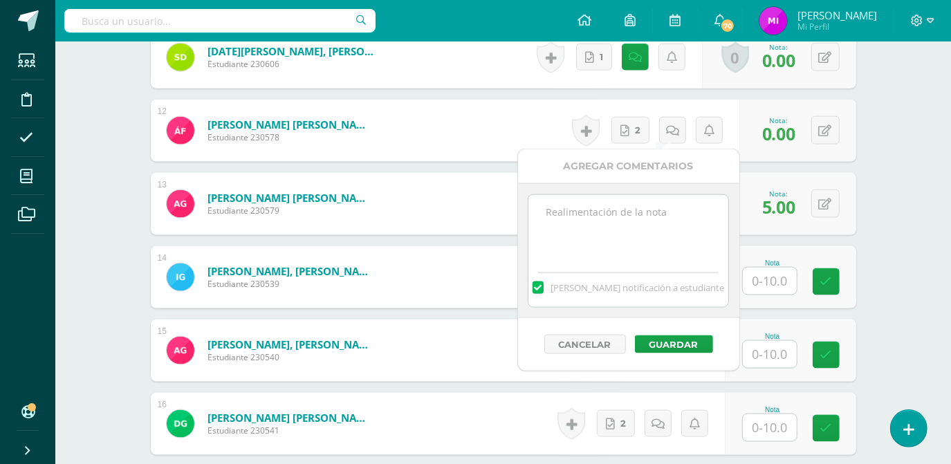
click at [613, 221] on textarea at bounding box center [628, 229] width 200 height 69
type textarea "No corresponde a los solicitado"
click at [676, 342] on button "Guardar" at bounding box center [674, 344] width 78 height 18
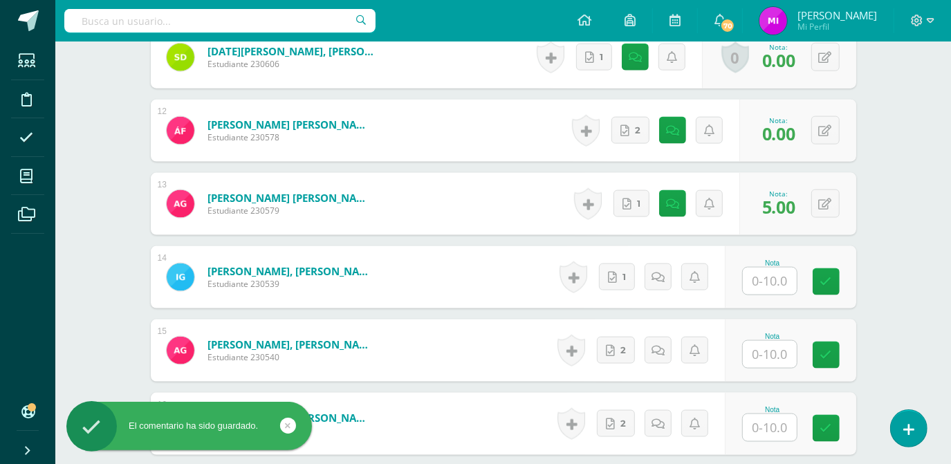
click at [900, 180] on div "Biología Quinto Bach. Progra "Progra B" Herramientas Detalle de asistencias Act…" at bounding box center [502, 130] width 895 height 2578
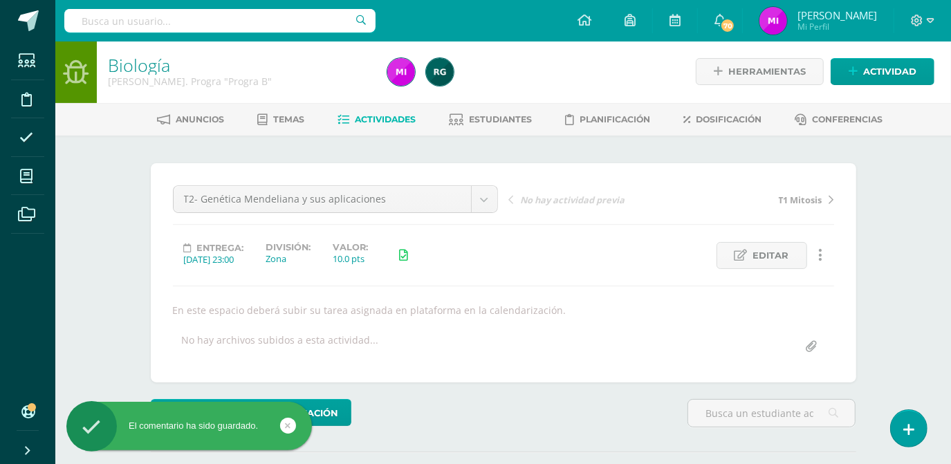
scroll to position [0, 0]
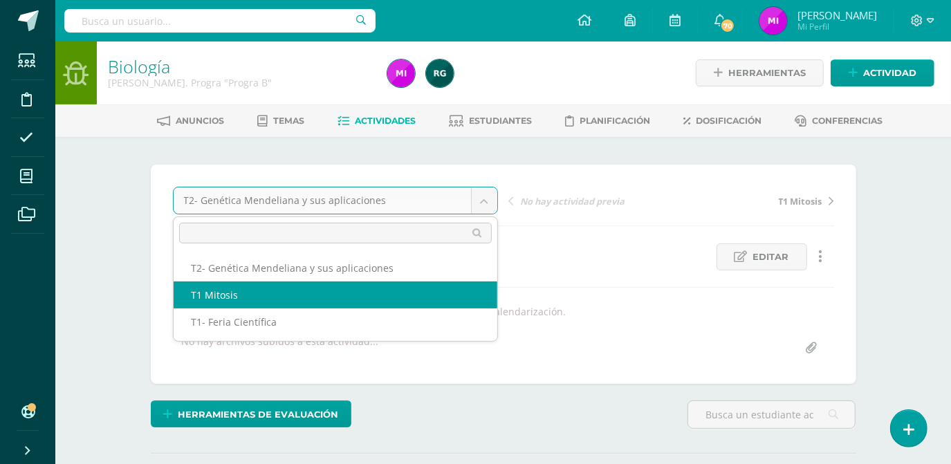
select select "/dashboard/teacher/grade-activity/106823/"
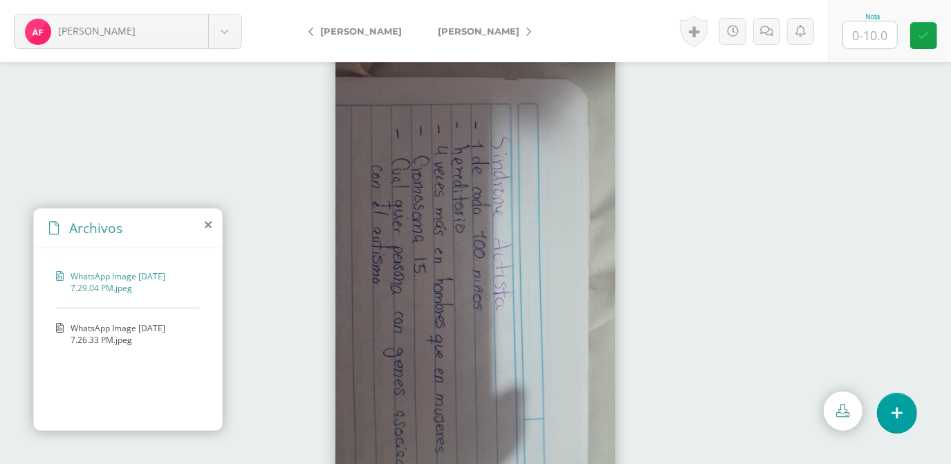
click at [117, 325] on span "WhatsApp Image [DATE] 7.26.33 PM.jpeg" at bounding box center [132, 334] width 122 height 24
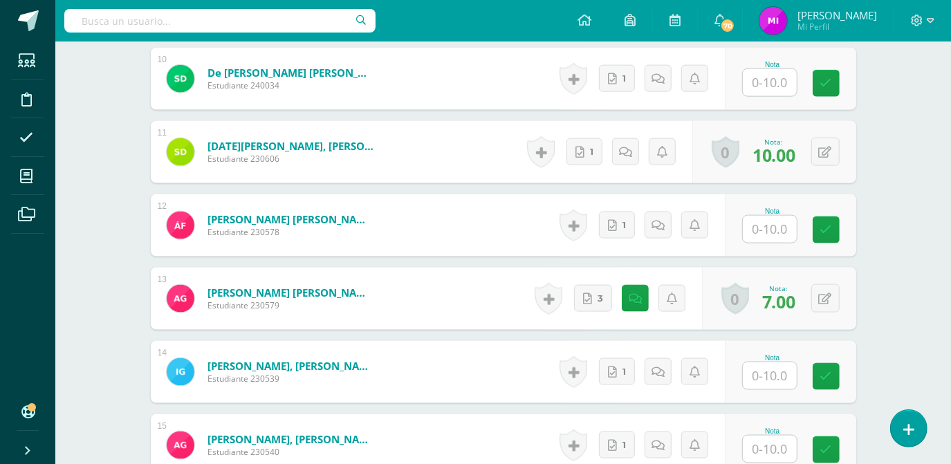
scroll to position [1199, 0]
click at [623, 216] on link "1" at bounding box center [617, 224] width 36 height 27
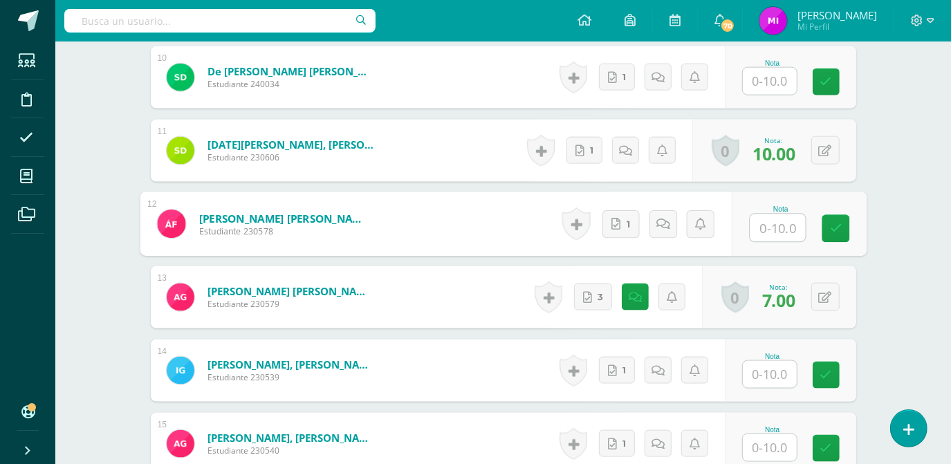
click at [776, 230] on input "text" at bounding box center [776, 228] width 55 height 28
type input "7"
click at [665, 230] on icon at bounding box center [662, 224] width 14 height 12
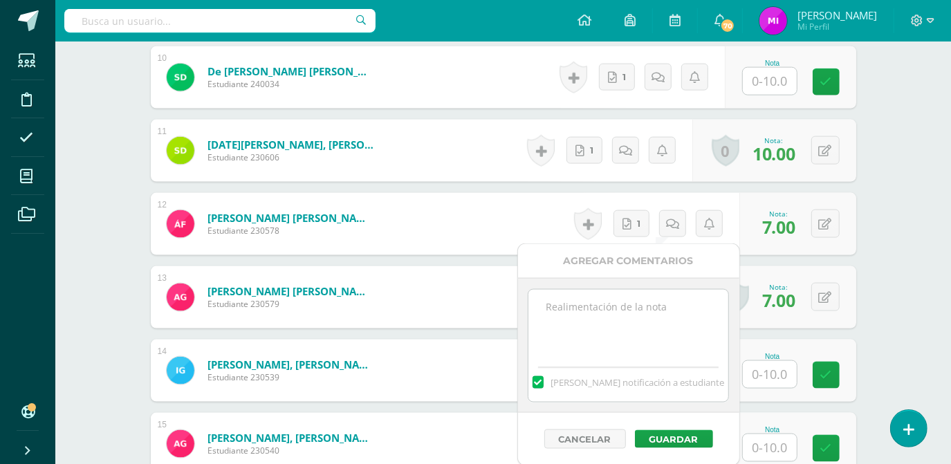
click at [608, 319] on textarea at bounding box center [628, 324] width 200 height 69
type textarea "Faltan organizadores"
click at [910, 327] on div "Biología [PERSON_NAME]. Progra "Progra B" Herramientas Detalle de asistencias A…" at bounding box center [502, 176] width 895 height 2671
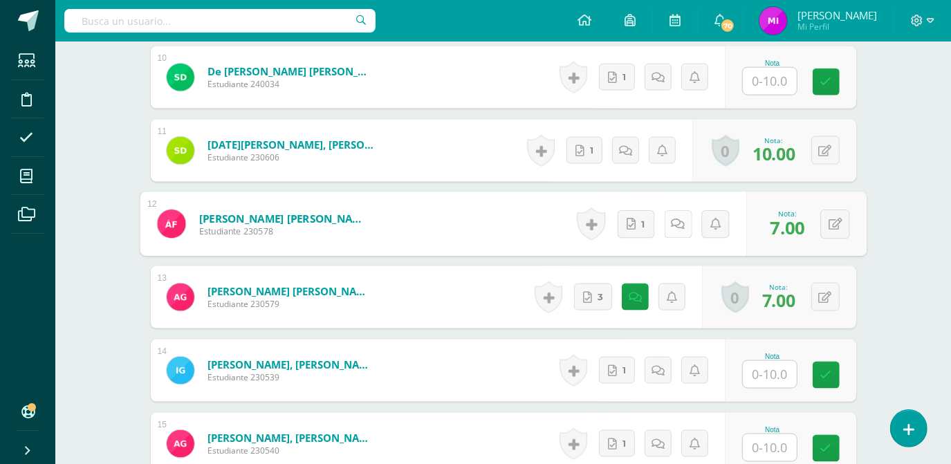
click at [664, 225] on link at bounding box center [678, 224] width 28 height 28
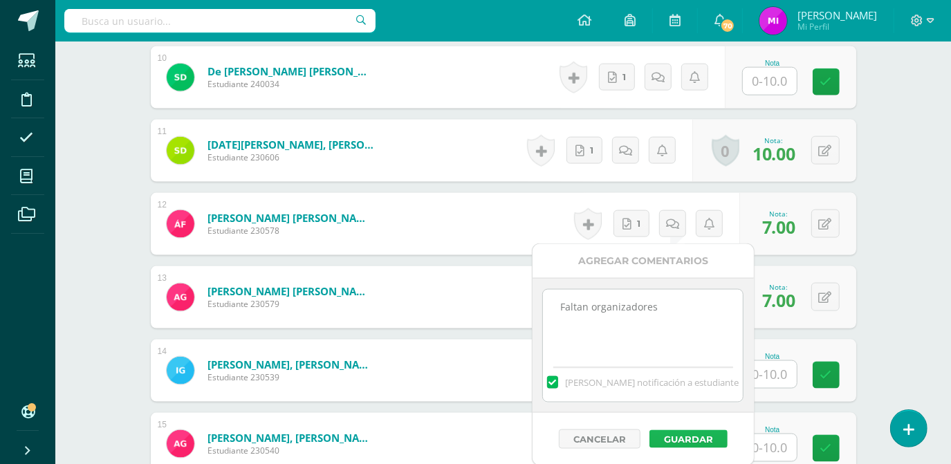
click at [695, 432] on button "Guardar" at bounding box center [688, 439] width 78 height 18
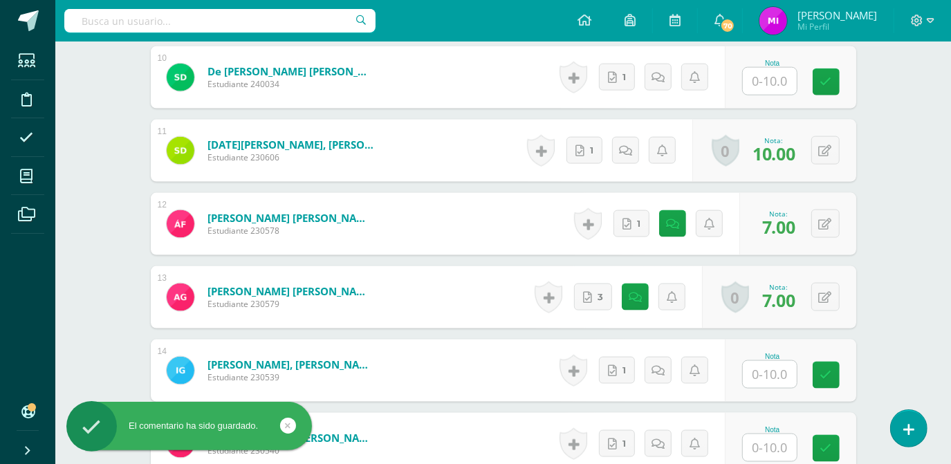
click at [943, 264] on div "Biología [PERSON_NAME]. Progra "Progra B" Herramientas Detalle de asistencias A…" at bounding box center [502, 176] width 895 height 2671
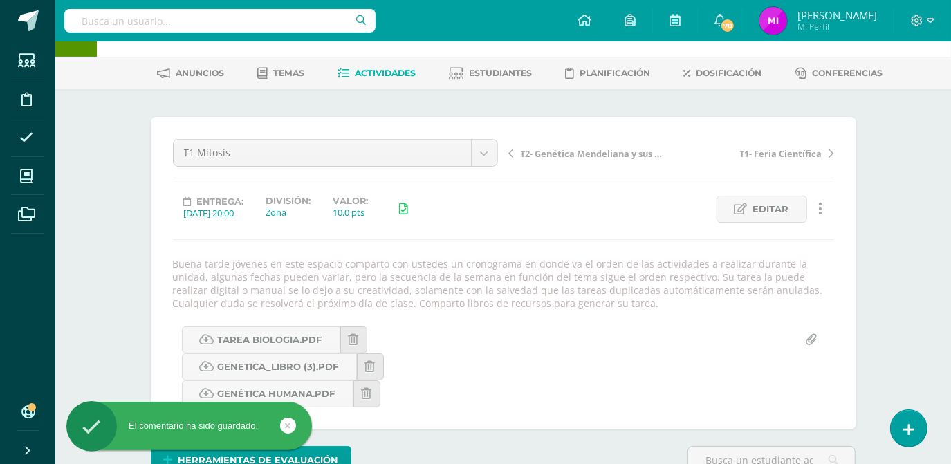
scroll to position [44, 0]
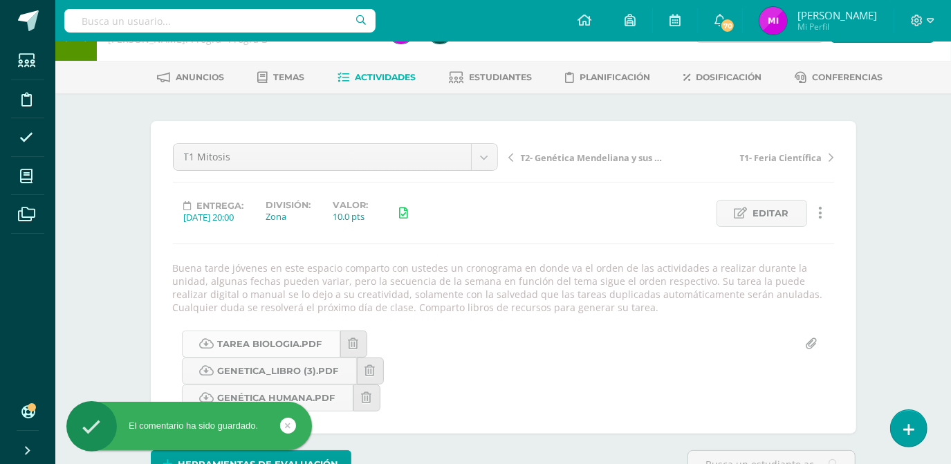
click at [290, 342] on link "Tarea biologia.pdf" at bounding box center [261, 343] width 158 height 27
